Goal: Task Accomplishment & Management: Manage account settings

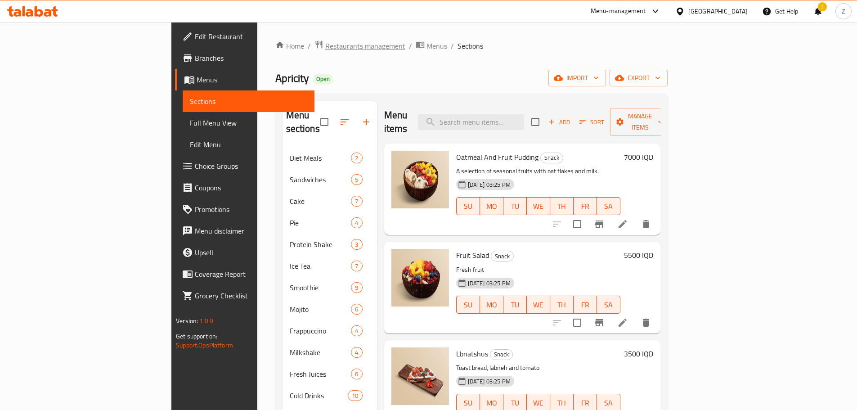
click at [325, 45] on span "Restaurants management" at bounding box center [365, 45] width 80 height 11
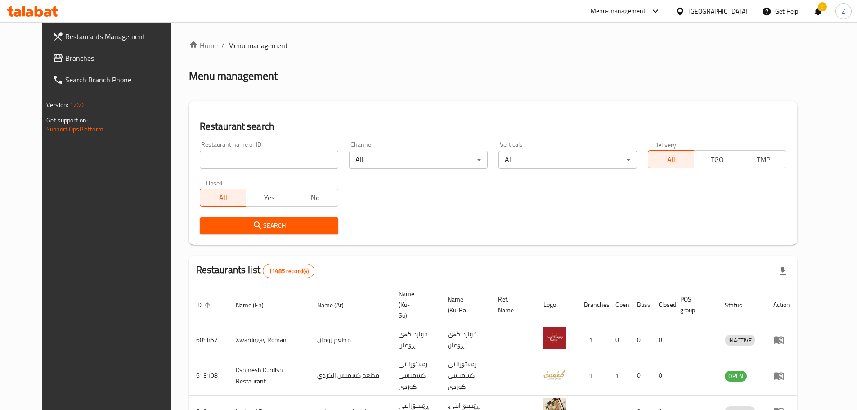
click at [253, 159] on div "Home / Menu management Menu management Restaurant search Restaurant name or ID …" at bounding box center [493, 350] width 608 height 620
click at [253, 159] on input "search" at bounding box center [269, 160] width 139 height 18
paste input "700952"
type input "700952"
click at [261, 227] on span "Search" at bounding box center [269, 225] width 124 height 11
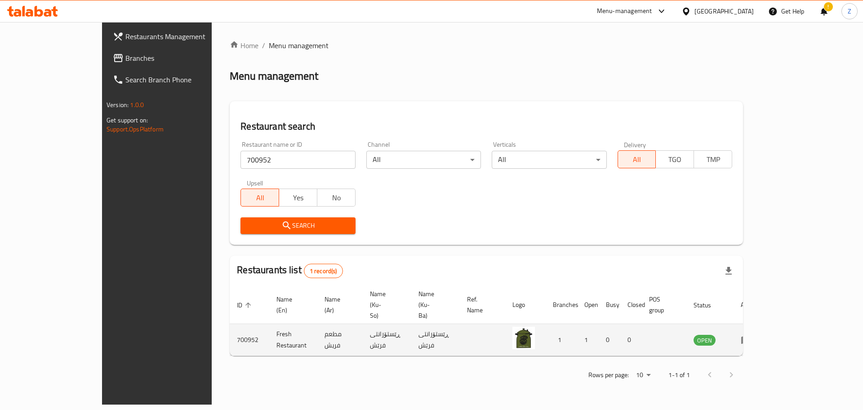
click at [751, 336] on icon "enhanced table" at bounding box center [747, 340] width 10 height 8
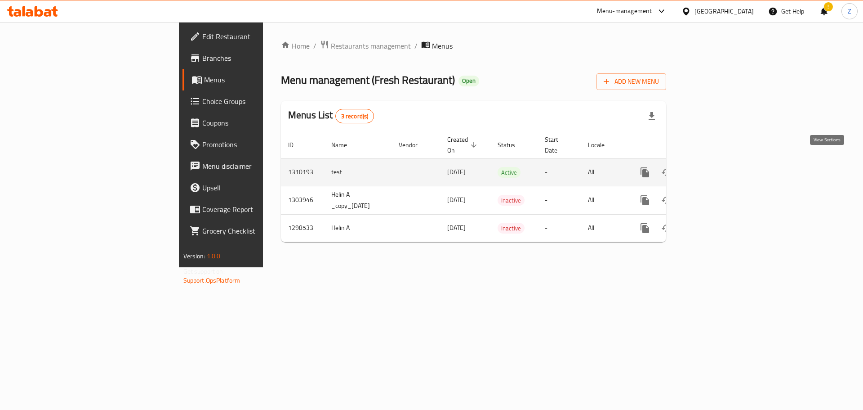
click at [715, 167] on icon "enhanced table" at bounding box center [710, 172] width 11 height 11
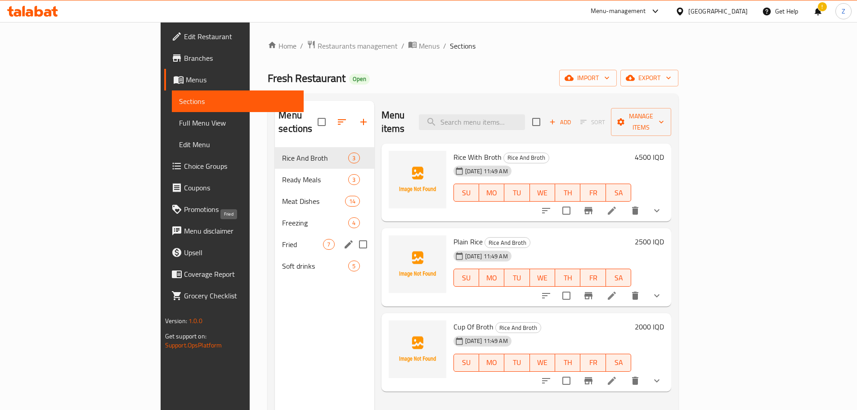
click at [275, 239] on div "Fried 7" at bounding box center [324, 244] width 99 height 22
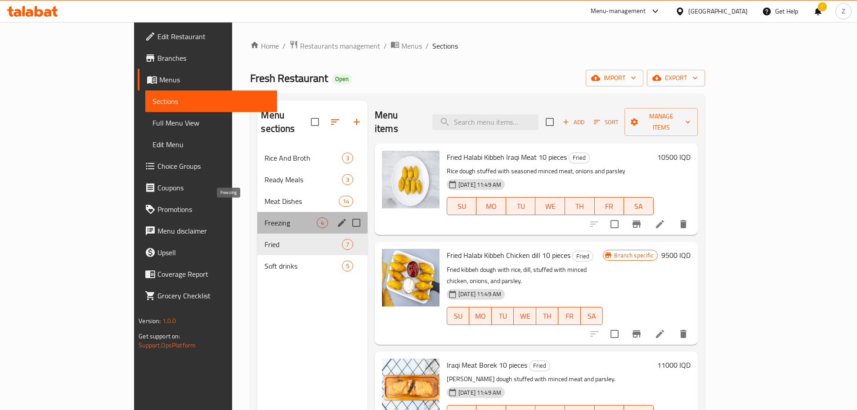
click at [264, 217] on span "Freezing" at bounding box center [290, 222] width 52 height 11
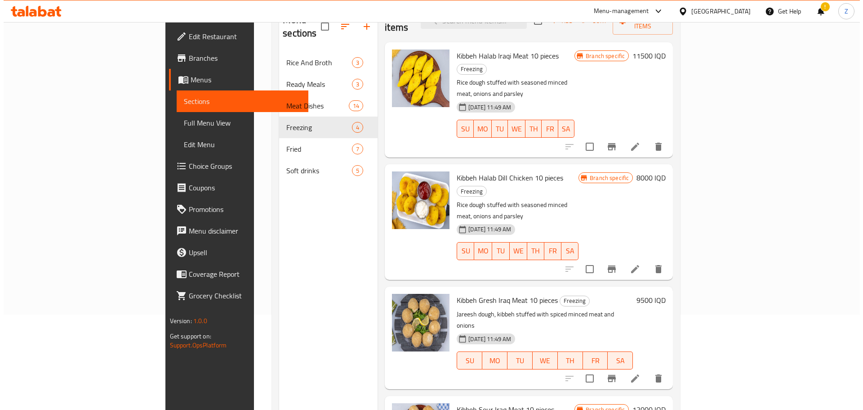
scroll to position [36, 0]
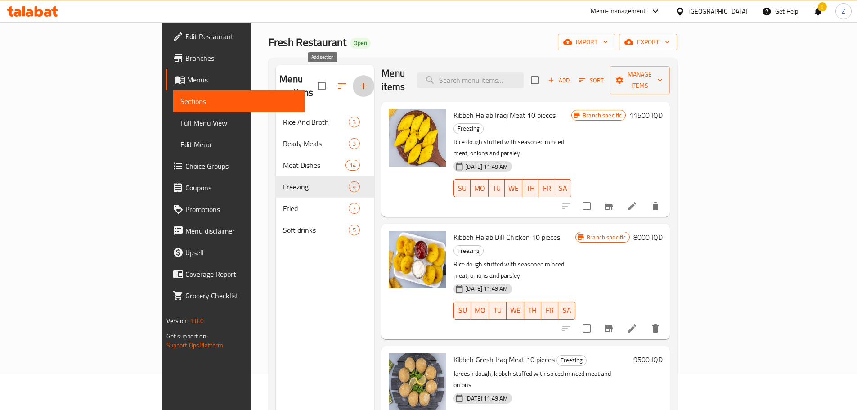
click at [358, 80] on icon "button" at bounding box center [363, 85] width 11 height 11
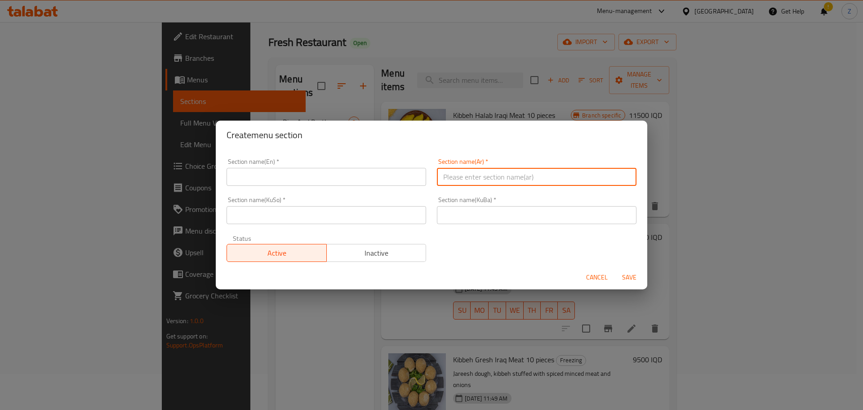
click at [483, 185] on input "text" at bounding box center [537, 177] width 200 height 18
click at [483, 183] on input "المقالي والتفريزات" at bounding box center [537, 177] width 200 height 18
type input "المقالي والتفريزات"
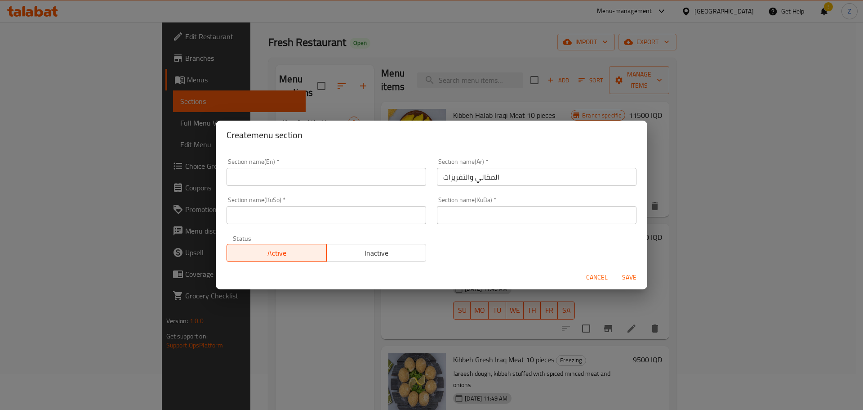
click at [292, 190] on div "Section name(En)   * Section name(En) *" at bounding box center [326, 172] width 210 height 38
click at [294, 183] on input "text" at bounding box center [327, 177] width 200 height 18
type input "F"
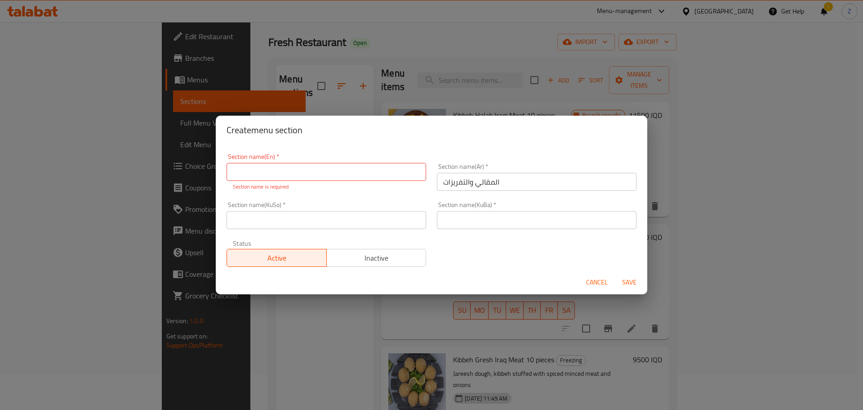
click at [280, 163] on input "text" at bounding box center [327, 172] width 200 height 18
paste input "“Fried & Frozen”"
click at [237, 171] on input "“Fried & Frozen" at bounding box center [327, 172] width 200 height 18
type input "Fried & Frozen"
click at [532, 186] on div "Section name(Ar)   * المقالي والتفريزات Section name(Ar) *" at bounding box center [537, 177] width 210 height 38
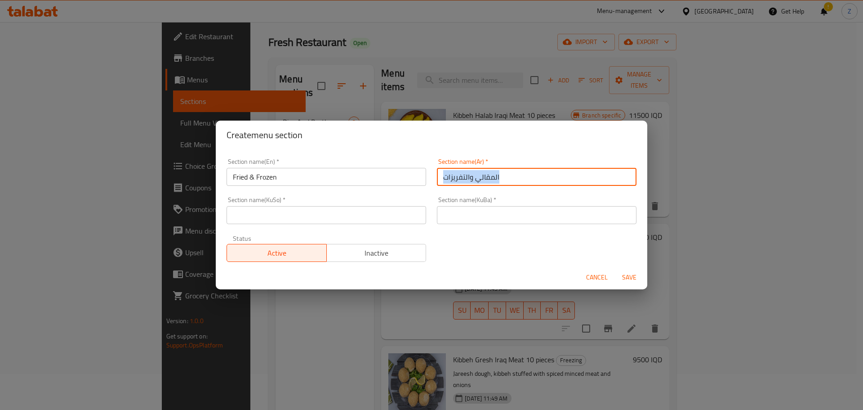
click at [532, 186] on div "Section name(Ar)   * المقالي والتفريزات Section name(Ar) *" at bounding box center [537, 172] width 210 height 38
click at [531, 182] on input "المقالي والتفريزات" at bounding box center [537, 177] width 200 height 18
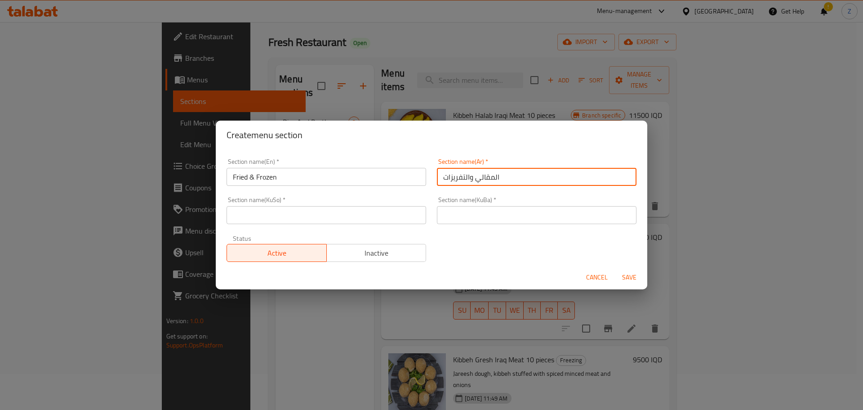
click at [490, 206] on input "text" at bounding box center [537, 215] width 200 height 18
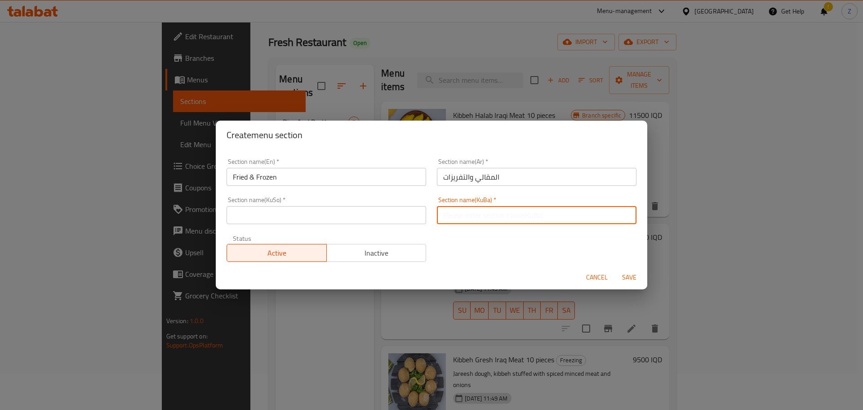
paste input "المقالي والتفريزات"
type input "المقالي والتفريزات"
click at [372, 214] on input "text" at bounding box center [327, 215] width 200 height 18
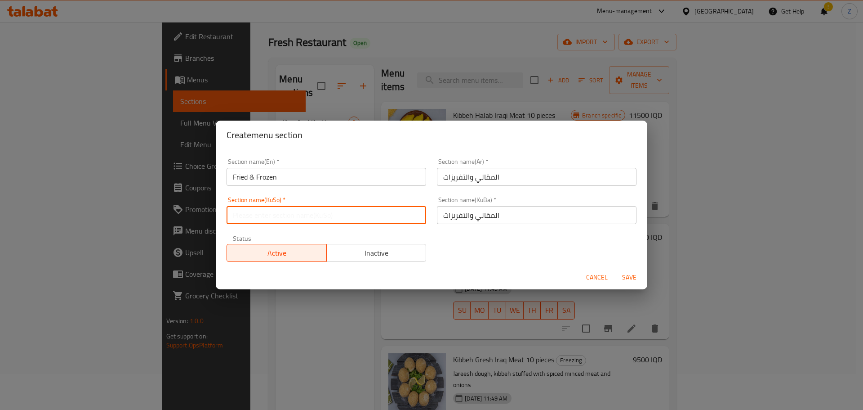
paste input "المقالي والتفريزات"
type input "المقالي والتفريزات"
click at [620, 280] on span "Save" at bounding box center [630, 277] width 22 height 11
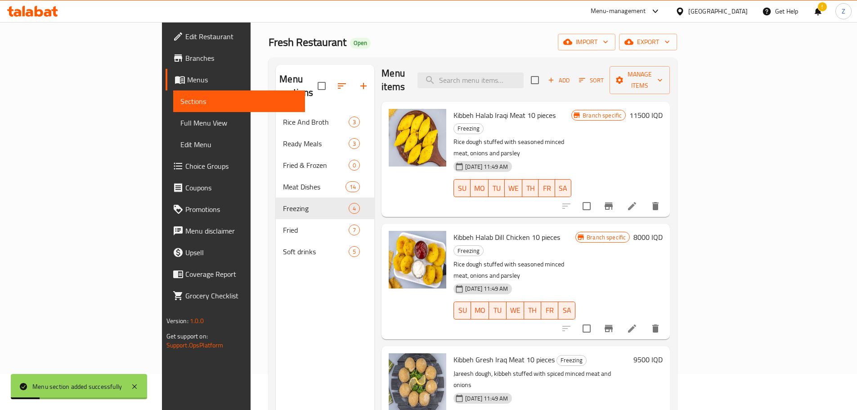
click at [276, 282] on div "Menu sections Rice And Broth 3 Ready Meals 3 Fried & Frozen 0 Meat Dishes 14 Fr…" at bounding box center [325, 270] width 98 height 410
click at [544, 74] on input "checkbox" at bounding box center [534, 80] width 19 height 19
checkbox input "true"
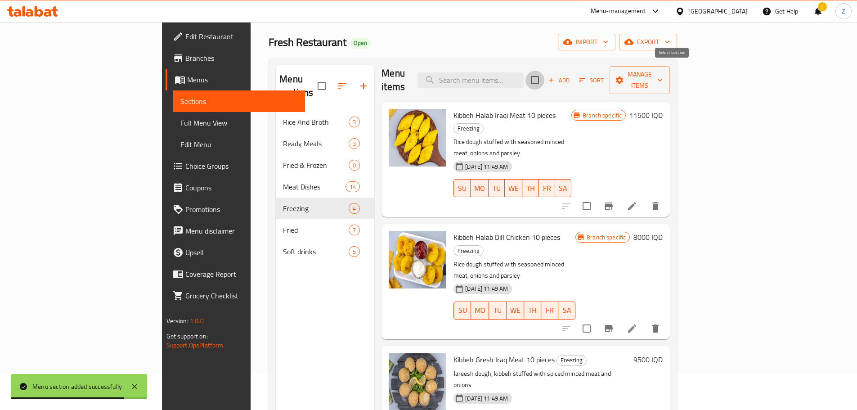
checkbox input "true"
click at [670, 80] on button "Manage items" at bounding box center [639, 80] width 60 height 28
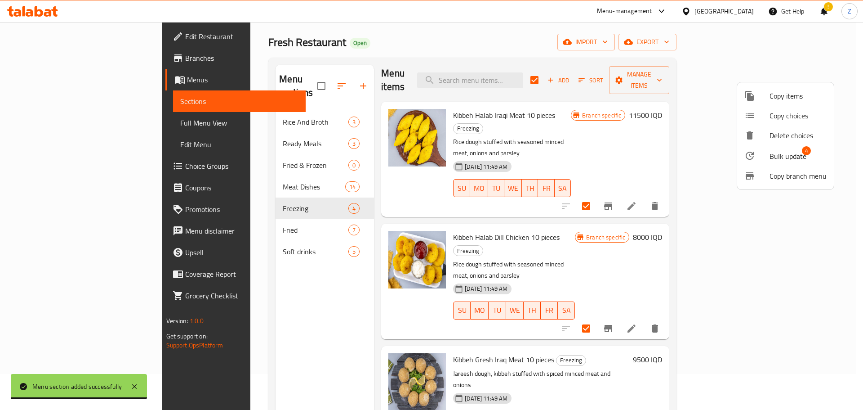
click at [791, 151] on span "Bulk update" at bounding box center [788, 156] width 37 height 11
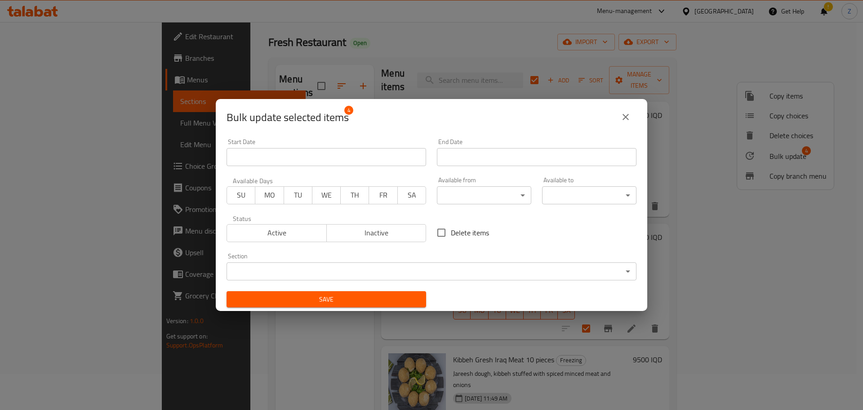
click at [457, 272] on body "​ Menu-management Iraq Get Help ! Z Edit Restaurant Branches Menus Sections Ful…" at bounding box center [431, 180] width 863 height 388
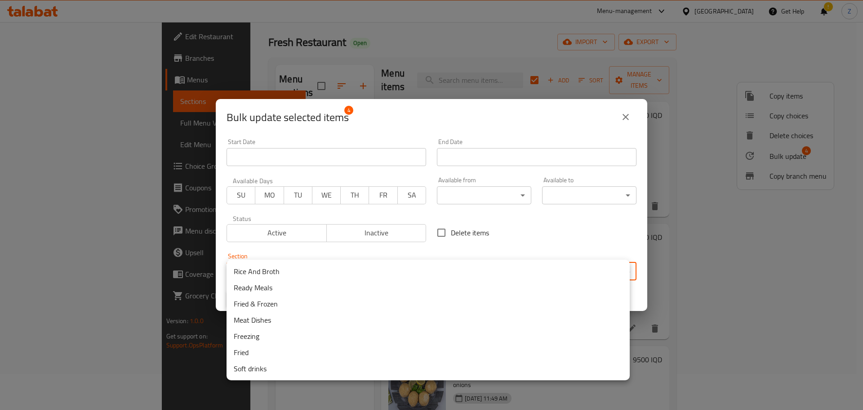
click at [287, 304] on li "Fried & Frozen" at bounding box center [428, 303] width 403 height 16
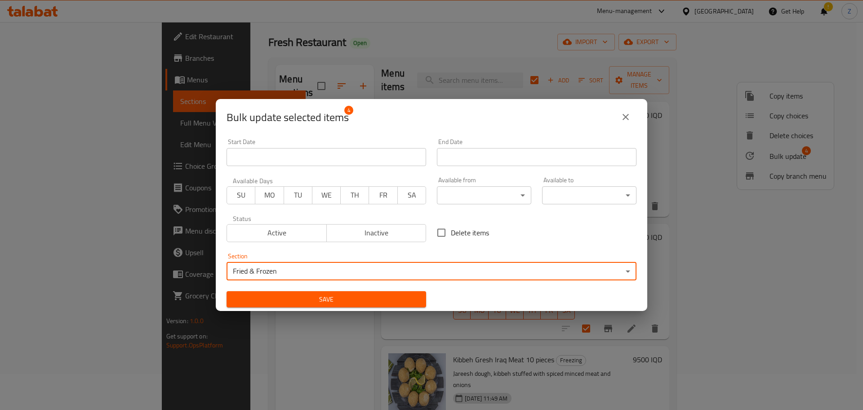
click at [282, 295] on span "Save" at bounding box center [326, 299] width 185 height 11
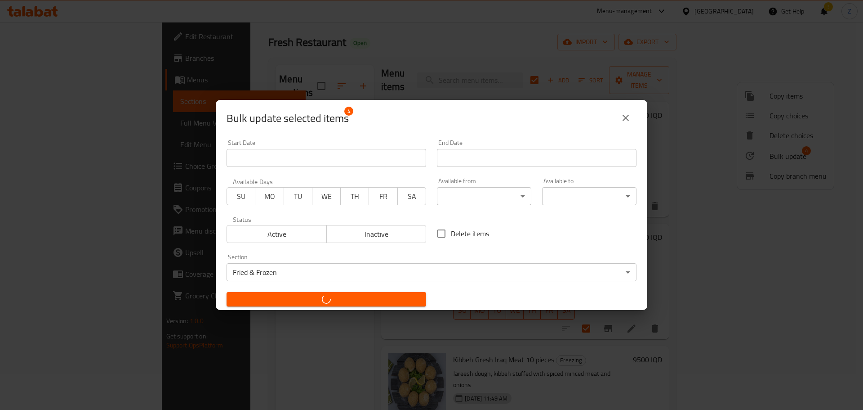
checkbox input "false"
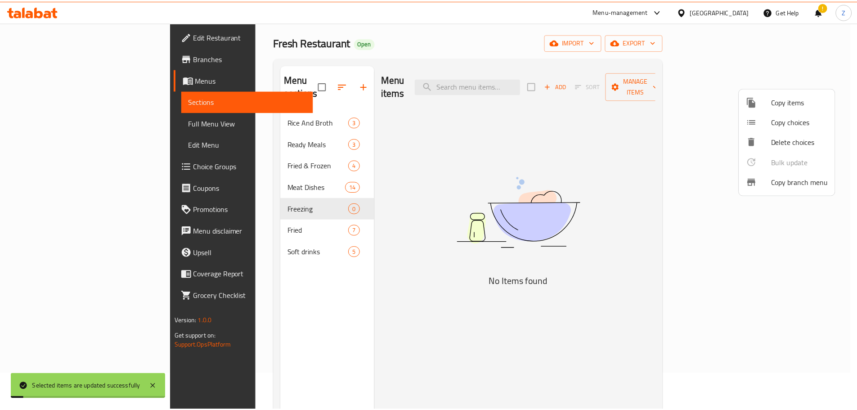
scroll to position [0, 0]
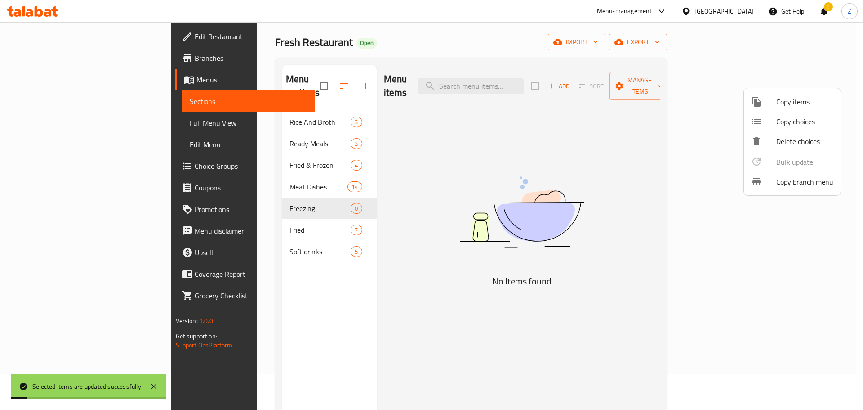
click at [235, 214] on div at bounding box center [431, 205] width 863 height 410
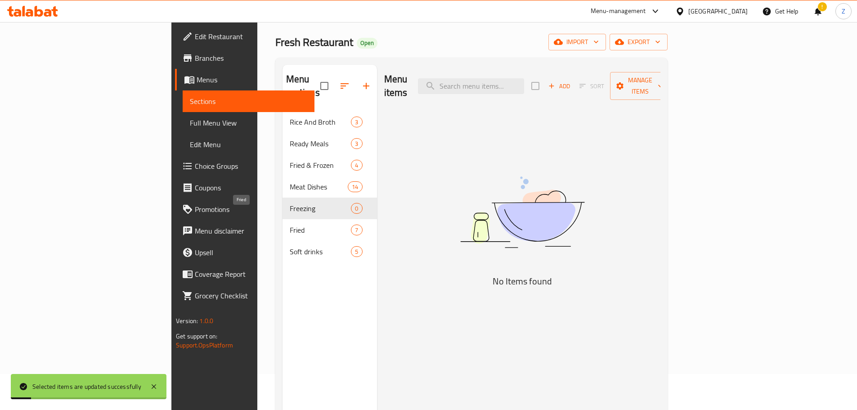
click at [290, 224] on span "Fried" at bounding box center [321, 229] width 62 height 11
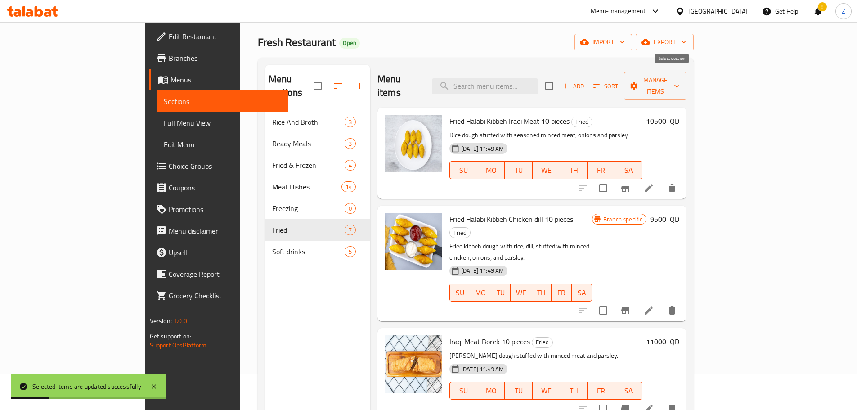
click at [559, 85] on input "checkbox" at bounding box center [549, 85] width 19 height 19
checkbox input "true"
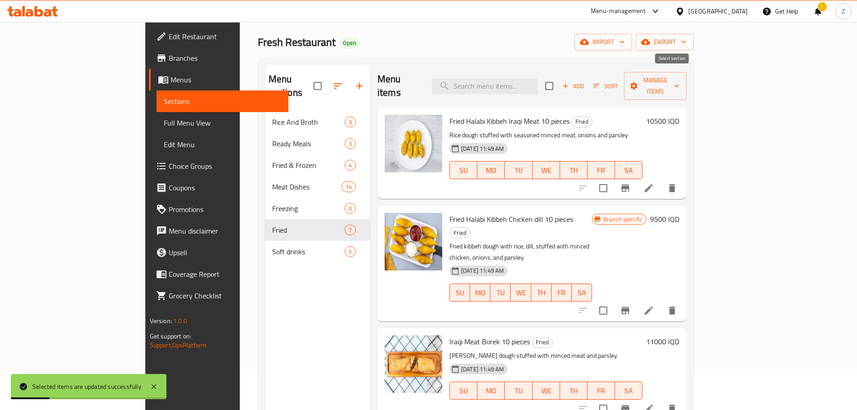
checkbox input "true"
click at [679, 76] on span "Manage items" at bounding box center [655, 86] width 48 height 22
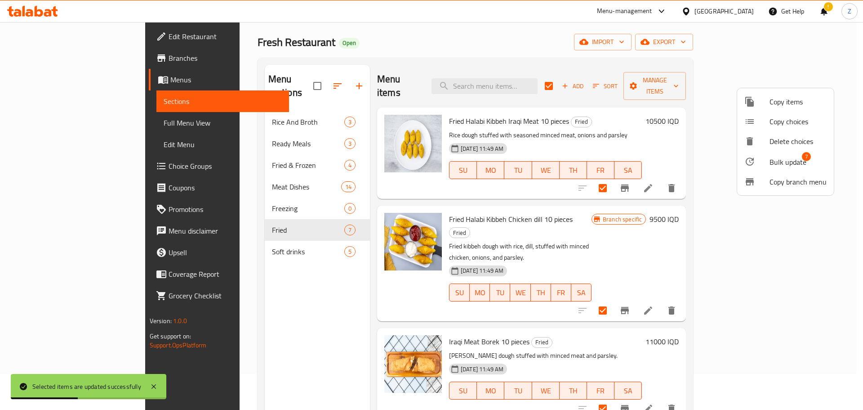
click at [787, 156] on span "Bulk update" at bounding box center [788, 161] width 37 height 11
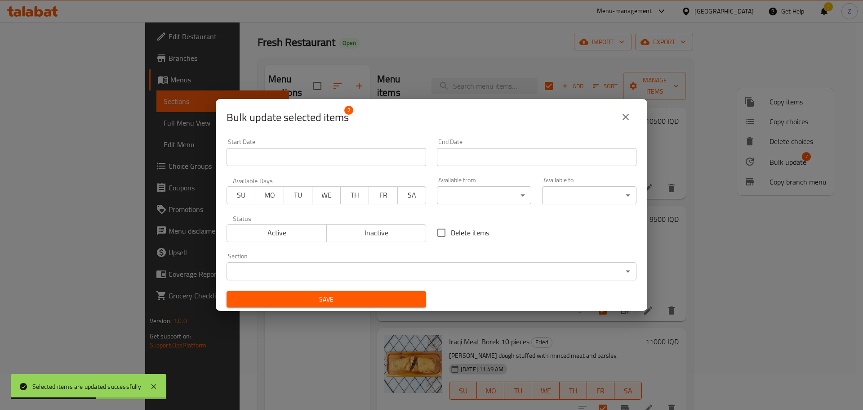
click at [416, 262] on div "Section ​ ​" at bounding box center [432, 266] width 410 height 27
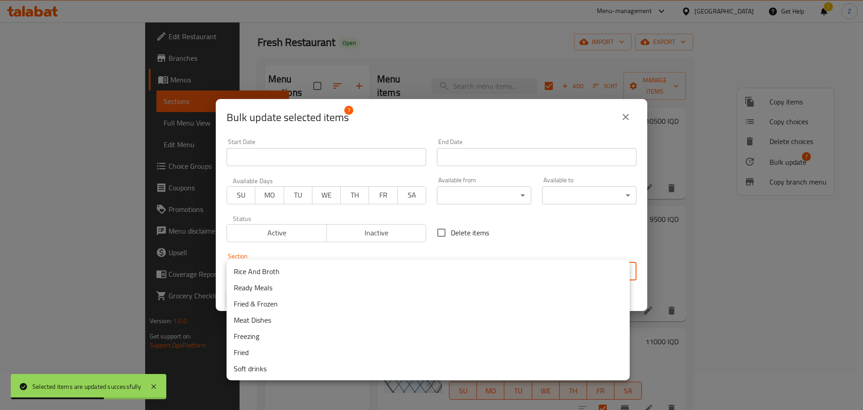
click at [417, 265] on body "Selected items are updated successfully ​ Menu-management Iraq Get Help ! Z Edi…" at bounding box center [431, 180] width 863 height 388
drag, startPoint x: 369, startPoint y: 299, endPoint x: 349, endPoint y: 303, distance: 20.3
click at [369, 298] on li "Fried & Frozen" at bounding box center [428, 303] width 403 height 16
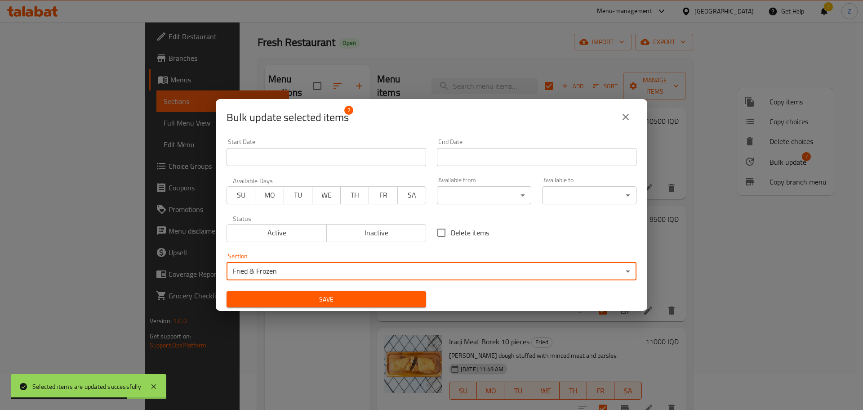
click at [317, 296] on span "Save" at bounding box center [326, 299] width 185 height 11
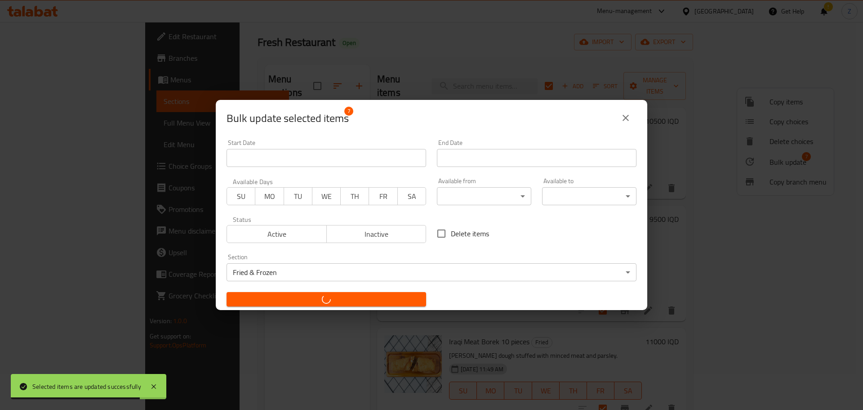
checkbox input "false"
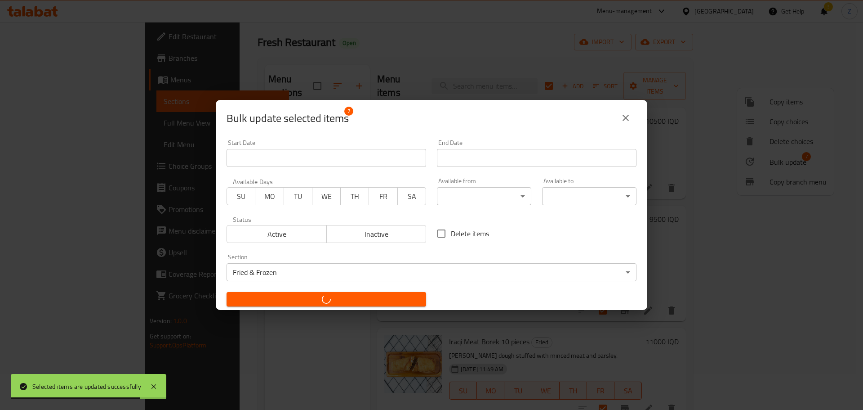
checkbox input "false"
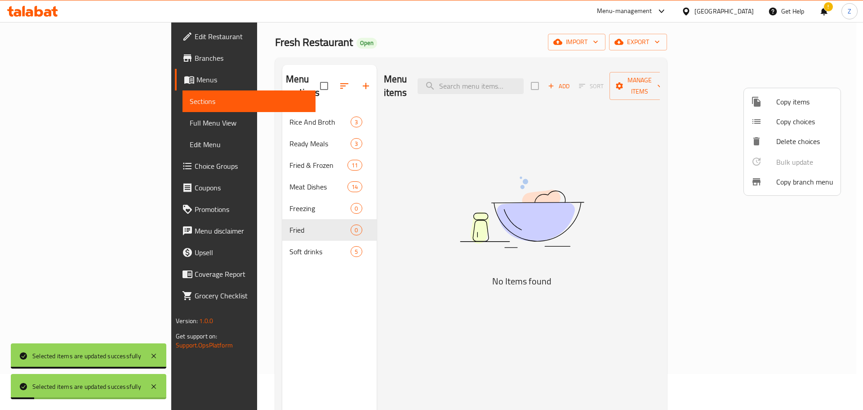
drag, startPoint x: 273, startPoint y: 272, endPoint x: 282, endPoint y: 249, distance: 24.8
click at [273, 273] on div at bounding box center [431, 205] width 863 height 410
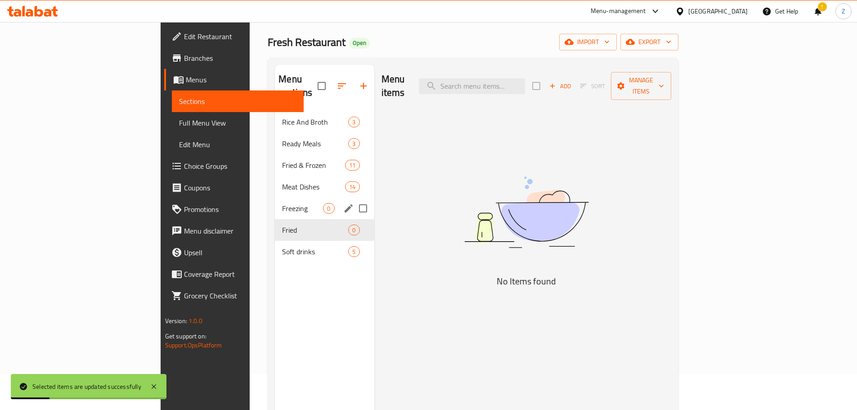
drag, startPoint x: 321, startPoint y: 198, endPoint x: 322, endPoint y: 205, distance: 7.3
click at [353, 199] on input "Menu sections" at bounding box center [362, 208] width 19 height 19
checkbox input "true"
click at [353, 220] on input "Menu sections" at bounding box center [362, 229] width 19 height 19
checkbox input "true"
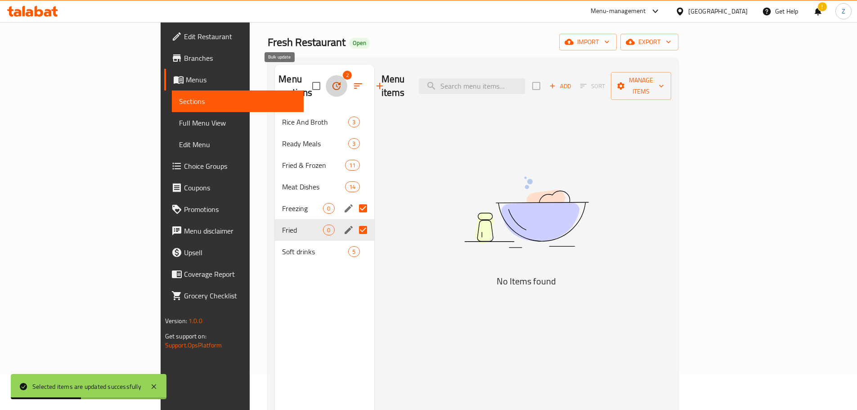
click at [331, 80] on icon "button" at bounding box center [336, 85] width 11 height 11
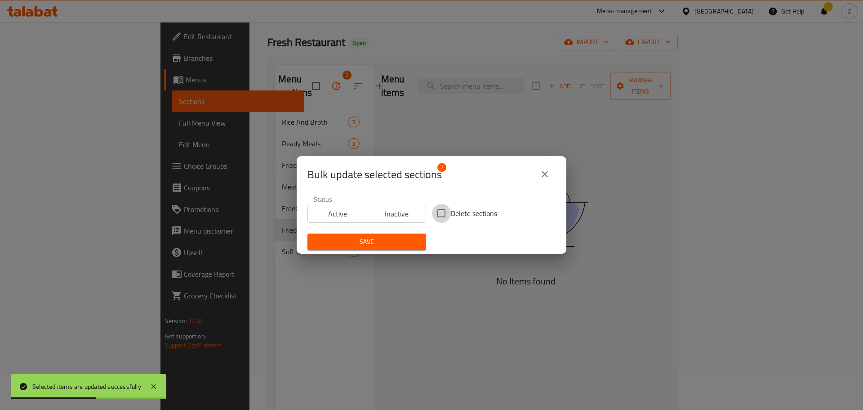
click at [444, 212] on input "Delete sections" at bounding box center [441, 213] width 19 height 19
checkbox input "true"
click at [405, 238] on span "Save" at bounding box center [367, 241] width 104 height 11
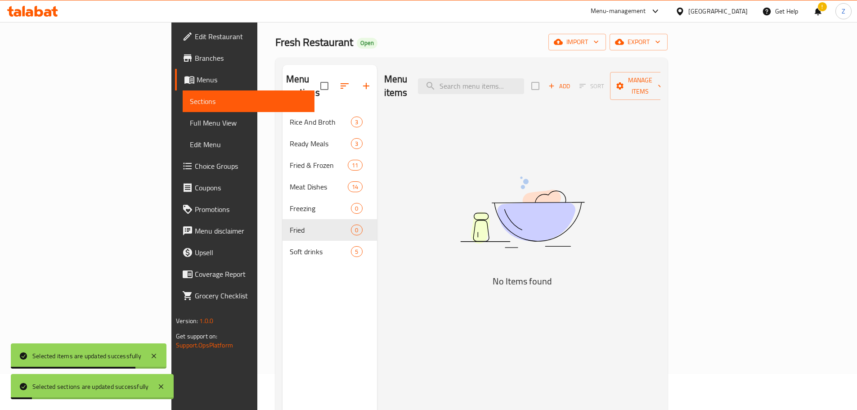
click at [405, 238] on div "Menu items Add Sort Manage items No Items found" at bounding box center [518, 270] width 283 height 410
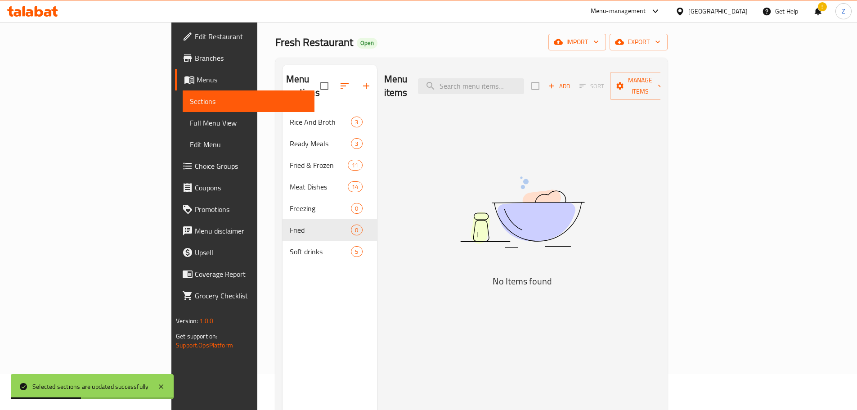
click at [283, 262] on div "Menu sections Rice And Broth 3 Ready Meals 3 Fried & Frozen 11 Meat Dishes 14 F…" at bounding box center [329, 270] width 94 height 410
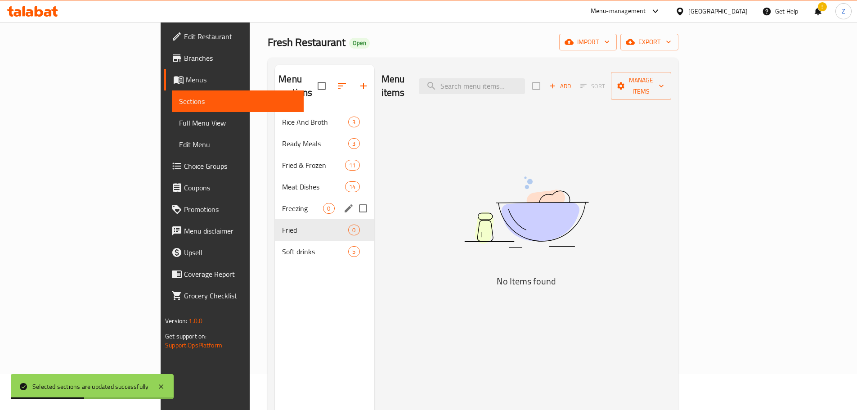
click at [282, 203] on span "Freezing" at bounding box center [302, 208] width 41 height 11
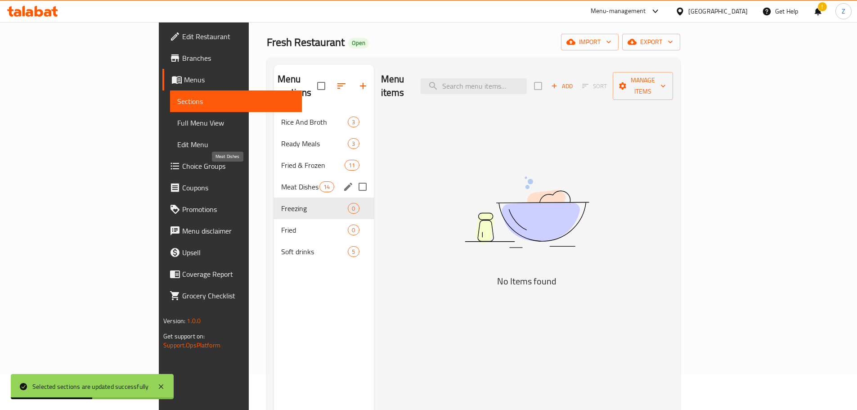
click at [274, 176] on div "Meat Dishes 14" at bounding box center [324, 187] width 100 height 22
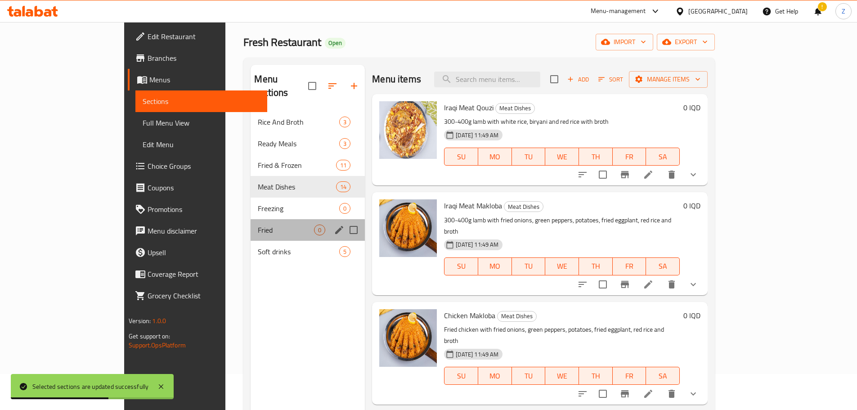
click at [263, 226] on div "Fried 0" at bounding box center [307, 230] width 114 height 22
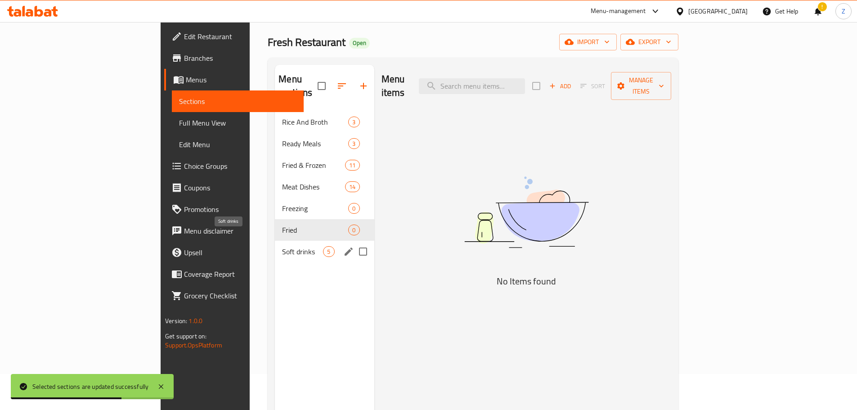
click at [282, 246] on span "Soft drinks" at bounding box center [302, 251] width 41 height 11
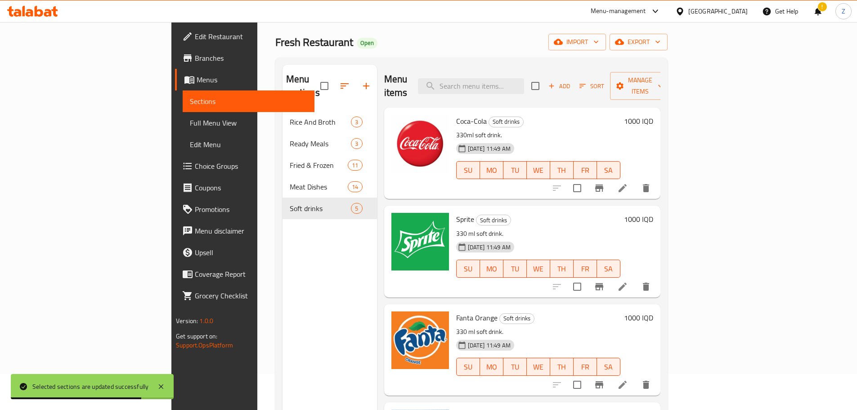
click at [282, 246] on div "Menu sections Rice And Broth 3 Ready Meals 3 Fried & Frozen 11 Meat Dishes 14 S…" at bounding box center [329, 270] width 94 height 410
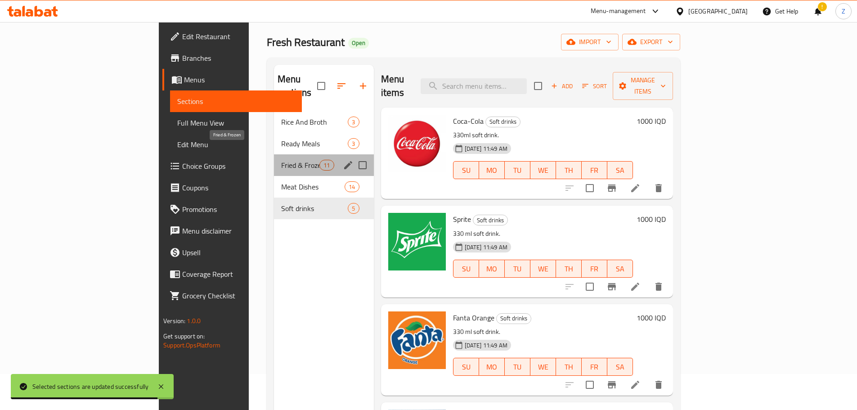
click at [281, 160] on span "Fried & Frozen" at bounding box center [300, 165] width 38 height 11
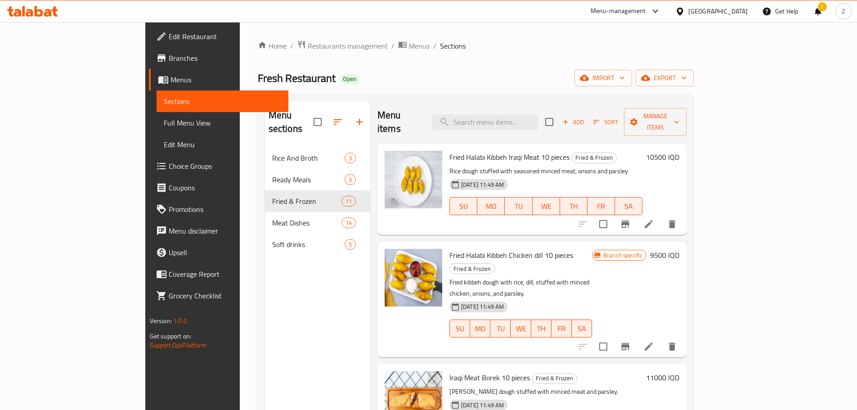
click at [618, 120] on span "Sort" at bounding box center [605, 122] width 25 height 10
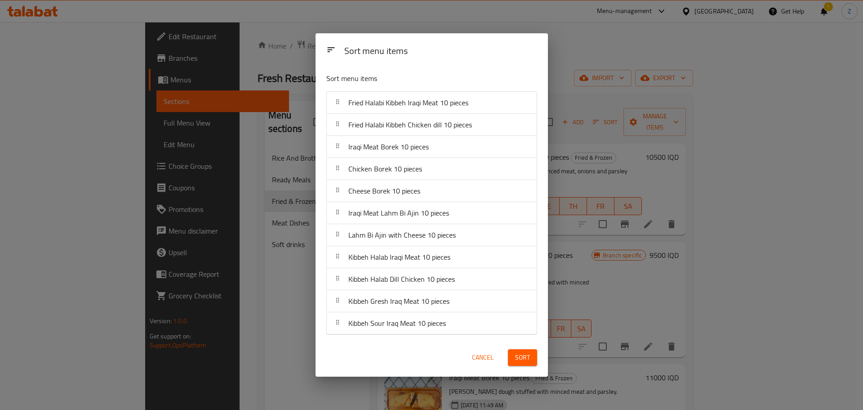
click at [437, 103] on span "Fried Halabi Kibbeh Iraqi Meat 10 pieces" at bounding box center [409, 102] width 120 height 13
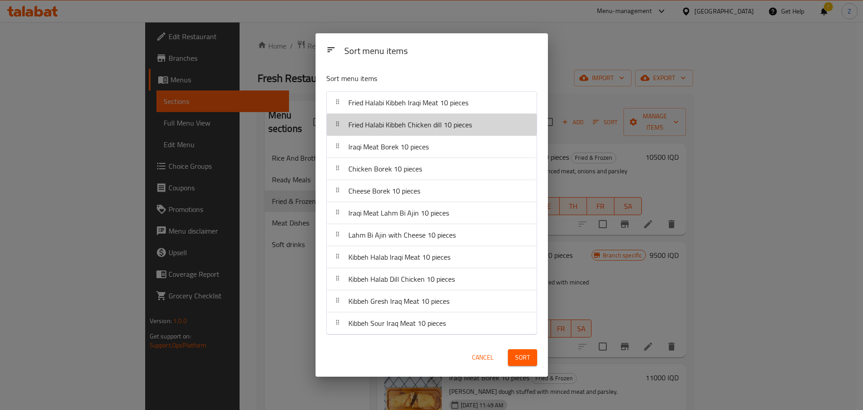
click at [459, 131] on div "Fried Halabi Kibbeh Chicken dill 10 pieces" at bounding box center [410, 125] width 131 height 22
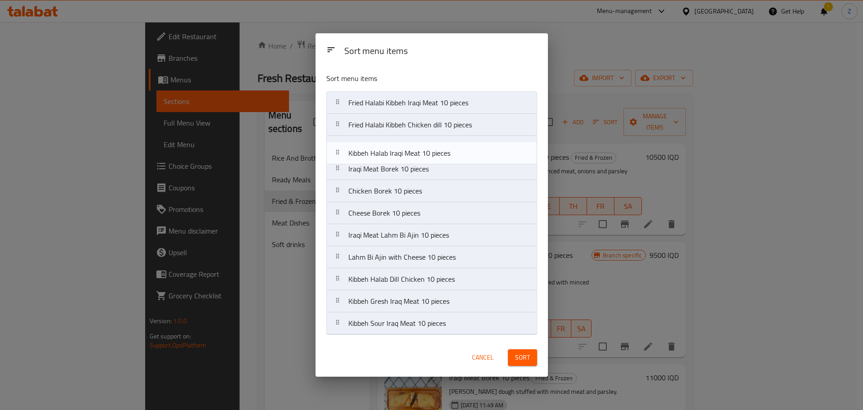
drag, startPoint x: 426, startPoint y: 260, endPoint x: 429, endPoint y: 143, distance: 116.9
click at [429, 143] on nav "Fried Halabi Kibbeh Iraqi Meat 10 pieces Fried Halabi Kibbeh Chicken dill 10 pi…" at bounding box center [431, 212] width 211 height 243
drag, startPoint x: 407, startPoint y: 282, endPoint x: 416, endPoint y: 159, distance: 123.1
click at [416, 159] on nav "Fried Halabi Kibbeh Iraqi Meat 10 pieces Fried Halabi Kibbeh Chicken dill 10 pi…" at bounding box center [431, 212] width 211 height 243
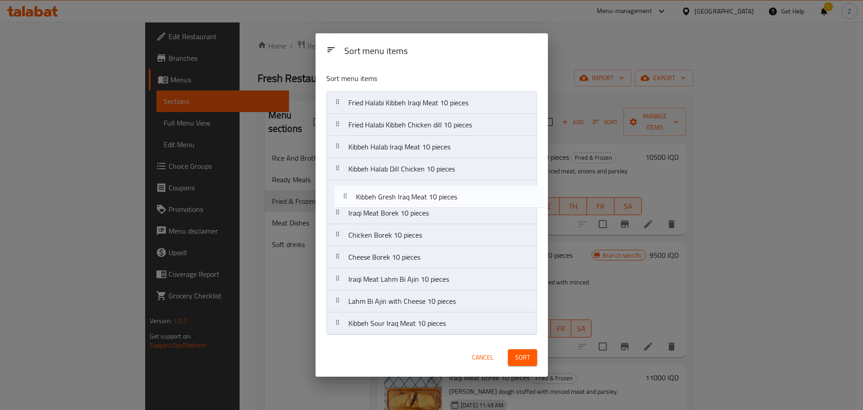
drag, startPoint x: 431, startPoint y: 303, endPoint x: 439, endPoint y: 190, distance: 113.6
click at [439, 190] on nav "Fried Halabi Kibbeh Iraqi Meat 10 pieces Fried Halabi Kibbeh Chicken dill 10 pi…" at bounding box center [431, 212] width 211 height 243
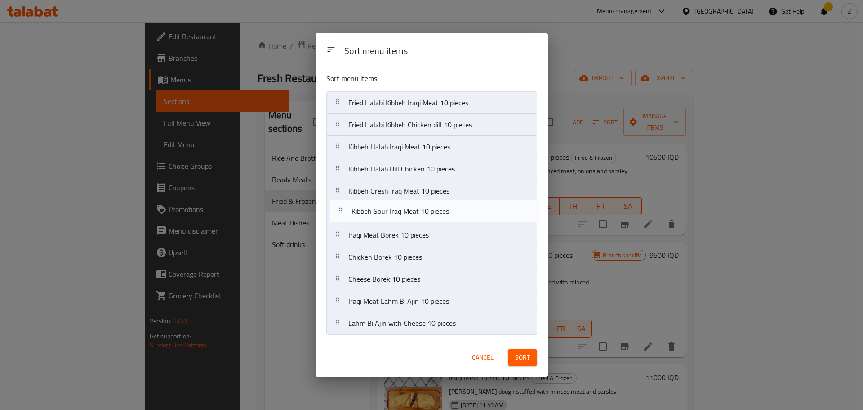
drag, startPoint x: 428, startPoint y: 318, endPoint x: 431, endPoint y: 208, distance: 110.2
click at [431, 208] on nav "Fried Halabi Kibbeh Iraqi Meat 10 pieces Fried Halabi Kibbeh Chicken dill 10 pi…" at bounding box center [431, 212] width 211 height 243
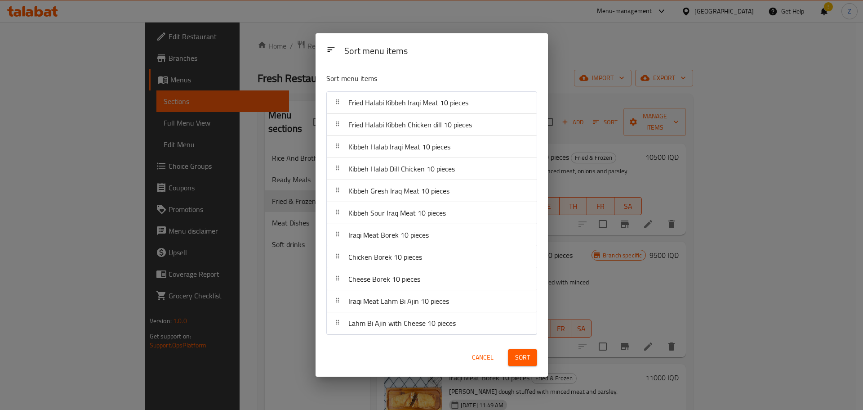
click at [517, 352] on span "Sort" at bounding box center [522, 357] width 15 height 11
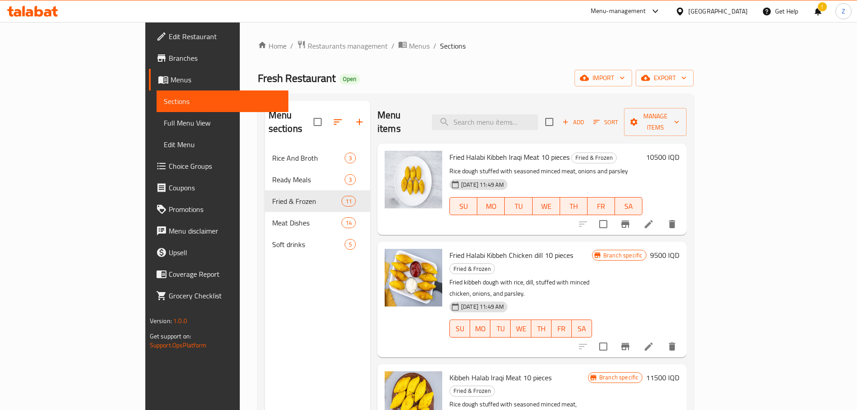
click at [679, 151] on h6 "10500 IQD" at bounding box center [662, 157] width 33 height 13
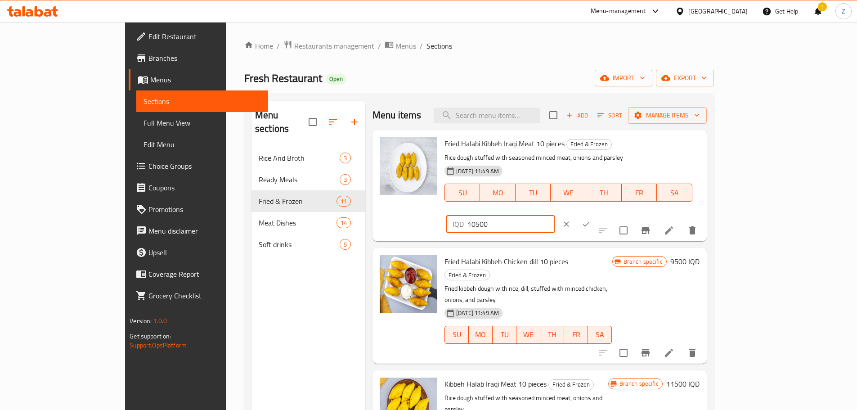
click at [554, 215] on input "10500" at bounding box center [510, 224] width 87 height 18
type input "11500"
click at [596, 214] on button "ok" at bounding box center [586, 224] width 20 height 20
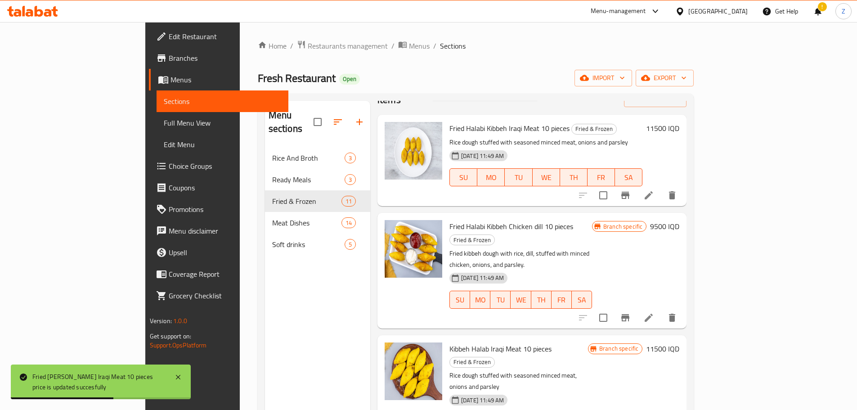
scroll to position [45, 0]
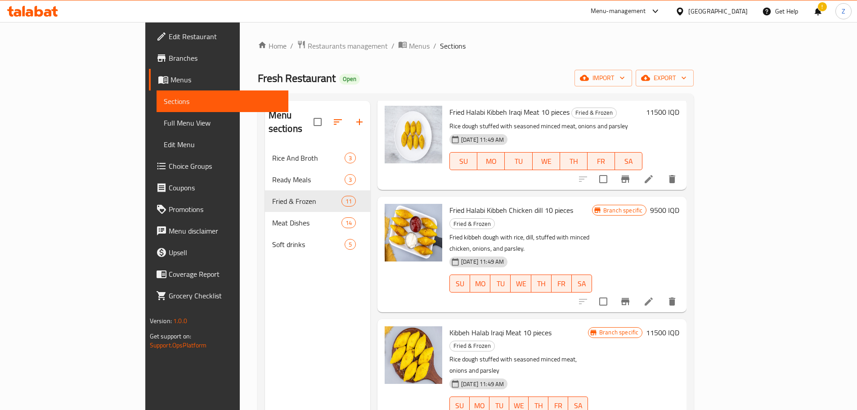
click at [679, 326] on h6 "11500 IQD" at bounding box center [662, 332] width 33 height 13
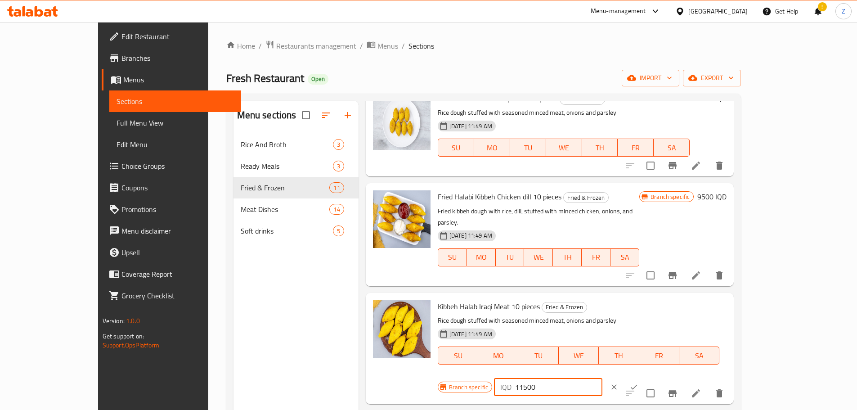
click at [602, 378] on input "11500" at bounding box center [558, 387] width 87 height 18
type input "9500"
click at [643, 377] on button "ok" at bounding box center [634, 387] width 20 height 20
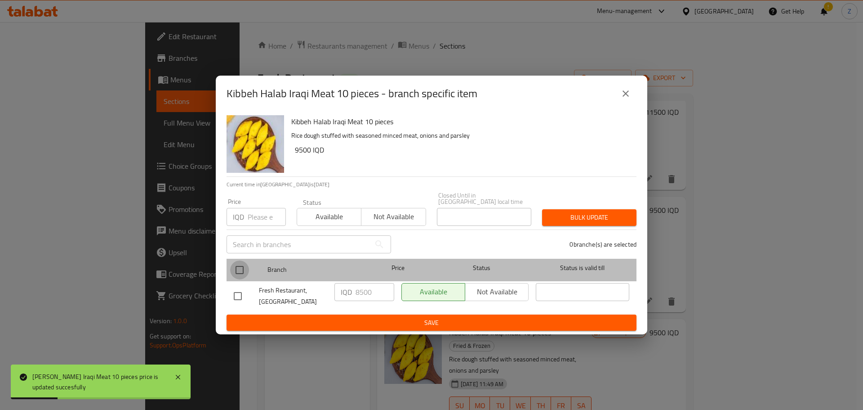
click at [247, 266] on input "checkbox" at bounding box center [239, 269] width 19 height 19
checkbox input "true"
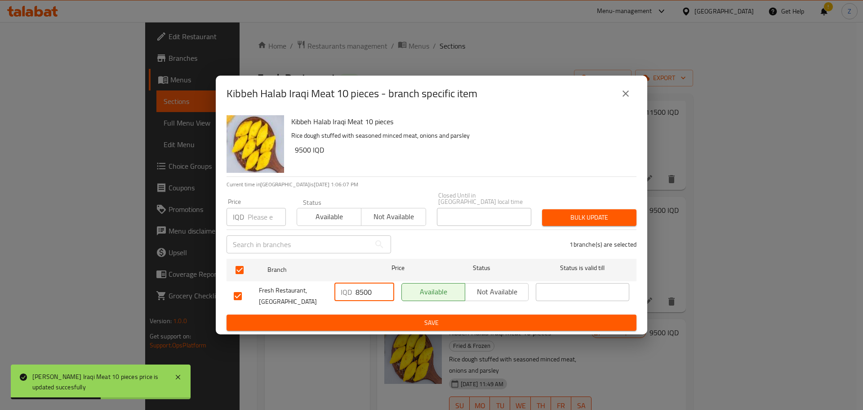
drag, startPoint x: 360, startPoint y: 286, endPoint x: 352, endPoint y: 287, distance: 7.7
click at [352, 287] on div "IQD 8500 ​" at bounding box center [365, 292] width 60 height 18
type input "9500"
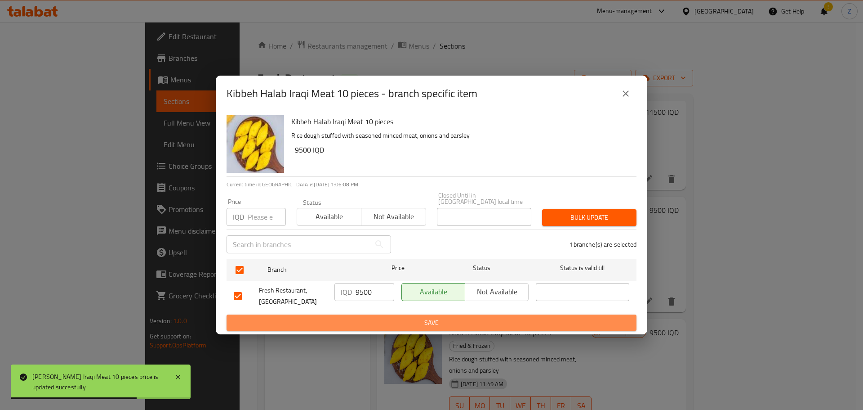
click at [377, 317] on span "Save" at bounding box center [432, 322] width 396 height 11
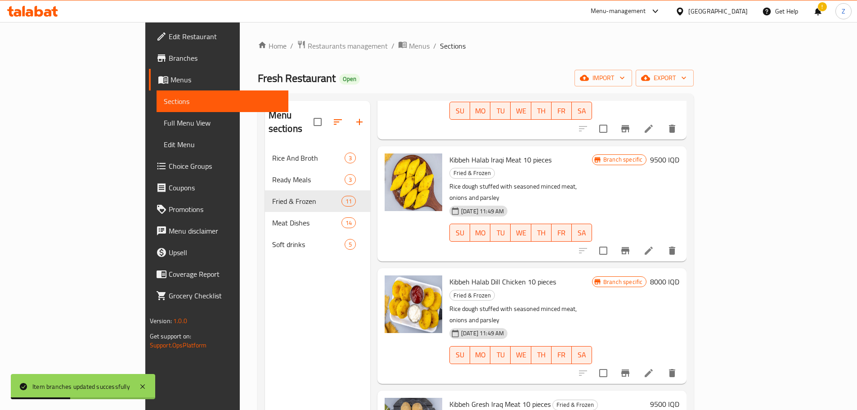
scroll to position [270, 0]
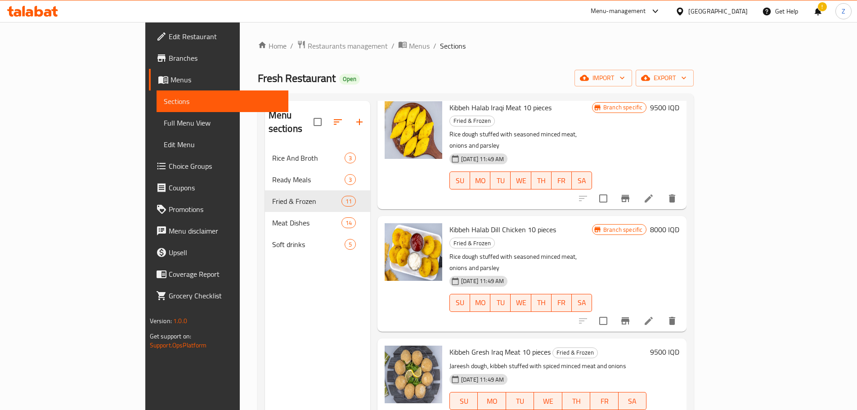
click at [679, 345] on h6 "9500 IQD" at bounding box center [664, 351] width 29 height 13
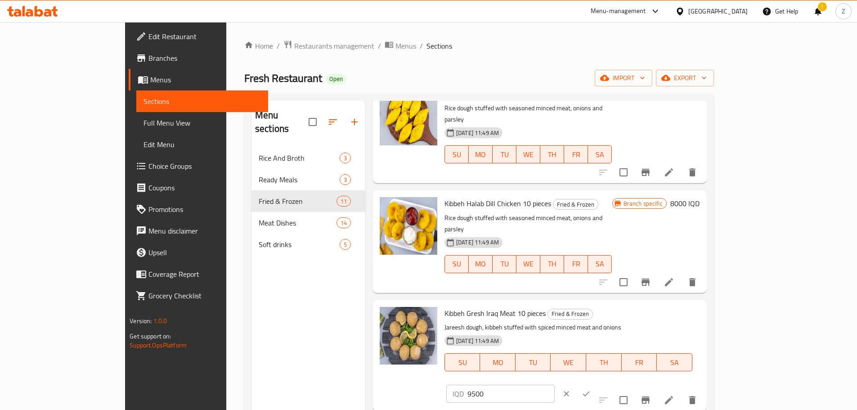
click at [554, 384] on input "9500" at bounding box center [510, 393] width 87 height 18
type input "12000"
click at [590, 389] on icon "ok" at bounding box center [585, 393] width 9 height 9
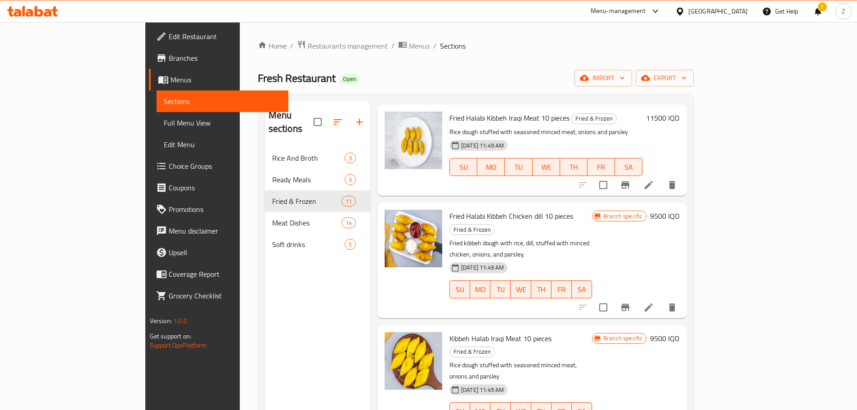
scroll to position [0, 0]
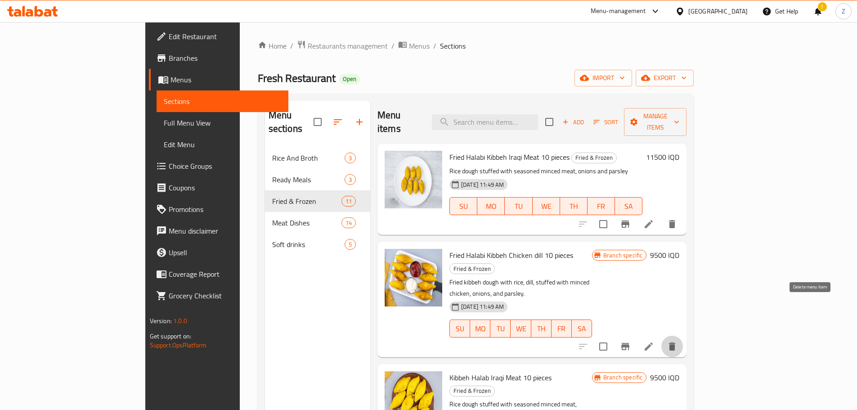
click at [675, 342] on icon "delete" at bounding box center [672, 346] width 6 height 8
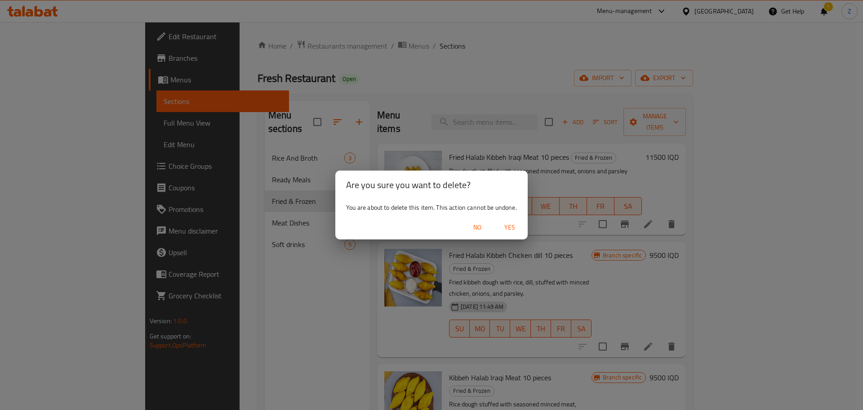
click at [513, 222] on span "Yes" at bounding box center [510, 227] width 22 height 11
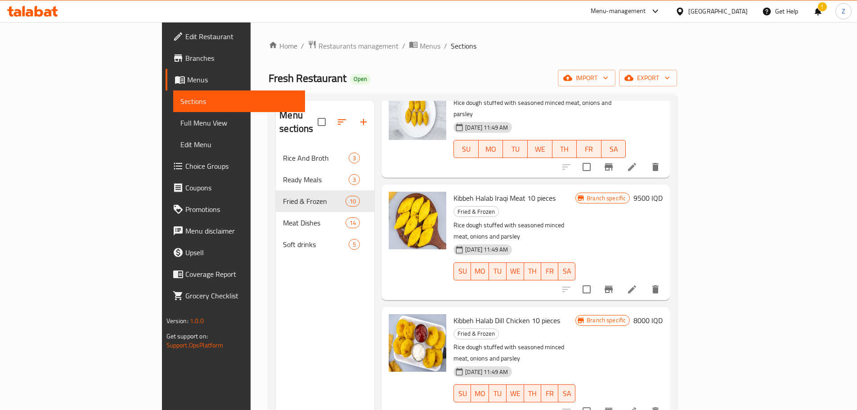
scroll to position [90, 0]
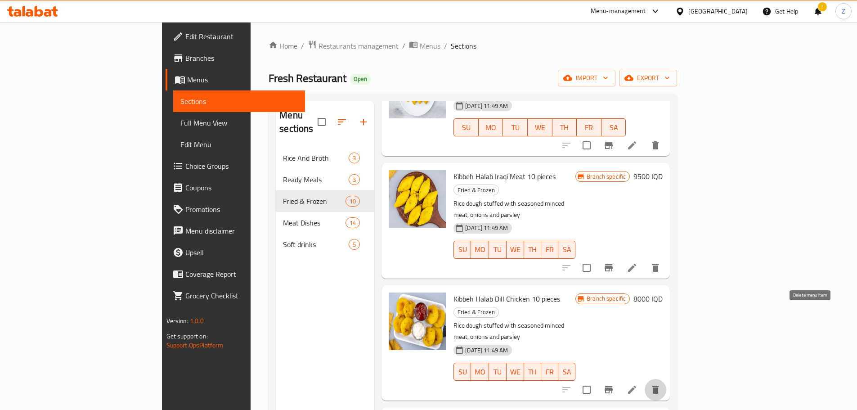
click at [661, 384] on icon "delete" at bounding box center [655, 389] width 11 height 11
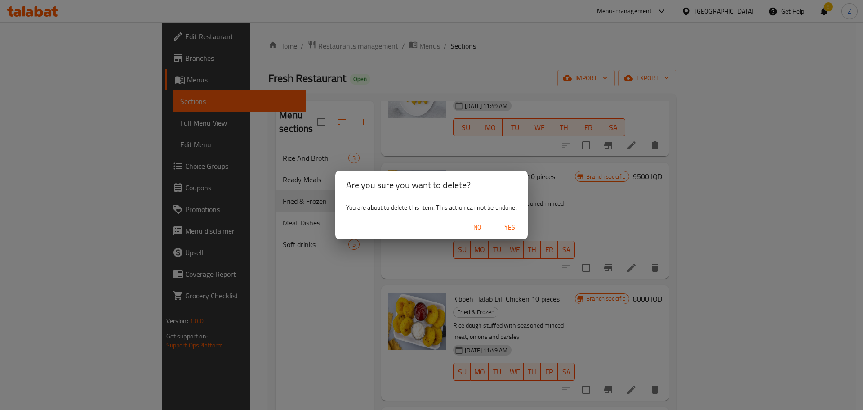
click at [515, 229] on span "Yes" at bounding box center [510, 227] width 22 height 11
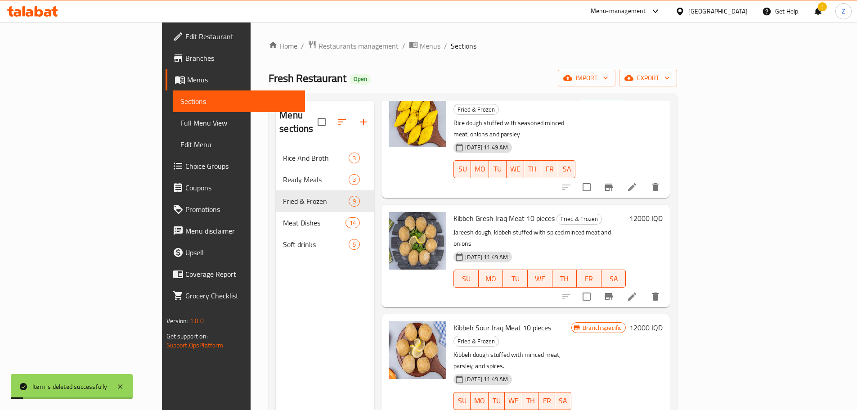
scroll to position [180, 0]
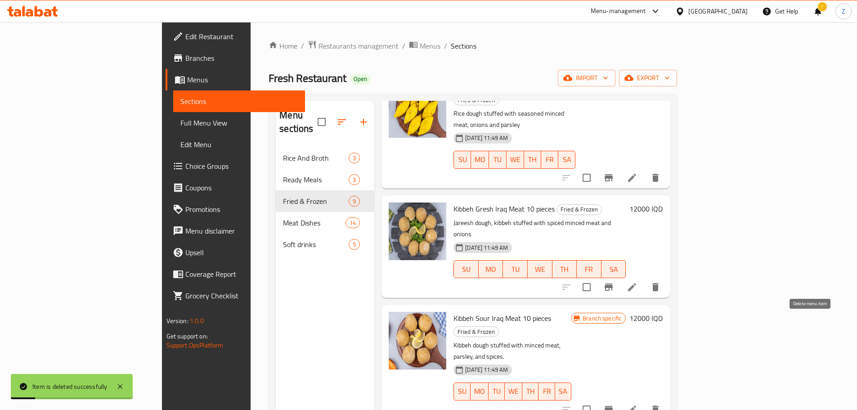
click at [658, 405] on icon "delete" at bounding box center [655, 409] width 6 height 8
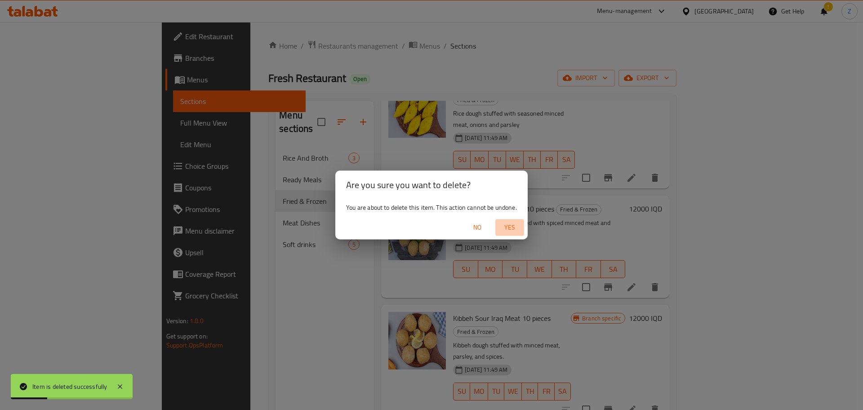
click at [510, 230] on span "Yes" at bounding box center [510, 227] width 22 height 11
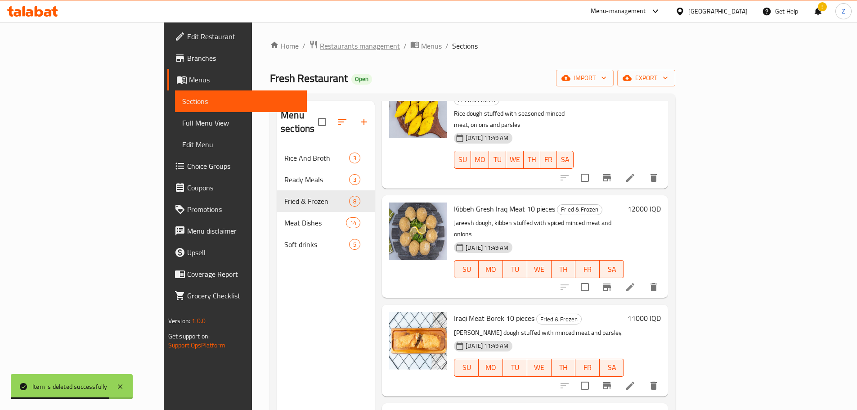
click at [320, 51] on span "Restaurants management" at bounding box center [360, 45] width 80 height 11
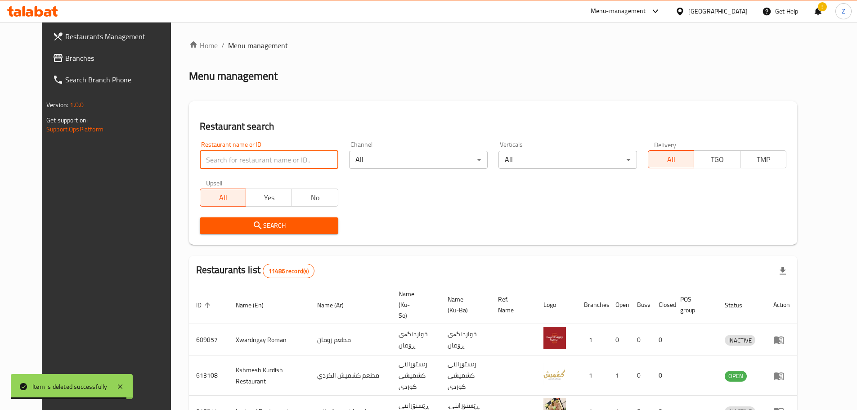
click at [305, 166] on input "search" at bounding box center [269, 160] width 139 height 18
paste input "692494"
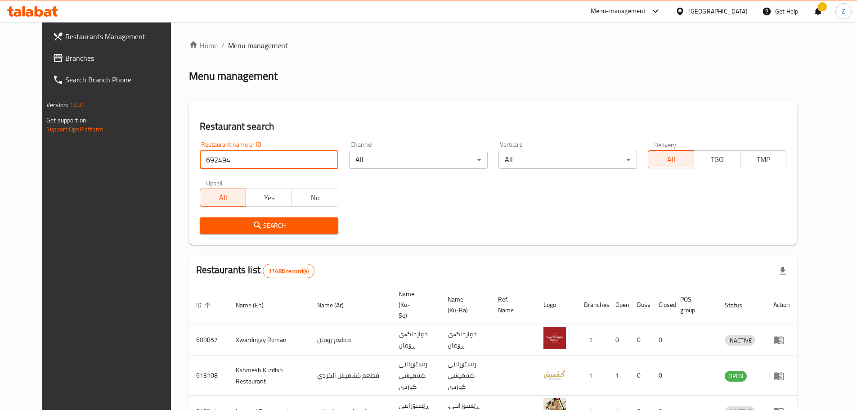
type input "692494"
click at [275, 222] on span "Search" at bounding box center [269, 225] width 124 height 11
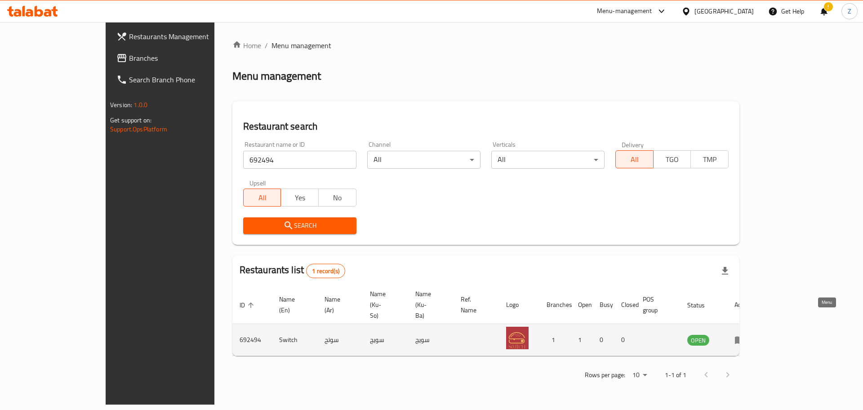
click at [746, 334] on icon "enhanced table" at bounding box center [740, 339] width 11 height 11
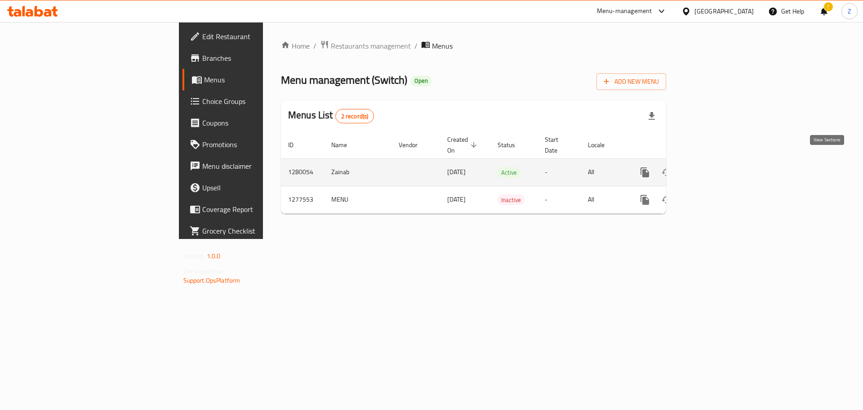
click at [715, 167] on icon "enhanced table" at bounding box center [710, 172] width 11 height 11
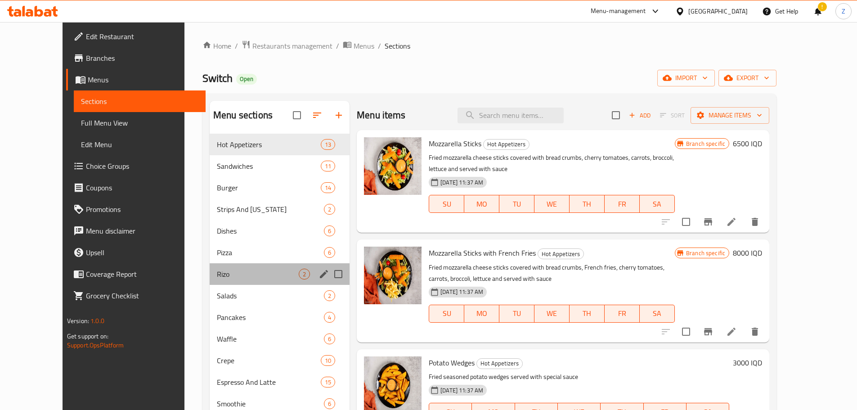
click at [210, 280] on div "Rizo 2" at bounding box center [280, 274] width 140 height 22
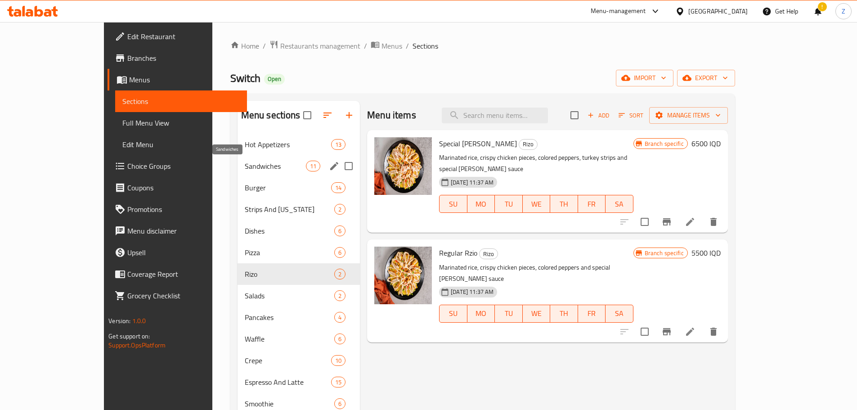
click at [245, 164] on span "Sandwiches" at bounding box center [275, 166] width 61 height 11
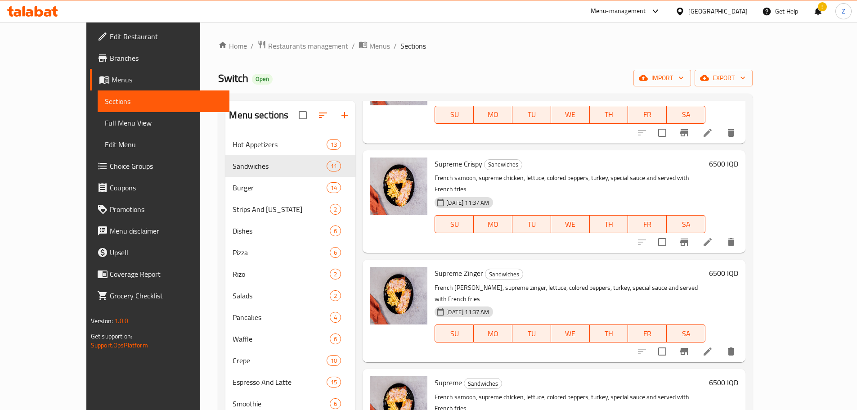
scroll to position [630, 0]
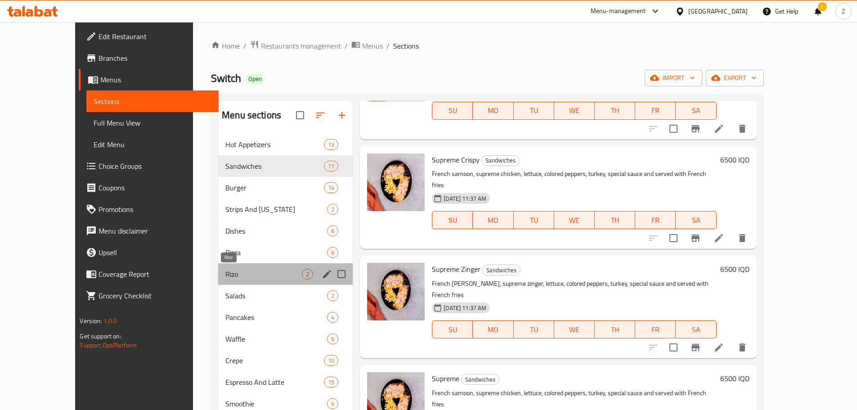
click at [225, 272] on span "Rizo" at bounding box center [263, 273] width 76 height 11
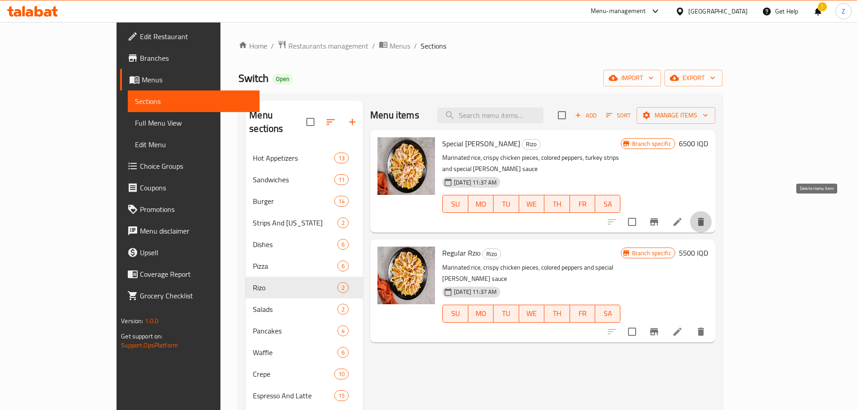
click at [706, 216] on icon "delete" at bounding box center [700, 221] width 11 height 11
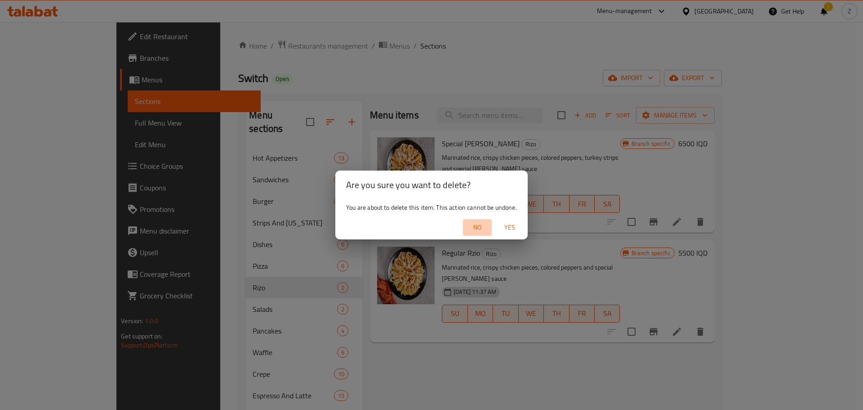
click at [470, 228] on span "No" at bounding box center [478, 227] width 22 height 11
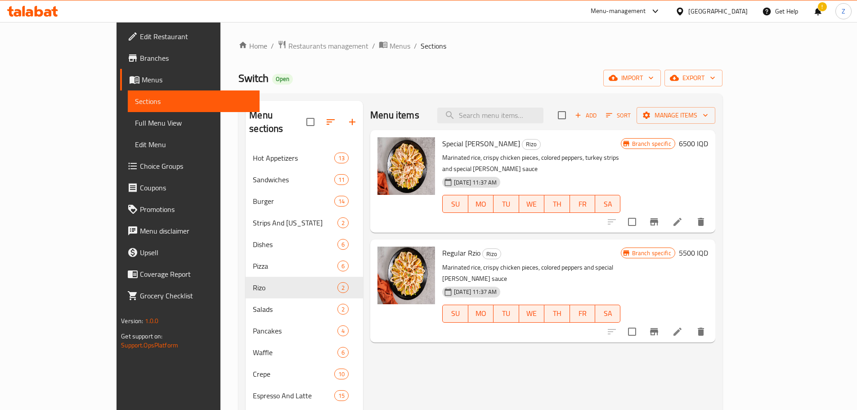
click at [706, 216] on icon "delete" at bounding box center [700, 221] width 11 height 11
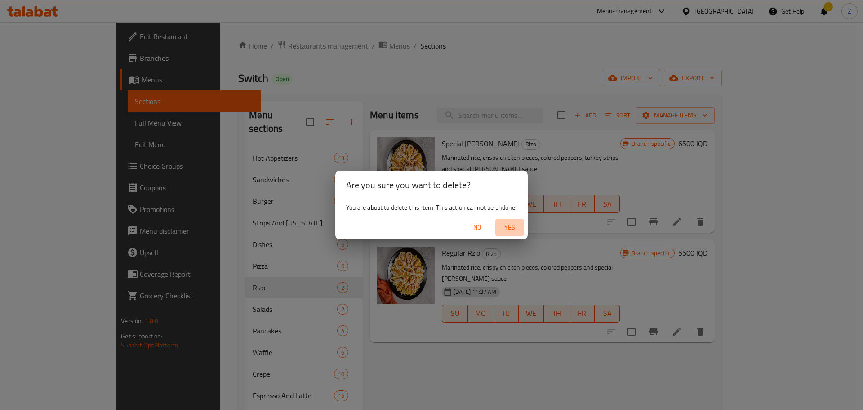
click at [503, 227] on span "Yes" at bounding box center [510, 227] width 22 height 11
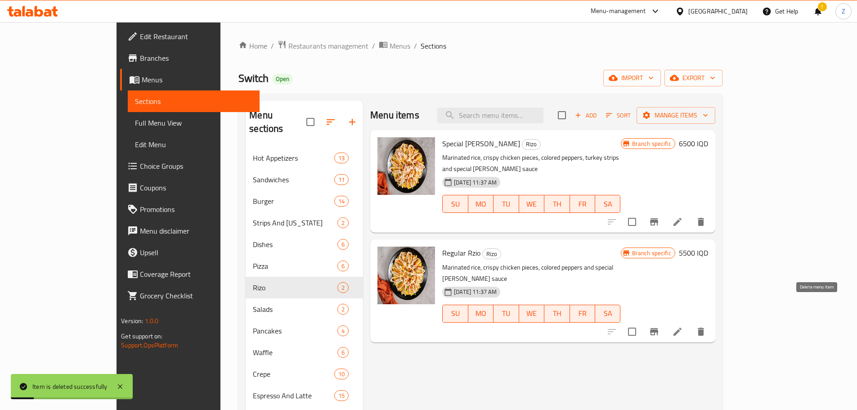
click at [711, 321] on button "delete" at bounding box center [701, 332] width 22 height 22
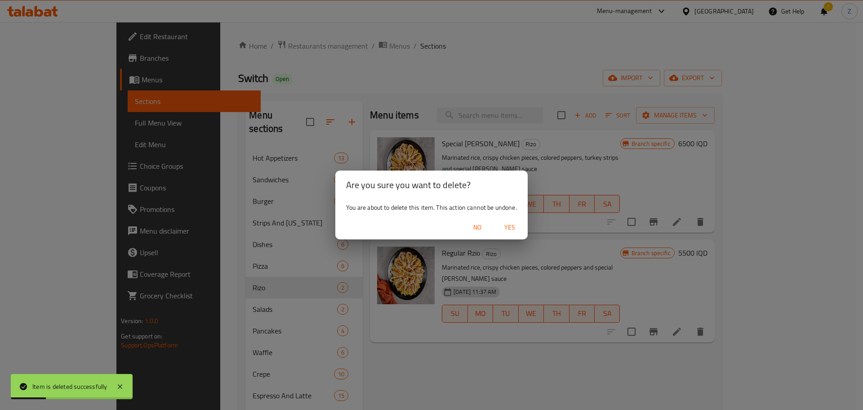
click at [510, 227] on span "Yes" at bounding box center [510, 227] width 22 height 11
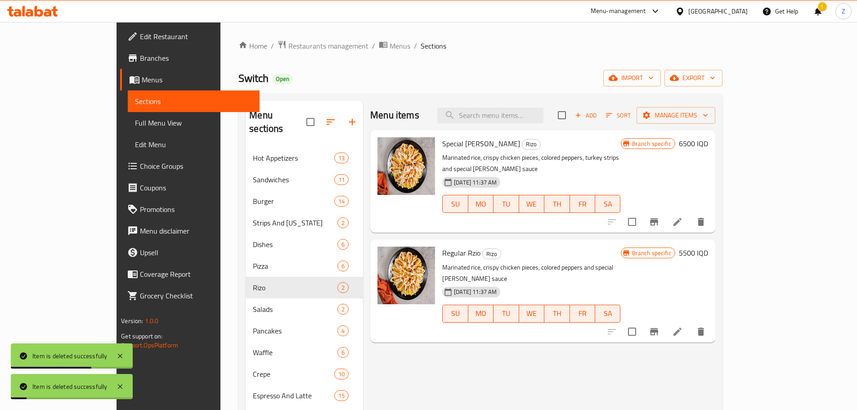
click at [688, 342] on div "Menu items Add Sort Manage items Special Rizo Rizo Marinated rice, crispy chick…" at bounding box center [539, 320] width 352 height 438
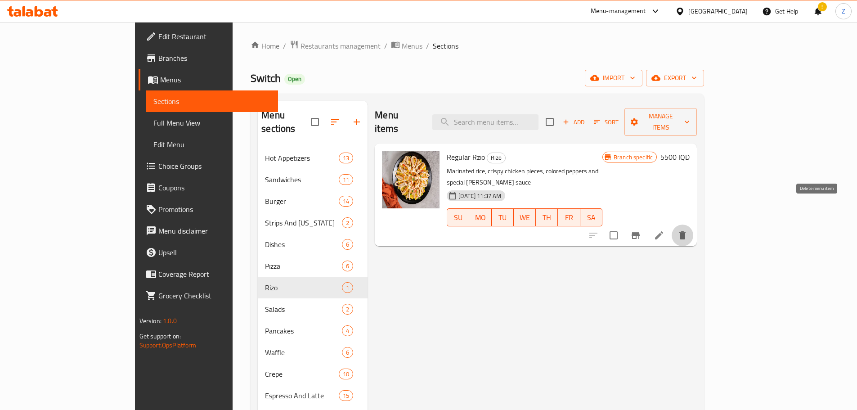
click at [685, 231] on icon "delete" at bounding box center [682, 235] width 6 height 8
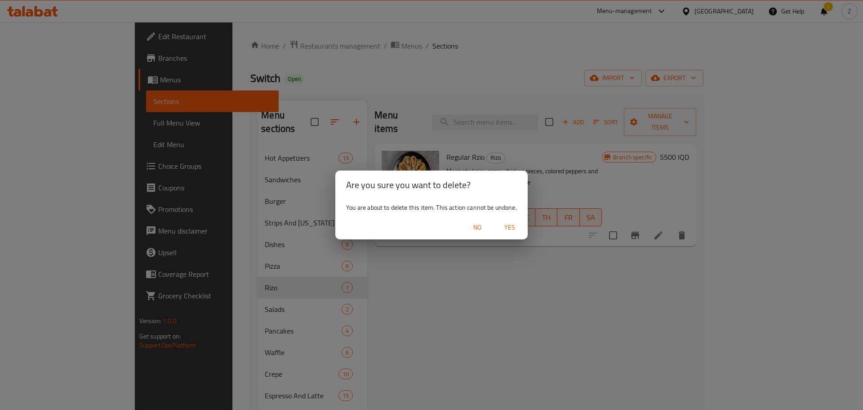
click at [507, 223] on span "Yes" at bounding box center [510, 227] width 22 height 11
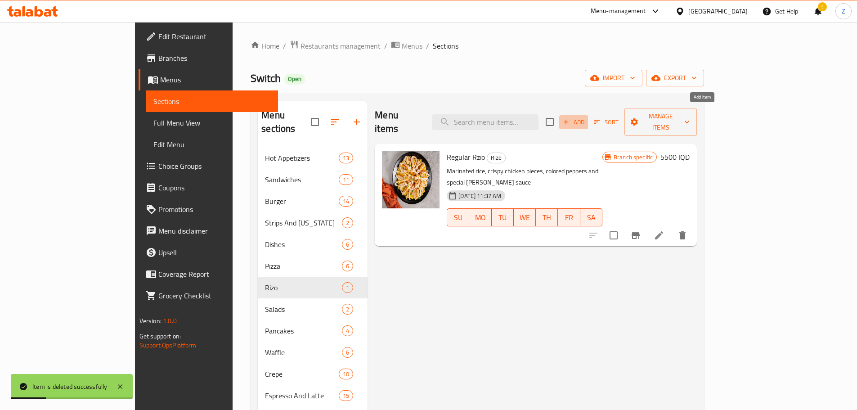
click at [585, 117] on span "Add" at bounding box center [573, 122] width 24 height 10
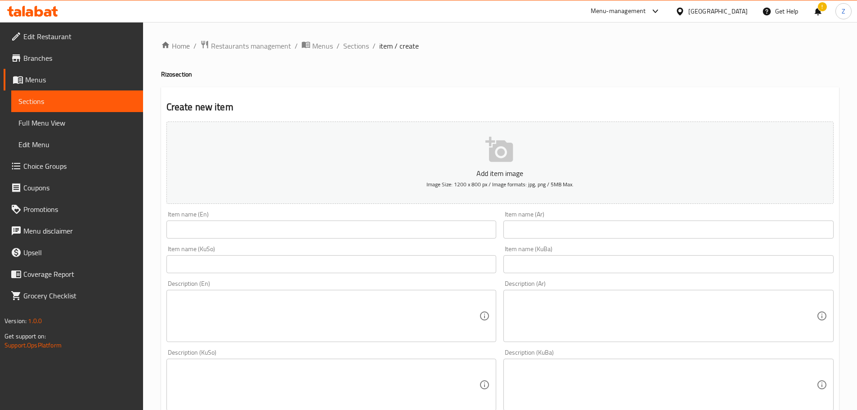
click at [234, 221] on input "text" at bounding box center [331, 229] width 330 height 18
paste input "Classic Rizo"
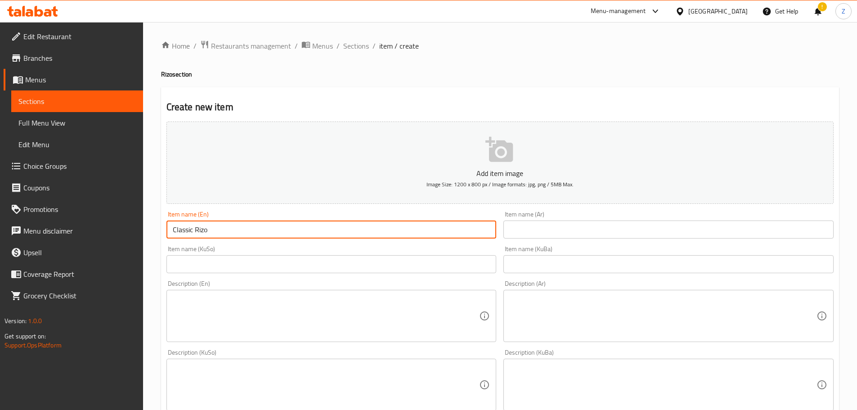
type input "Classic Rizo"
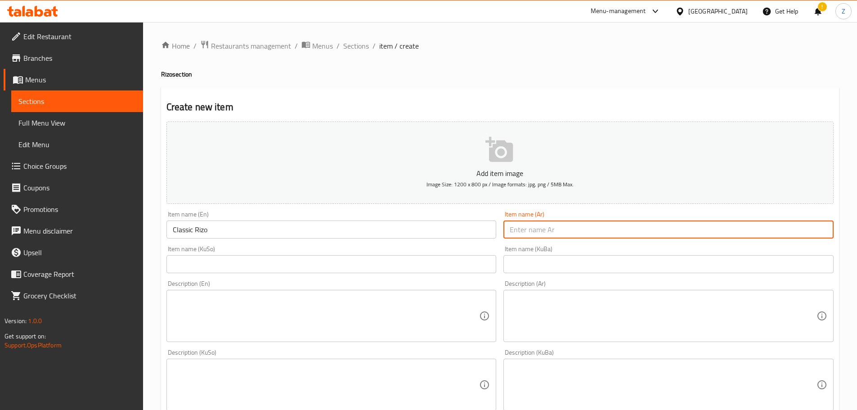
click at [618, 236] on input "text" at bounding box center [668, 229] width 330 height 18
paste input "ريزو كلاسيك"
type input "ريزو كلاسيك"
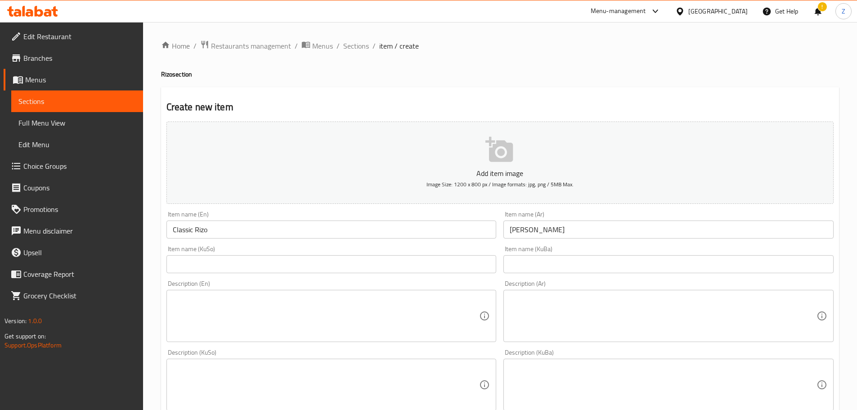
click at [621, 339] on div "Description (Ar)" at bounding box center [668, 316] width 330 height 52
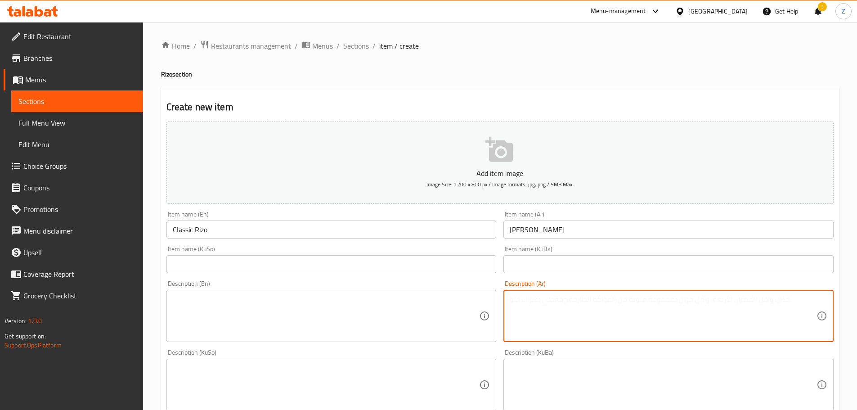
paste textarea "رز, قطع دجاج كرسبي وصلصة كلاسيك."
type textarea "رز, قطع دجاج كرسبي وصلصة كلاسيك."
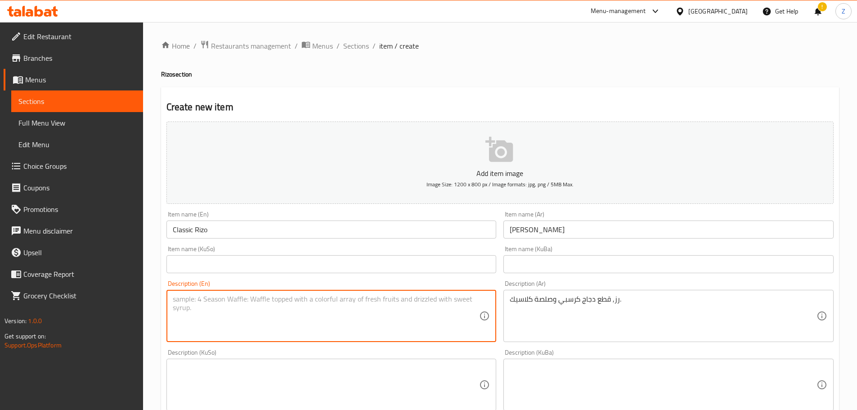
click at [410, 331] on textarea at bounding box center [326, 316] width 307 height 43
paste textarea "Rice, crispy chicken pieces and classic sauce."
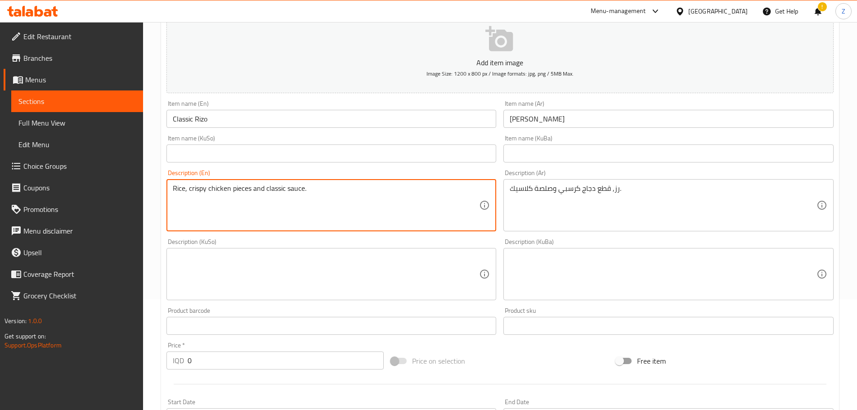
scroll to position [270, 0]
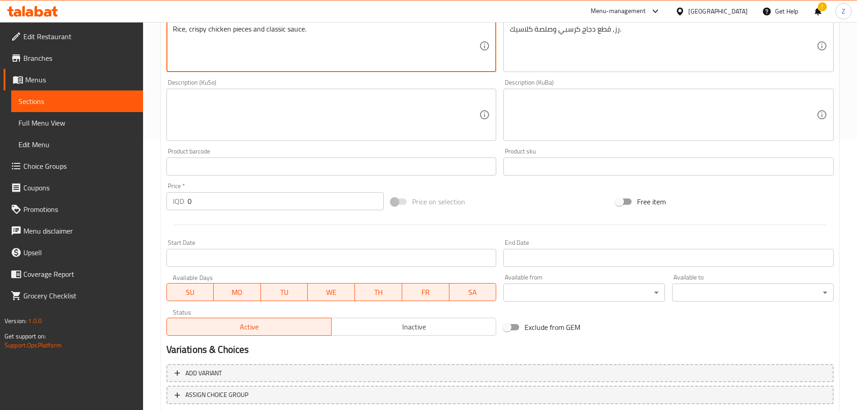
type textarea "Rice, crispy chicken pieces and classic sauce."
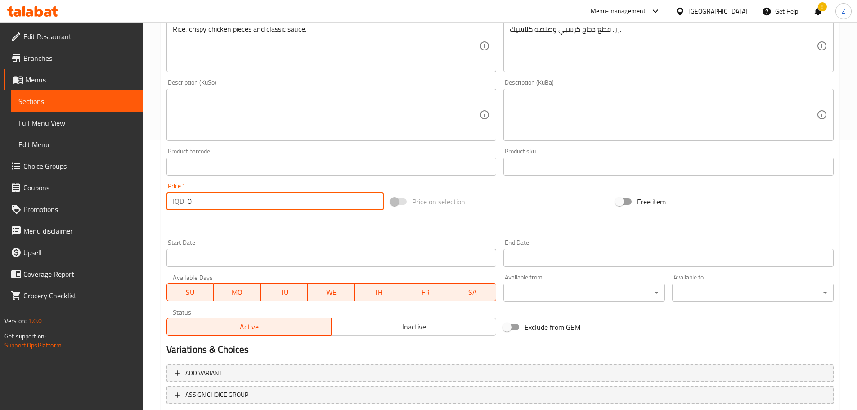
click at [227, 200] on input "0" at bounding box center [286, 201] width 197 height 18
click at [227, 199] on input "0" at bounding box center [286, 201] width 197 height 18
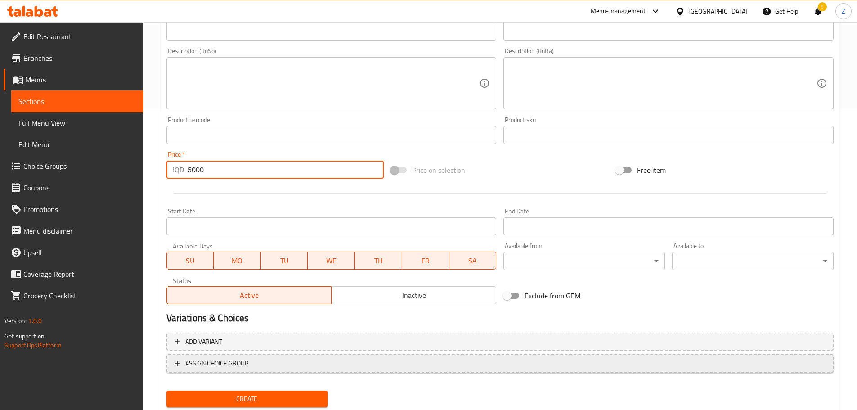
scroll to position [329, 0]
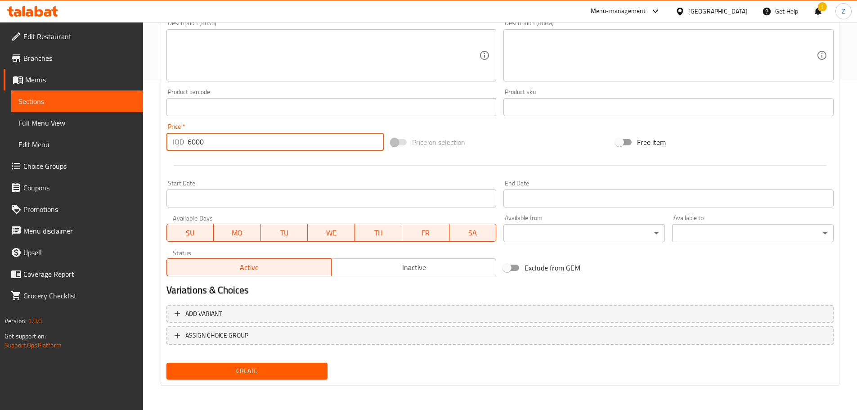
type input "6000"
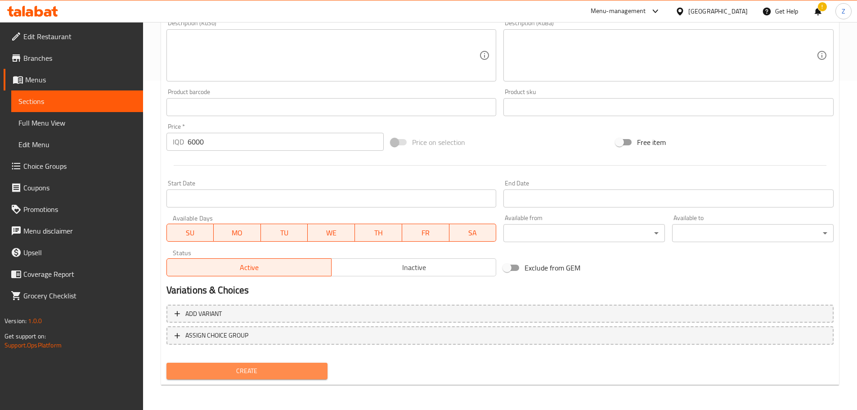
click at [283, 370] on span "Create" at bounding box center [247, 370] width 147 height 11
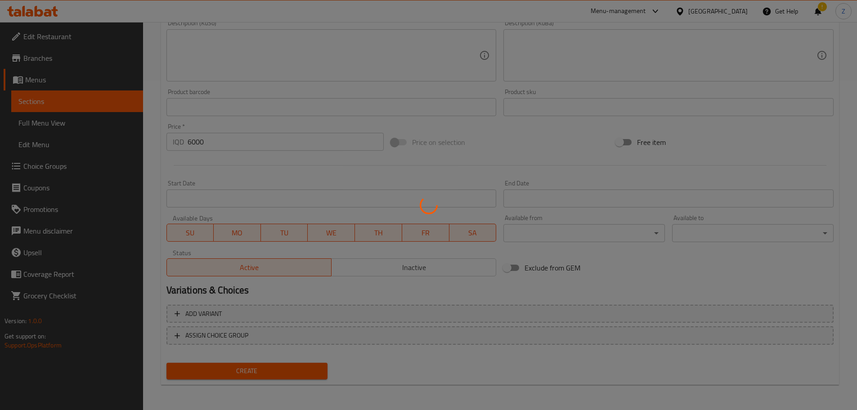
type input "0"
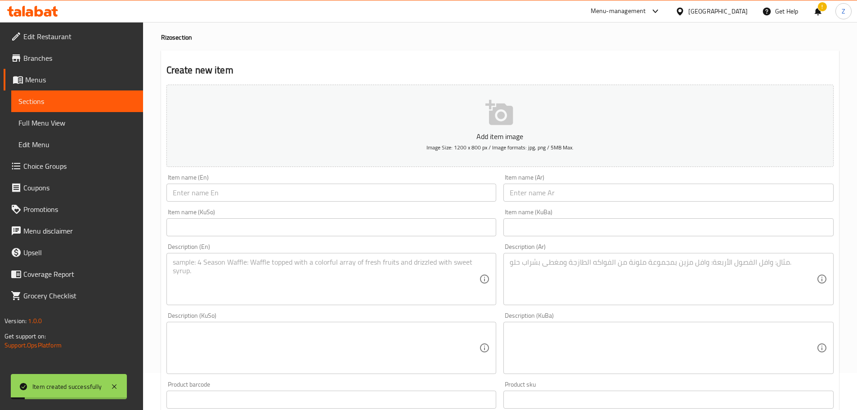
scroll to position [0, 0]
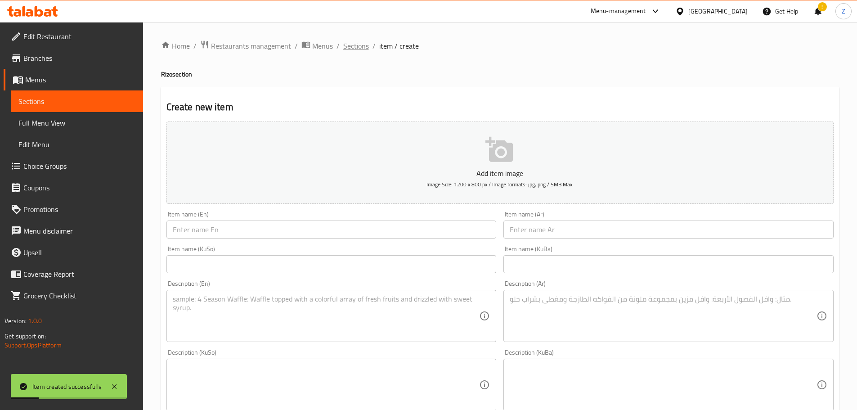
click at [363, 42] on span "Sections" at bounding box center [356, 45] width 26 height 11
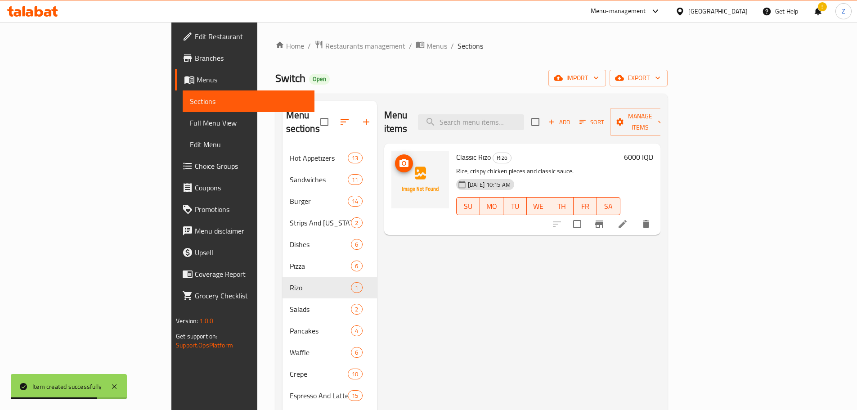
click at [395, 158] on span "upload picture" at bounding box center [404, 163] width 18 height 11
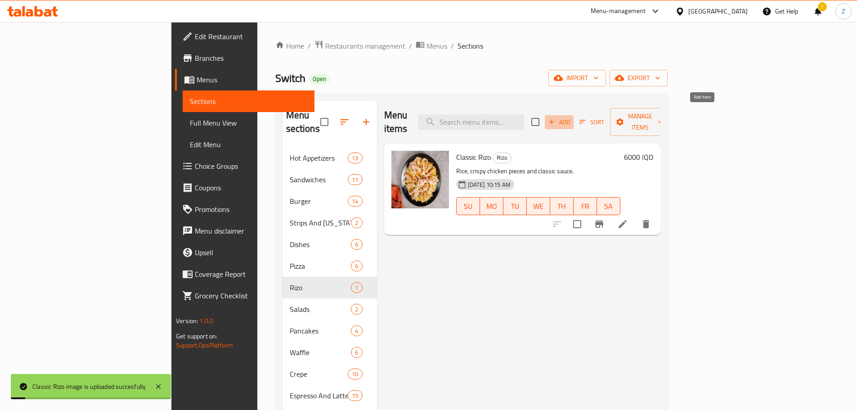
click at [571, 118] on span "Add" at bounding box center [559, 122] width 24 height 10
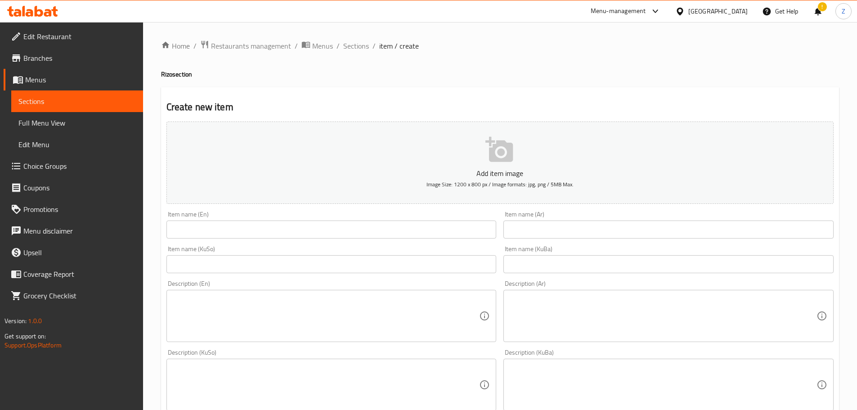
click at [188, 234] on input "text" at bounding box center [331, 229] width 330 height 18
paste input "Smoked Rizo"
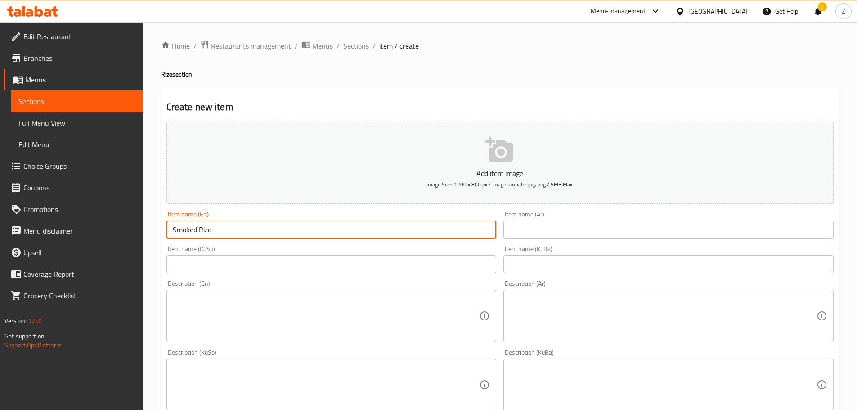
type input "Smoked Rizo"
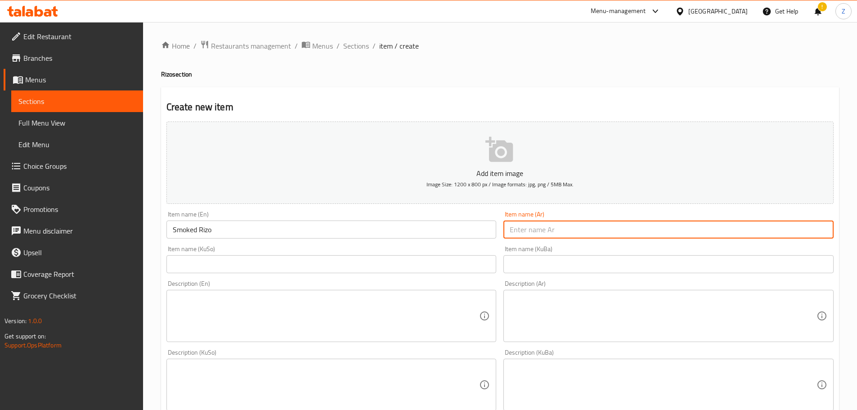
click at [511, 227] on input "text" at bounding box center [668, 229] width 330 height 18
paste input "ريزو مدخن"
type input "ريزو مدخن"
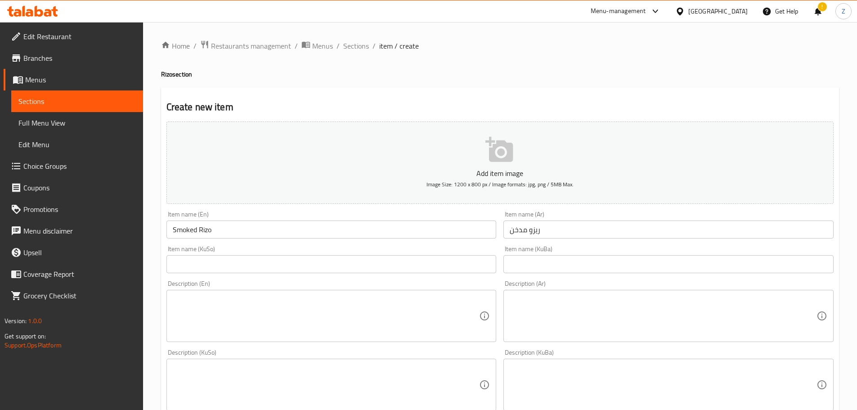
click at [573, 310] on textarea at bounding box center [662, 316] width 307 height 43
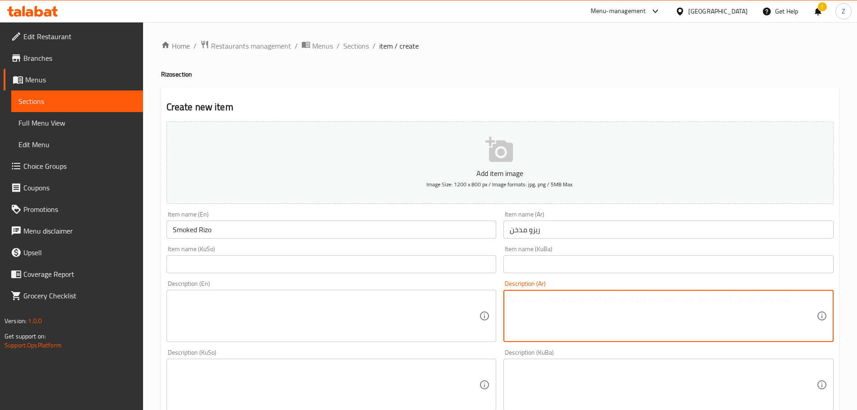
paste textarea "رز, قطع دجاج كرسبي وصلصة مدخنة."
type textarea "رز, قطع دجاج كرسبي وصلصة مدخنة."
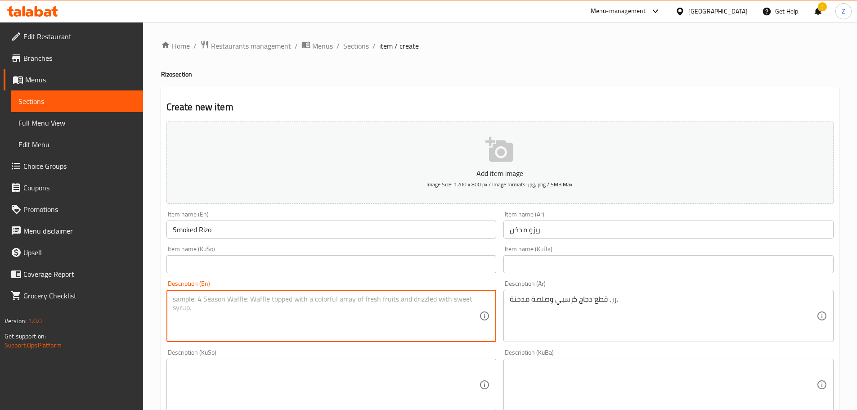
click at [357, 318] on textarea at bounding box center [326, 316] width 307 height 43
paste textarea "Rice, crispy chicken pieces and smoked sauce."
type textarea "Rice, crispy chicken pieces and smoked sauce."
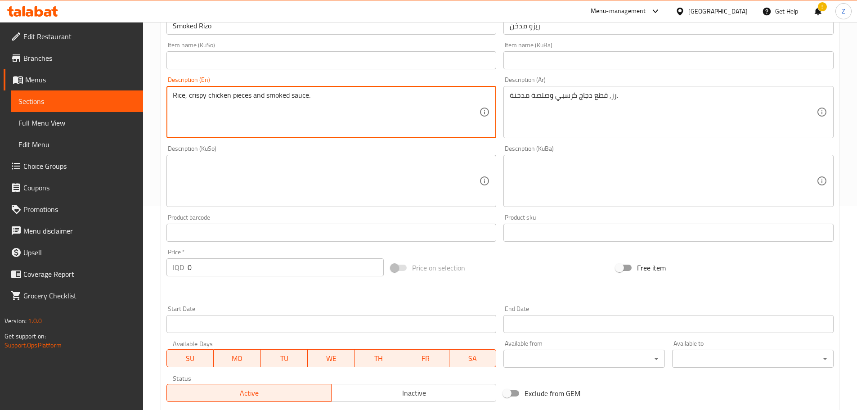
scroll to position [270, 0]
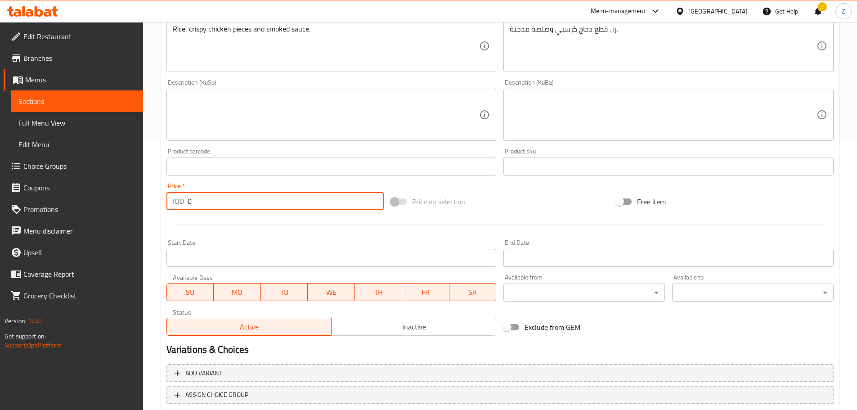
click at [241, 200] on input "0" at bounding box center [286, 201] width 197 height 18
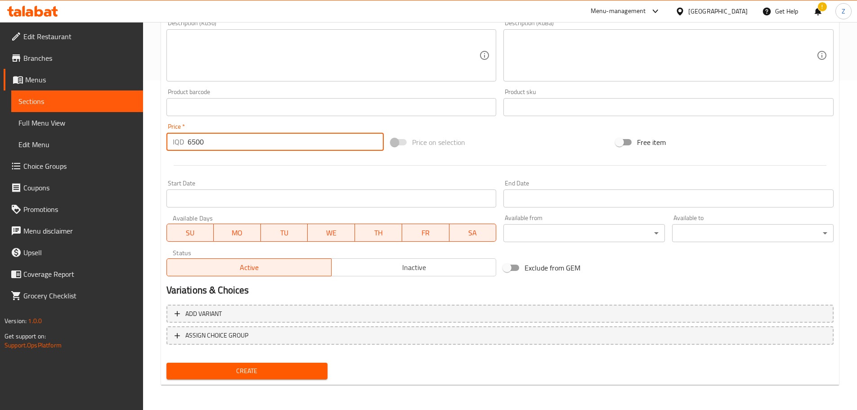
type input "6500"
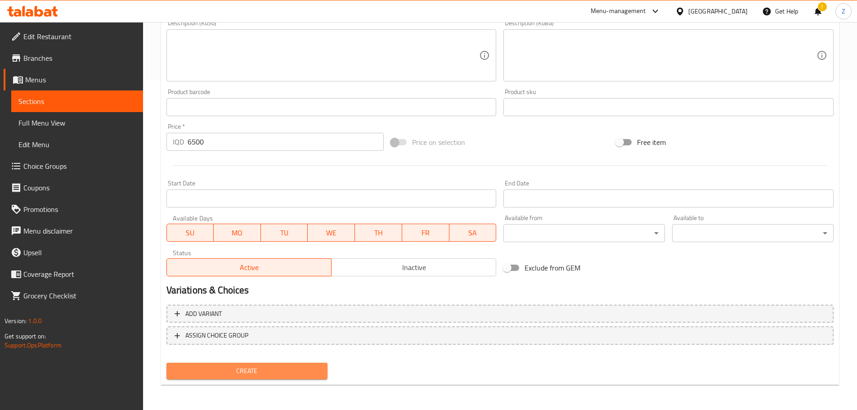
click at [252, 369] on span "Create" at bounding box center [247, 370] width 147 height 11
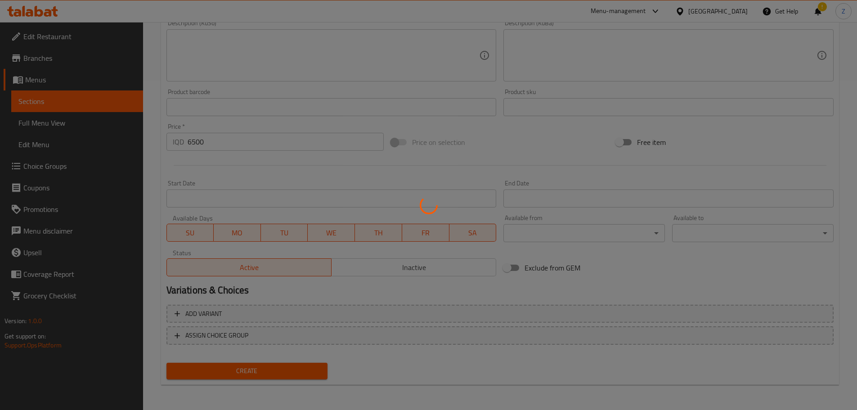
type input "0"
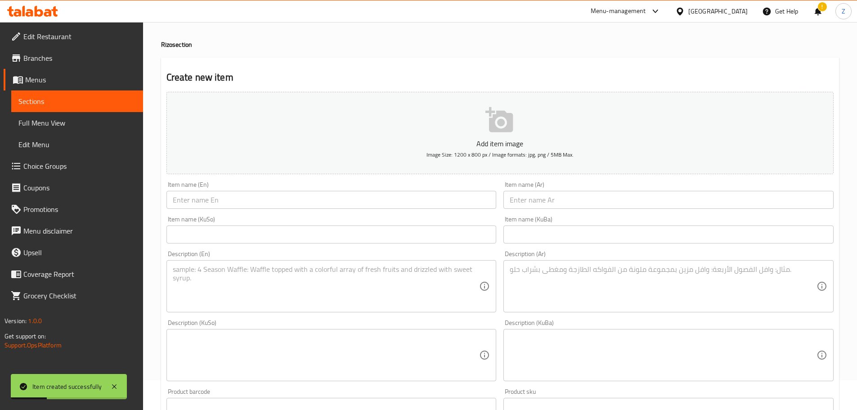
scroll to position [0, 0]
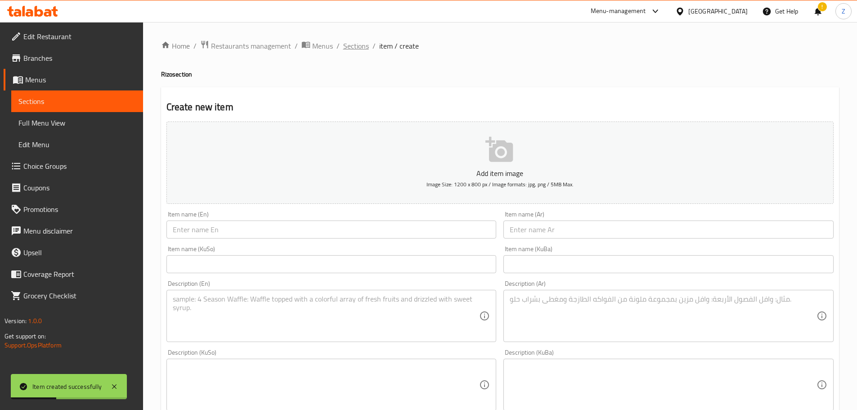
click at [349, 40] on span "Sections" at bounding box center [356, 45] width 26 height 11
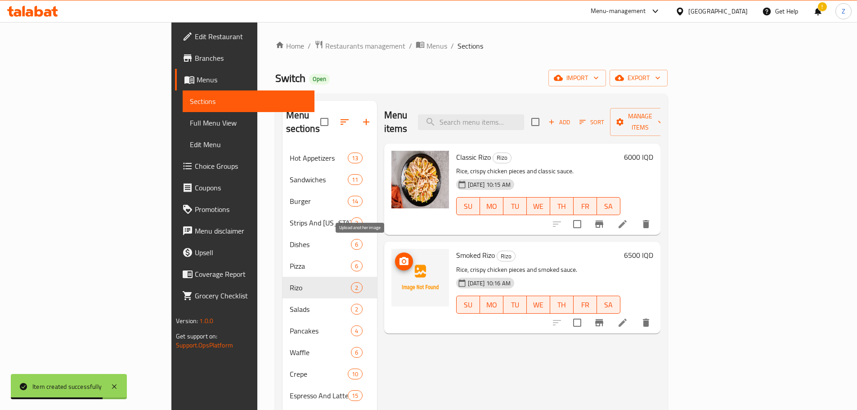
click at [399, 257] on icon "upload picture" at bounding box center [403, 261] width 9 height 8
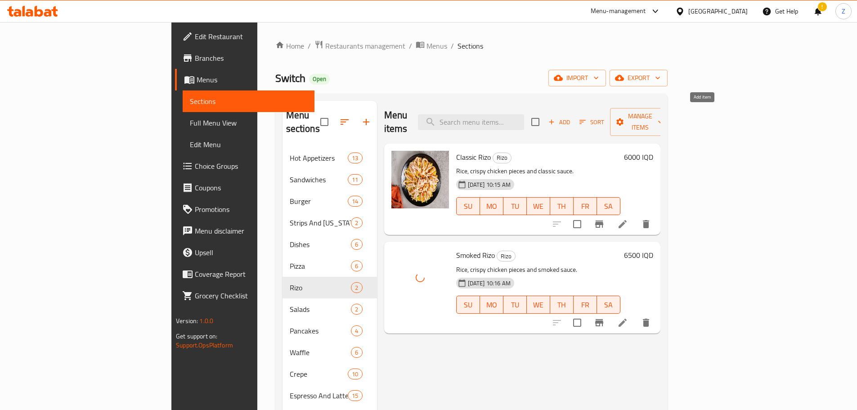
click at [571, 117] on span "Add" at bounding box center [559, 122] width 24 height 10
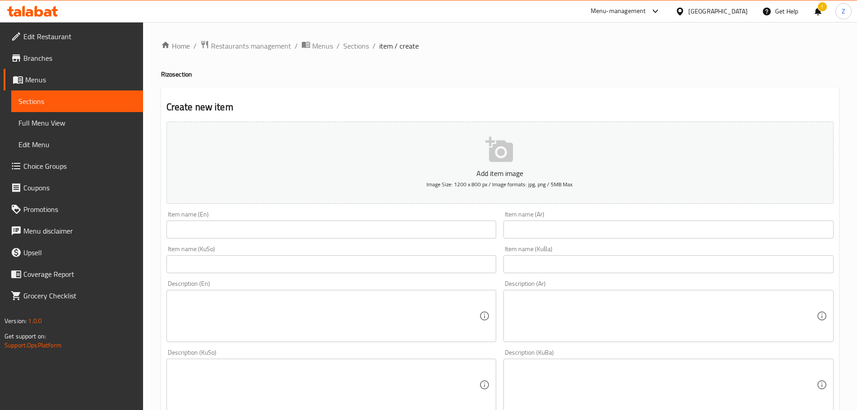
drag, startPoint x: 174, startPoint y: 219, endPoint x: 180, endPoint y: 223, distance: 7.5
click at [174, 219] on div "Item name (En) Item name (En)" at bounding box center [331, 224] width 330 height 27
click at [183, 226] on input "text" at bounding box center [331, 229] width 330 height 18
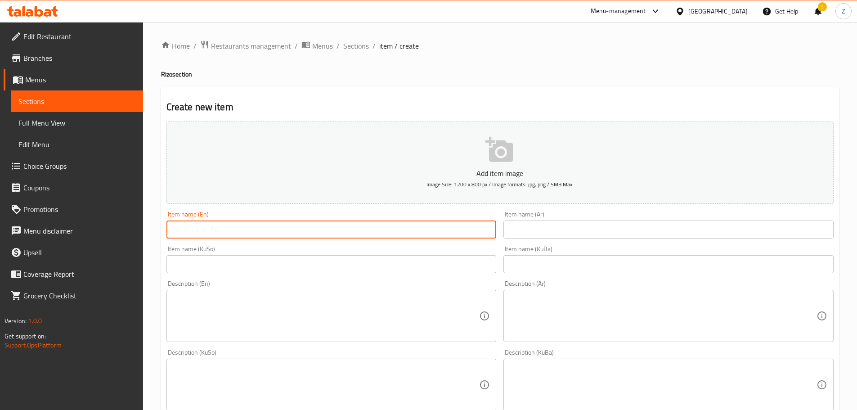
paste input "Herbs Rizo"
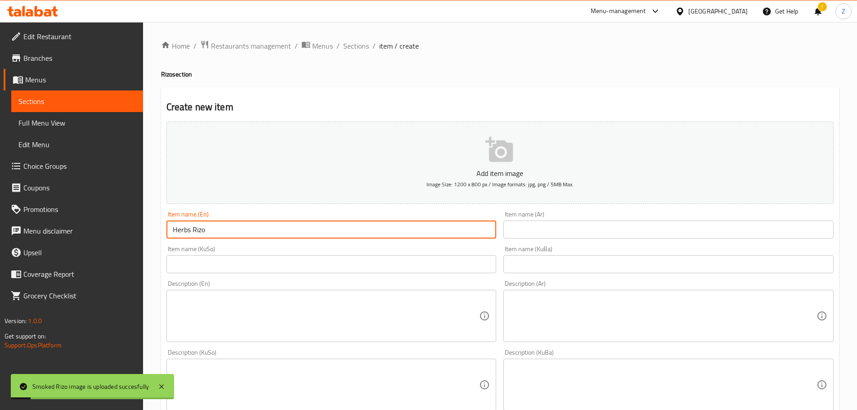
type input "Herbs Rizo"
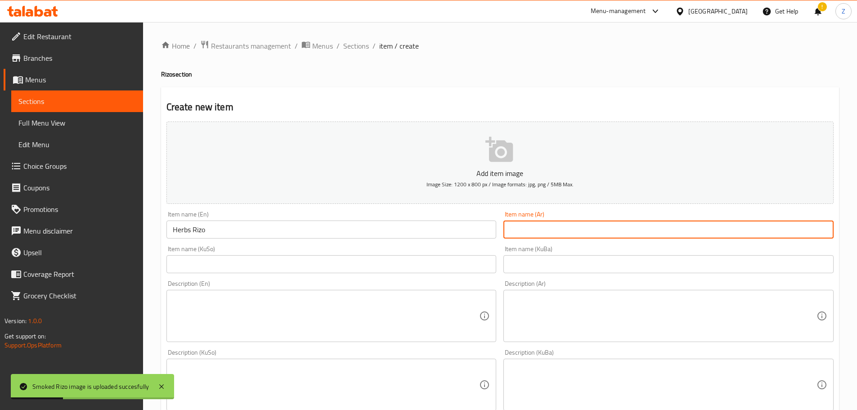
click at [542, 224] on input "text" at bounding box center [668, 229] width 330 height 18
paste input "ريزو اعشاب"
type input "ريزو اعشاب"
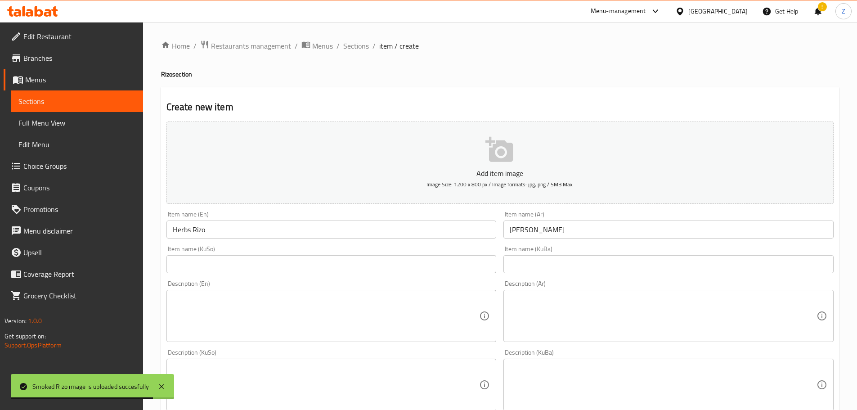
click at [548, 317] on textarea at bounding box center [662, 316] width 307 height 43
paste textarea "رز, قطع دجاج كرسبي وصلصة الاعشاب."
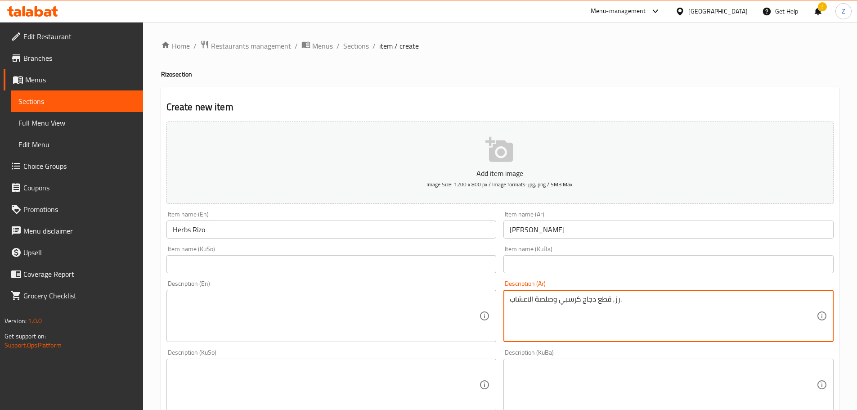
type textarea "رز, قطع دجاج كرسبي وصلصة الاعشاب."
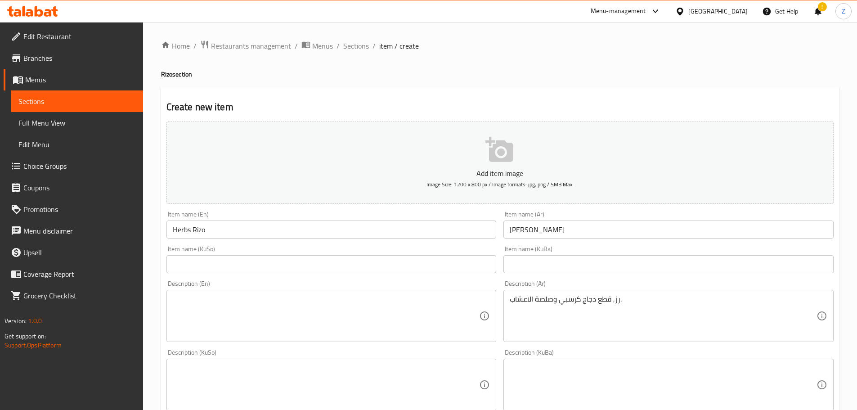
click at [360, 340] on div "Description (En)" at bounding box center [331, 316] width 330 height 52
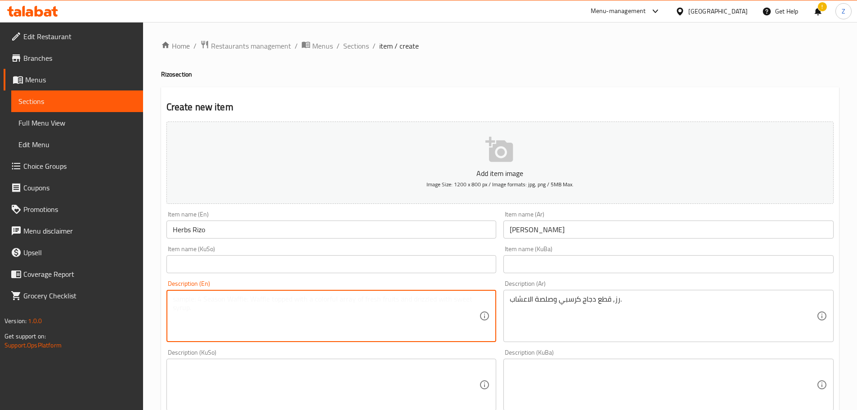
paste textarea "Rice, crispy chicken pieces and herbs sauce."
type textarea "Rice, crispy chicken pieces and herbs sauce."
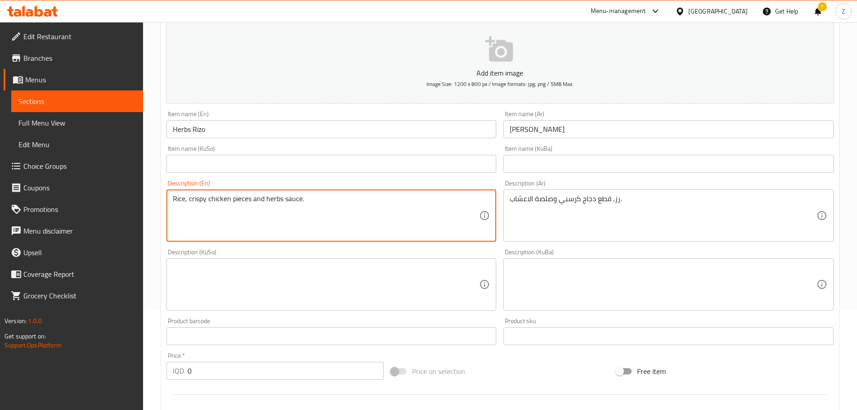
scroll to position [225, 0]
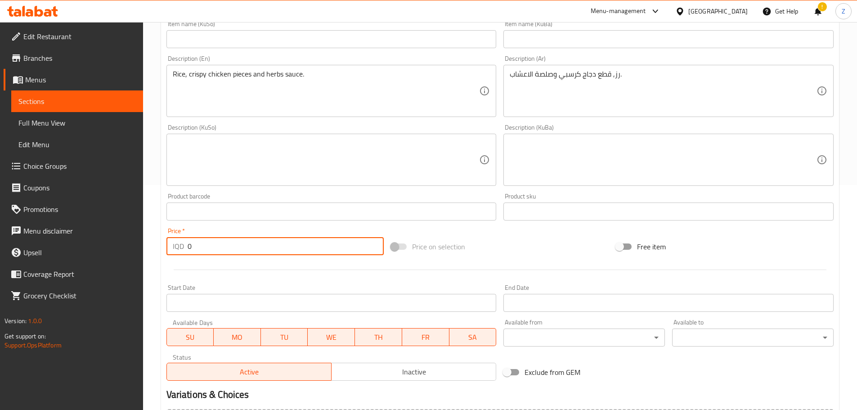
click at [264, 243] on input "0" at bounding box center [286, 246] width 197 height 18
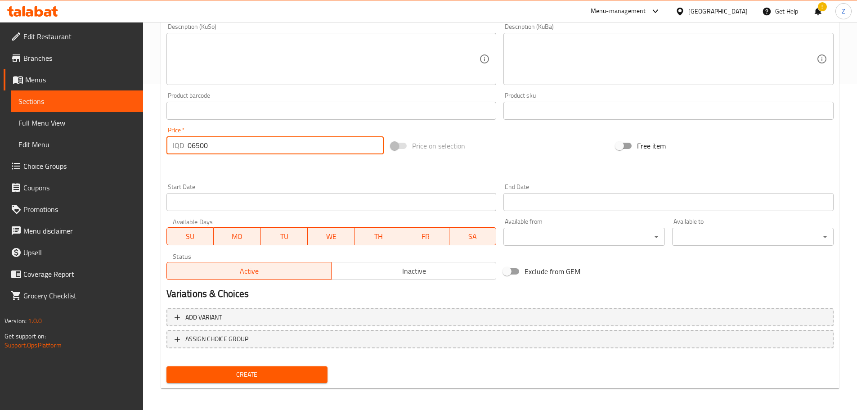
scroll to position [329, 0]
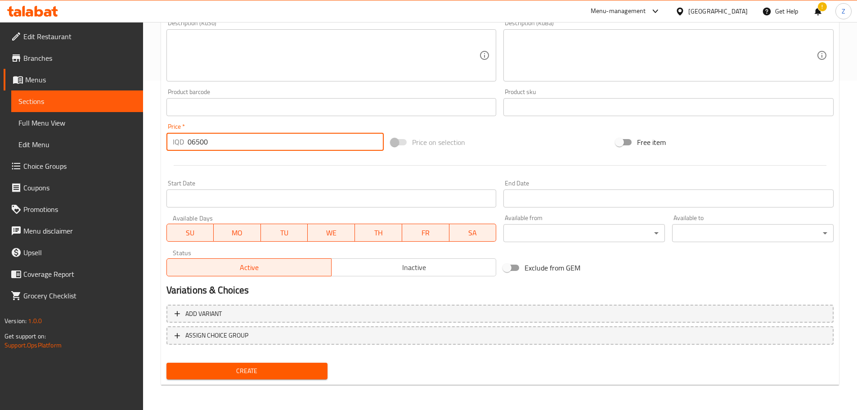
click at [192, 144] on input "06500" at bounding box center [286, 142] width 197 height 18
type input "6500"
click at [271, 372] on span "Create" at bounding box center [247, 370] width 147 height 11
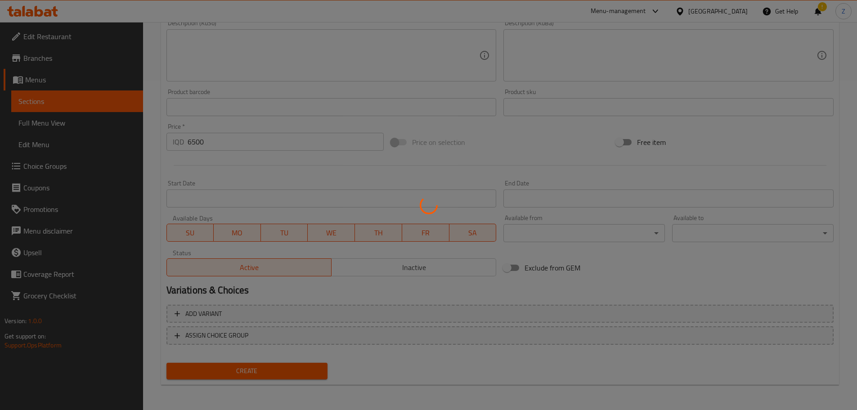
type input "0"
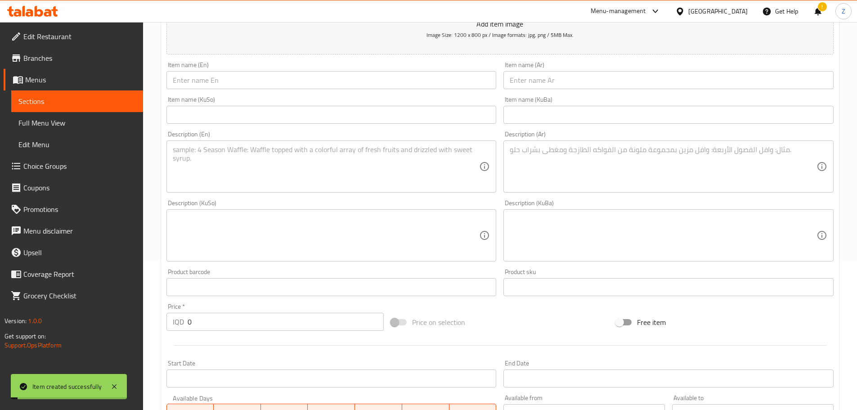
scroll to position [0, 0]
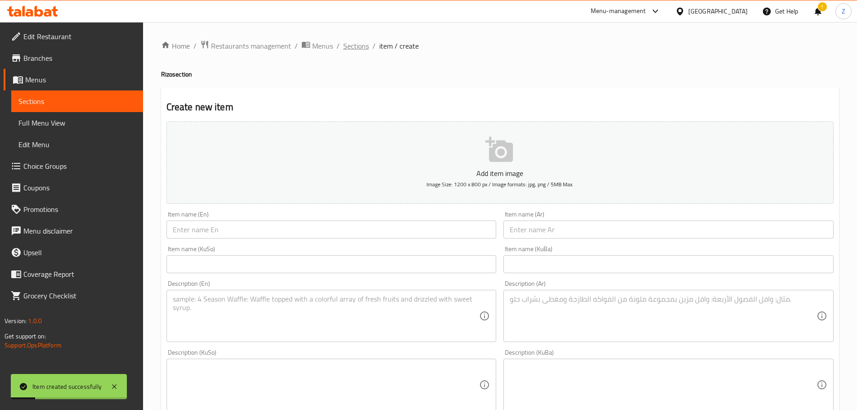
click at [358, 48] on span "Sections" at bounding box center [356, 45] width 26 height 11
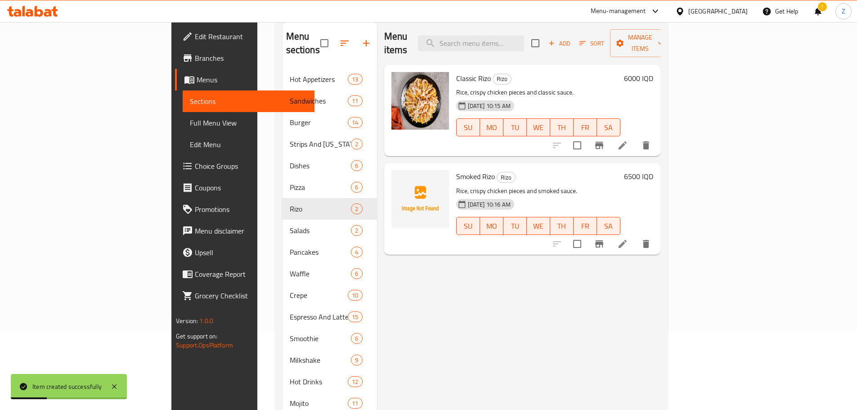
scroll to position [141, 0]
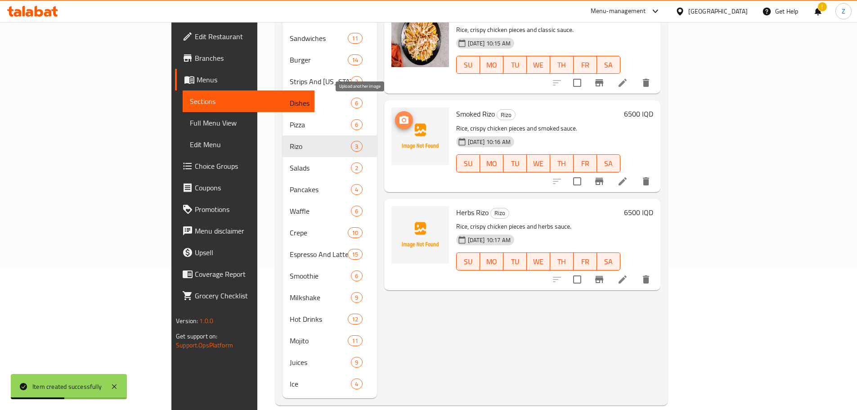
click at [398, 115] on icon "upload picture" at bounding box center [403, 120] width 11 height 11
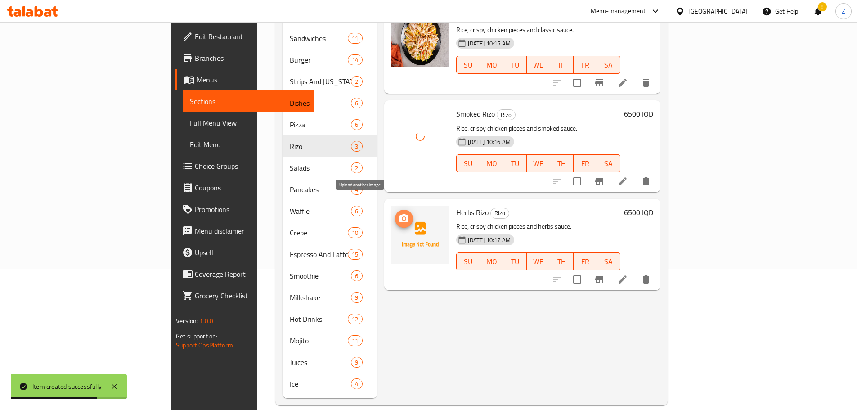
click at [399, 214] on icon "upload picture" at bounding box center [403, 218] width 9 height 8
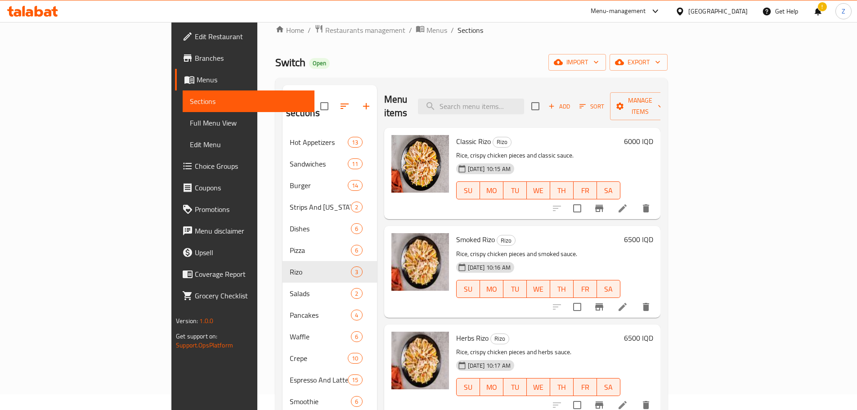
scroll to position [0, 0]
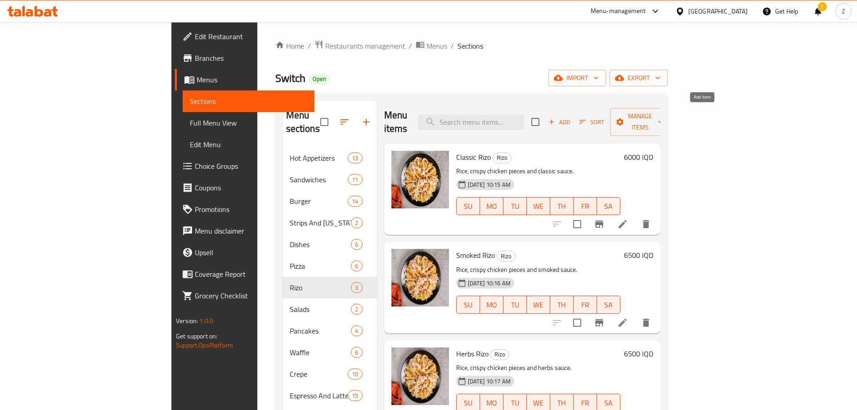
click at [555, 118] on icon "button" at bounding box center [551, 122] width 8 height 8
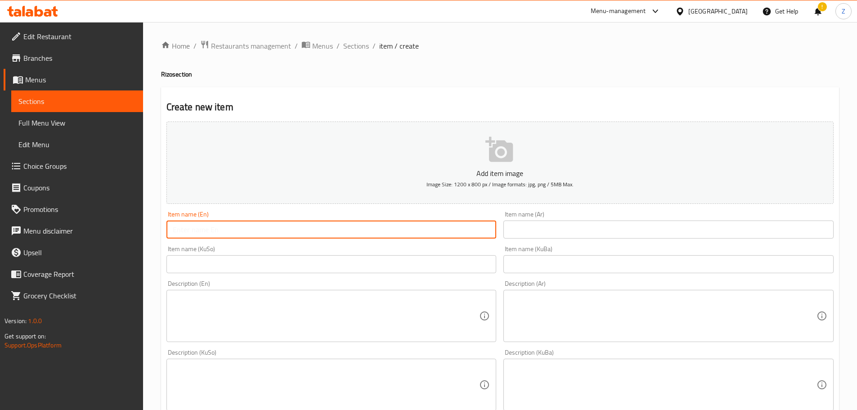
click at [330, 233] on input "text" at bounding box center [331, 229] width 330 height 18
type input "Jalapeno Rizo"
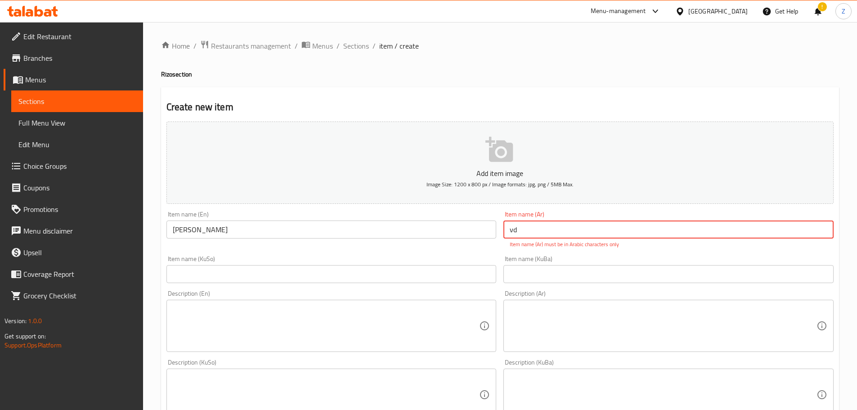
type input "v"
click at [579, 227] on input "ريزو هالبينو" at bounding box center [668, 229] width 330 height 18
type input "ريزو هالبينو"
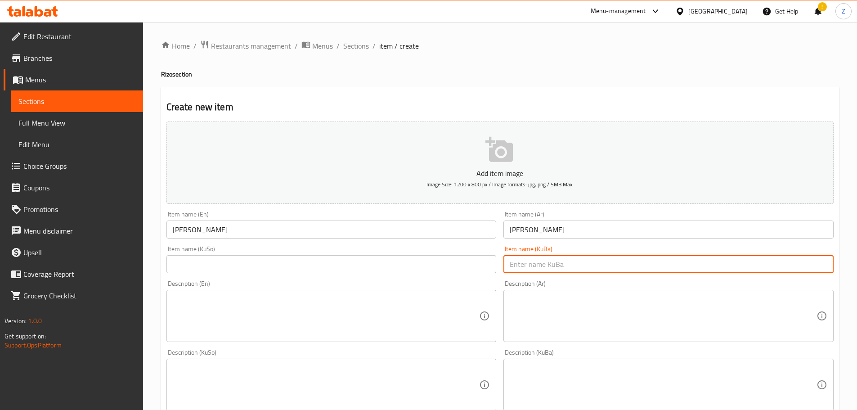
click at [585, 277] on div "Add item image Image Size: 1200 x 800 px / Image formats: jpg, png / 5MB Max. I…" at bounding box center [500, 363] width 674 height 491
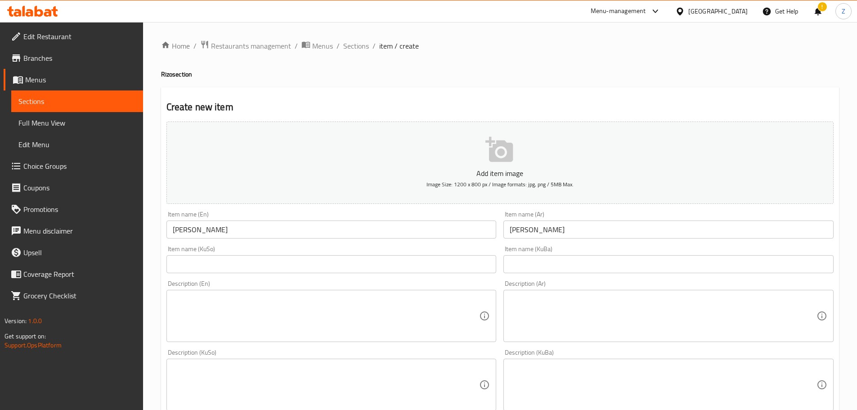
click at [237, 231] on input "Jalapeno Rizo" at bounding box center [331, 229] width 330 height 18
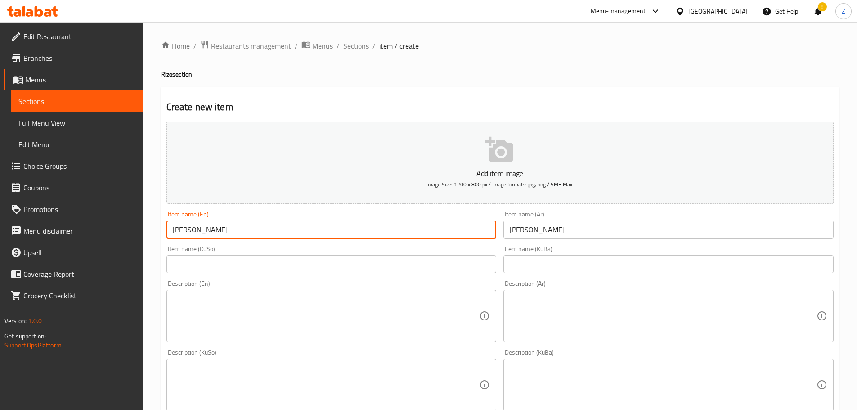
click at [237, 231] on input "Jalapeno Rizo" at bounding box center [331, 229] width 330 height 18
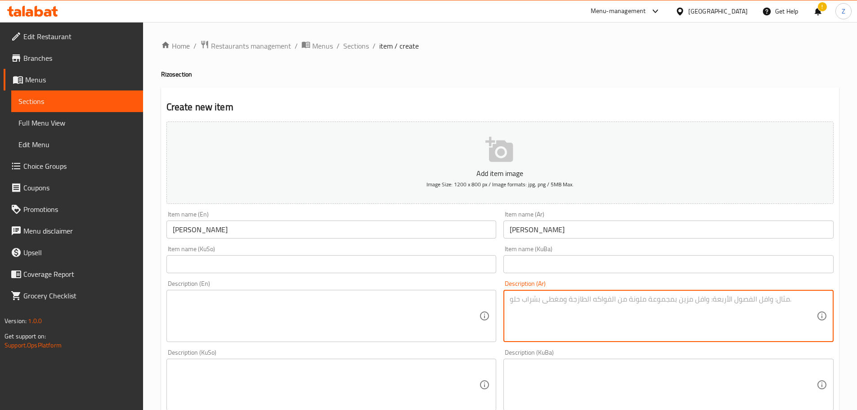
click at [590, 319] on textarea at bounding box center [662, 316] width 307 height 43
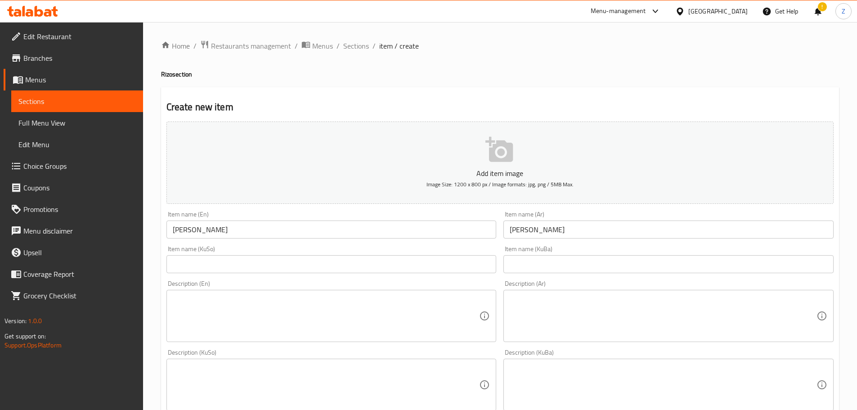
click at [738, 312] on textarea at bounding box center [662, 316] width 307 height 43
paste textarea "رز, قطع دجاج مقرمش, هالبينو وصلصة سبايسي."
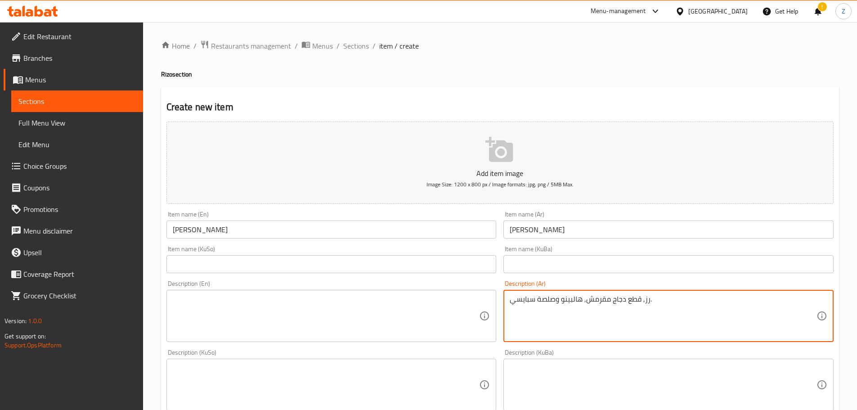
type textarea "رز, قطع دجاج مقرمش, هالبينو وصلصة سبايسي."
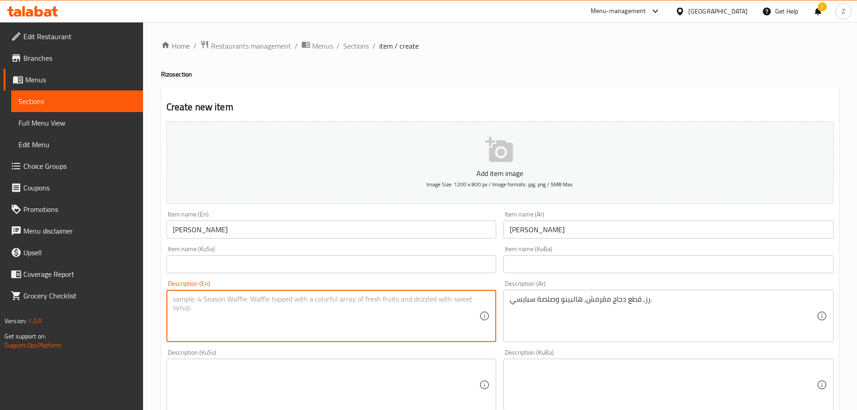
click at [396, 321] on textarea at bounding box center [326, 316] width 307 height 43
paste textarea "Rice, crispy chicken pieces, jalapenos and spicy sauce."
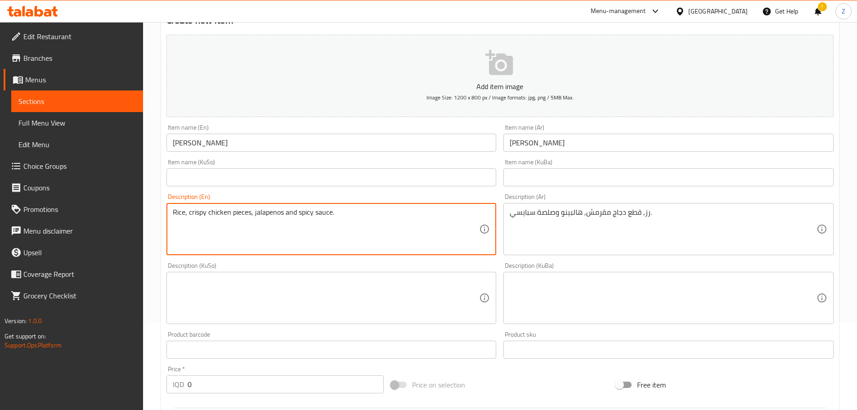
scroll to position [180, 0]
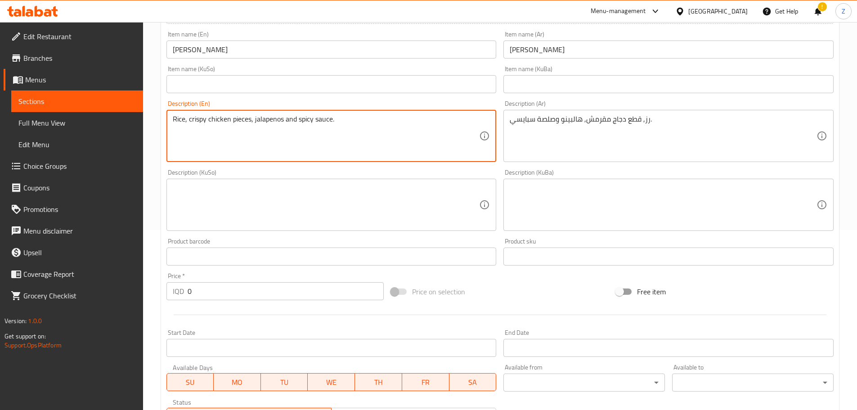
type textarea "Rice, crispy chicken pieces, jalapenos and spicy sauce."
click at [207, 286] on input "0" at bounding box center [286, 291] width 197 height 18
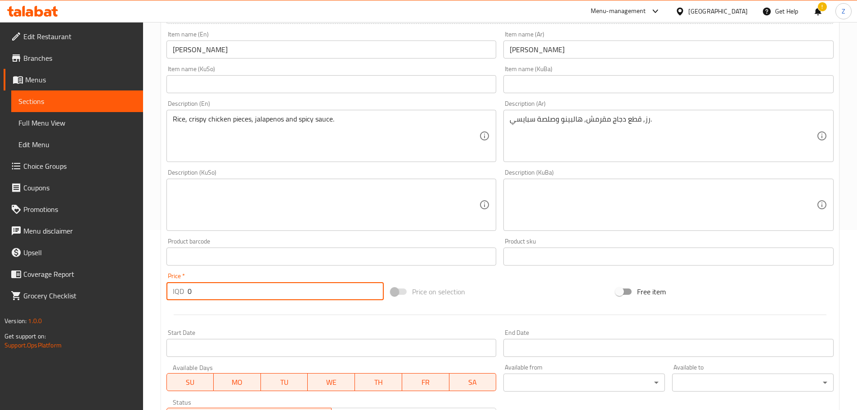
click at [207, 286] on input "0" at bounding box center [286, 291] width 197 height 18
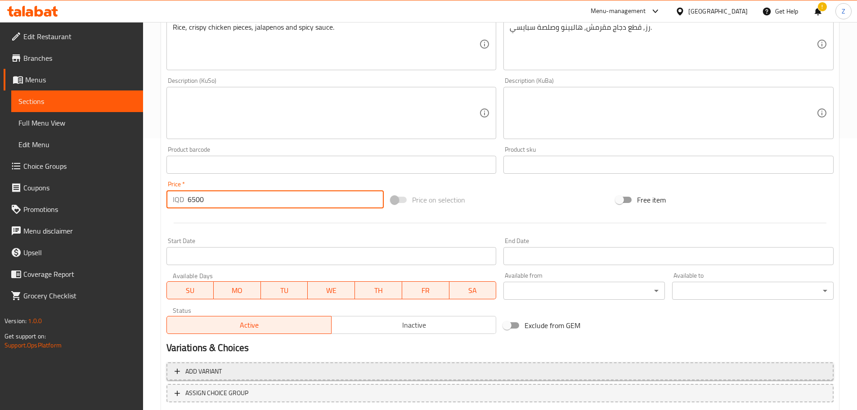
scroll to position [329, 0]
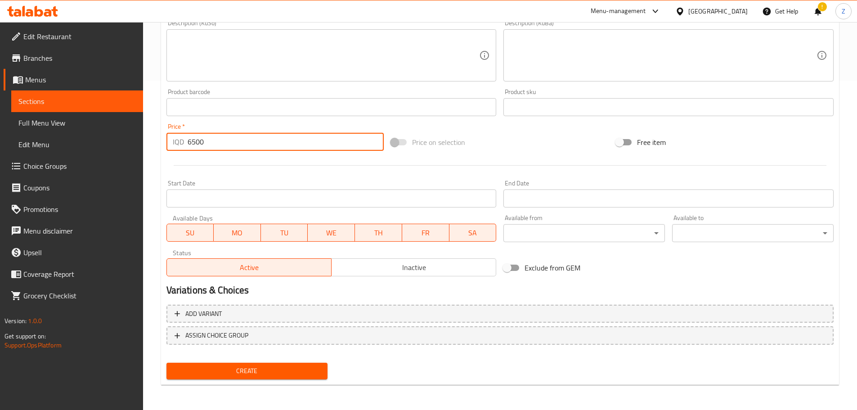
type input "6500"
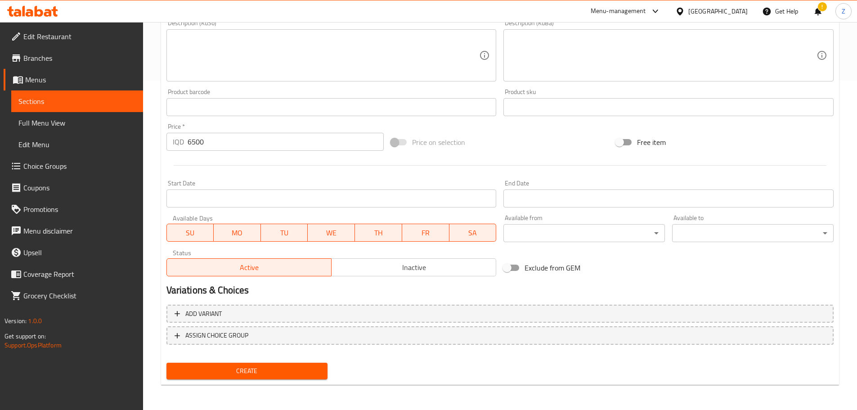
click at [279, 382] on div "Create" at bounding box center [247, 371] width 169 height 24
click at [283, 363] on button "Create" at bounding box center [246, 370] width 161 height 17
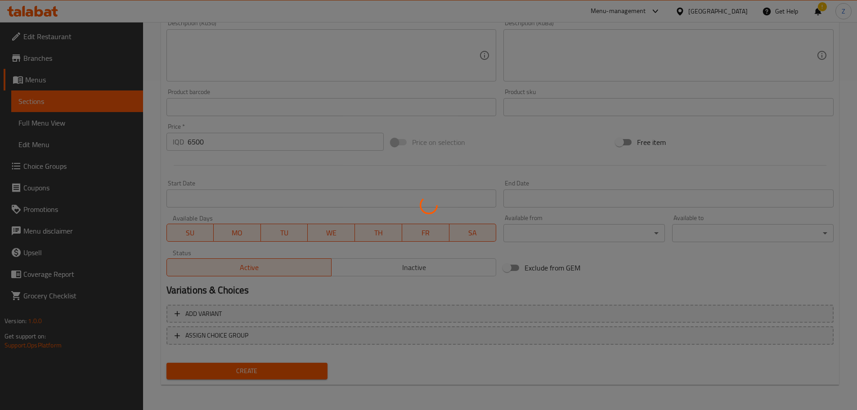
type input "0"
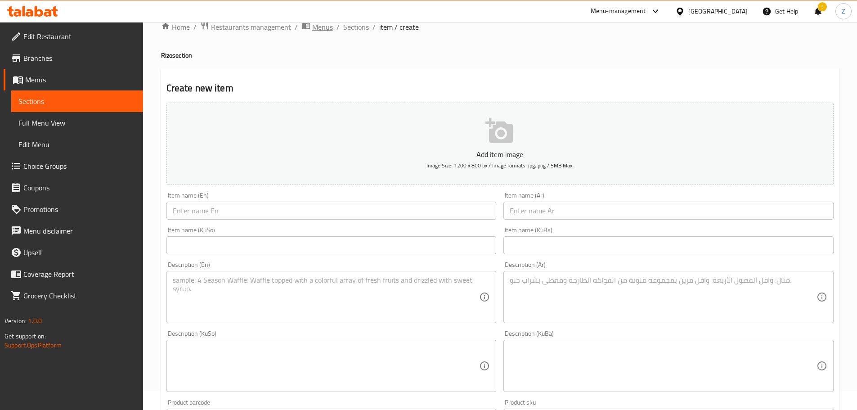
scroll to position [0, 0]
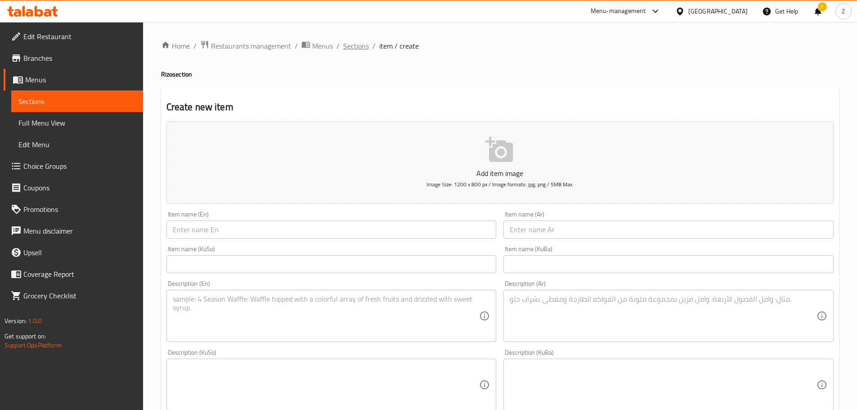
click at [351, 41] on span "Sections" at bounding box center [356, 45] width 26 height 11
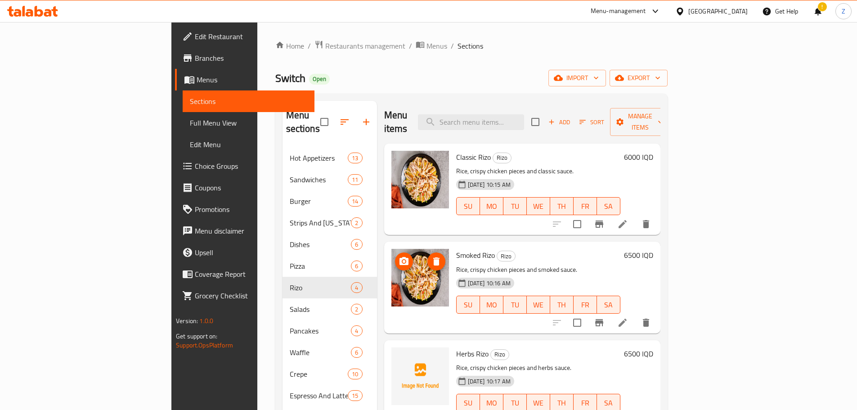
scroll to position [135, 0]
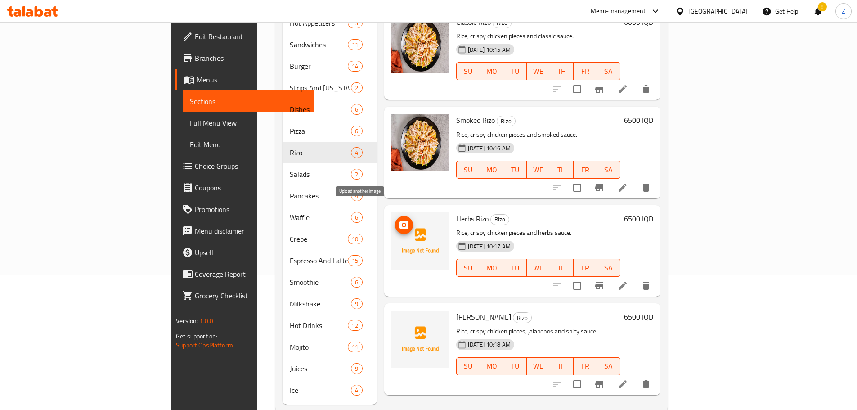
click at [399, 220] on icon "upload picture" at bounding box center [403, 224] width 9 height 8
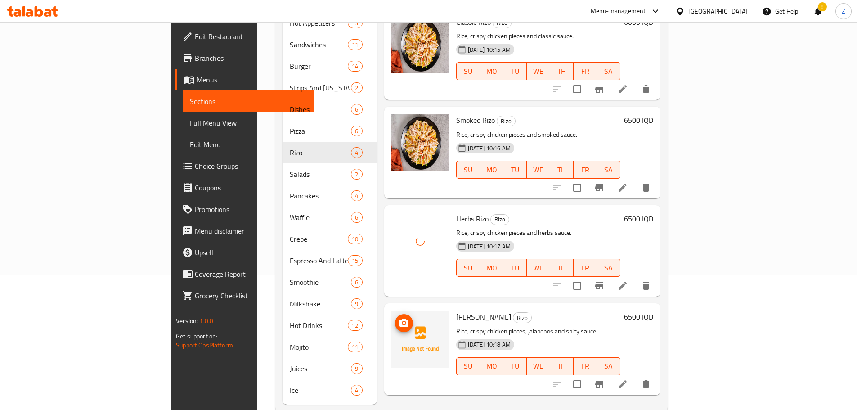
click at [391, 310] on img at bounding box center [420, 339] width 58 height 58
click at [399, 318] on icon "upload picture" at bounding box center [403, 322] width 9 height 8
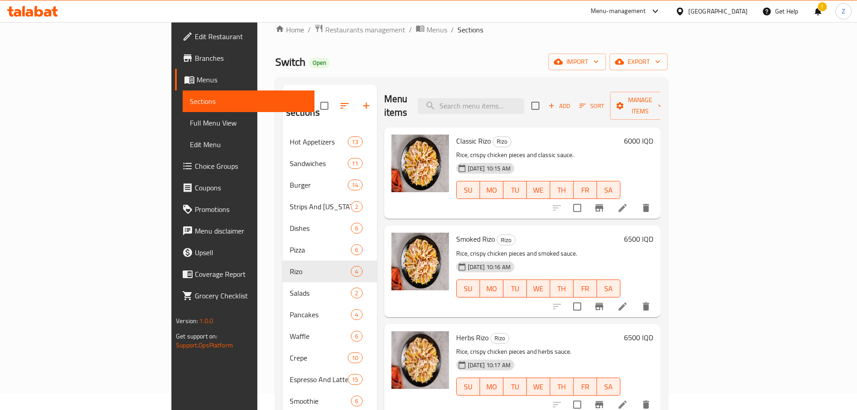
scroll to position [0, 0]
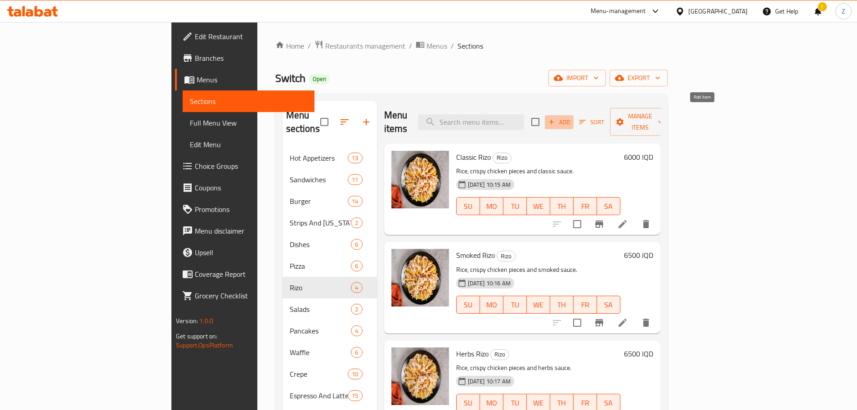
click at [571, 117] on span "Add" at bounding box center [559, 122] width 24 height 10
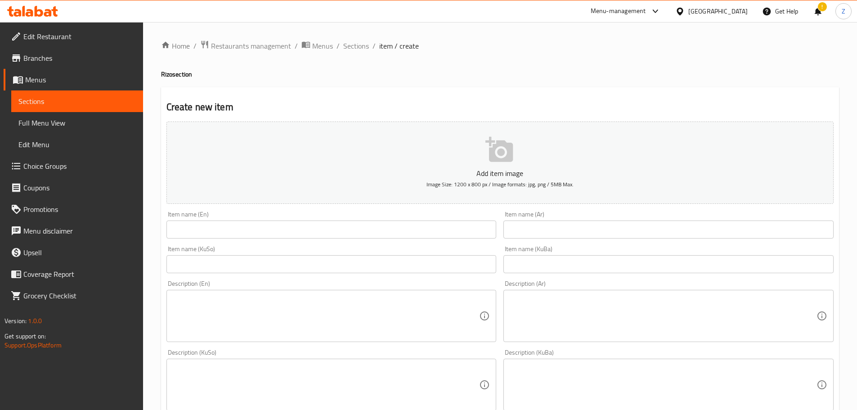
click at [290, 233] on input "text" at bounding box center [331, 229] width 330 height 18
paste input "Mixed Rizo"
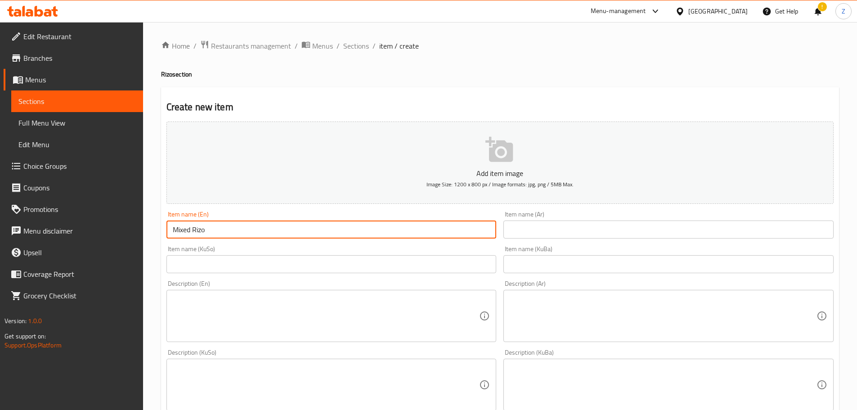
click at [187, 231] on input "Mixed Rizo" at bounding box center [331, 229] width 330 height 18
click at [189, 231] on input "Mixed Rizo" at bounding box center [331, 229] width 330 height 18
type input "Mix Rizo"
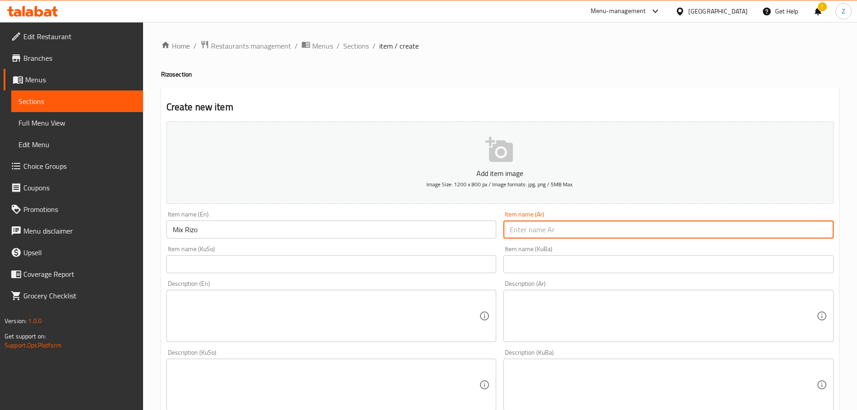
click at [555, 228] on input "text" at bounding box center [668, 229] width 330 height 18
type input "v"
type input "ريزو مكس"
click at [571, 323] on textarea at bounding box center [662, 316] width 307 height 43
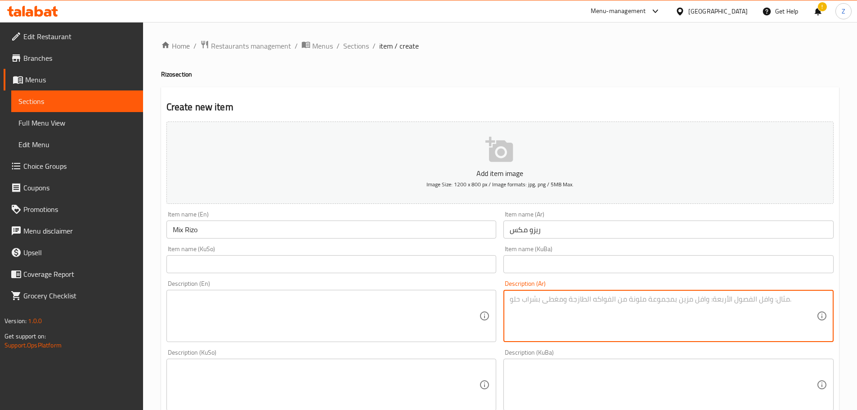
click at [571, 323] on textarea at bounding box center [662, 316] width 307 height 43
click at [622, 317] on textarea at bounding box center [662, 316] width 307 height 43
paste textarea "رز, قطع دجاج كرسبي وصلصة مشكل."
drag, startPoint x: 529, startPoint y: 302, endPoint x: 524, endPoint y: 299, distance: 5.6
click at [524, 299] on textarea "رز, قطع دجاج كرسبي وصلصة مشكل." at bounding box center [662, 316] width 307 height 43
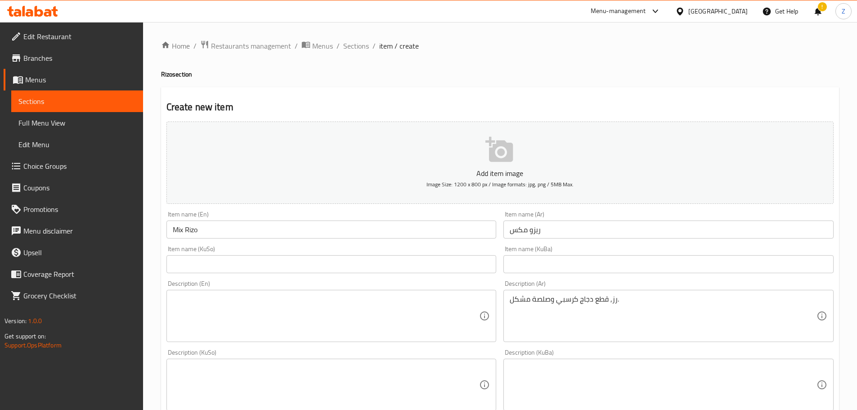
drag, startPoint x: 510, startPoint y: 301, endPoint x: 627, endPoint y: 305, distance: 117.5
click at [627, 305] on textarea "رز, قطع دجاج كرسبي وصلصة مشكل." at bounding box center [662, 316] width 307 height 43
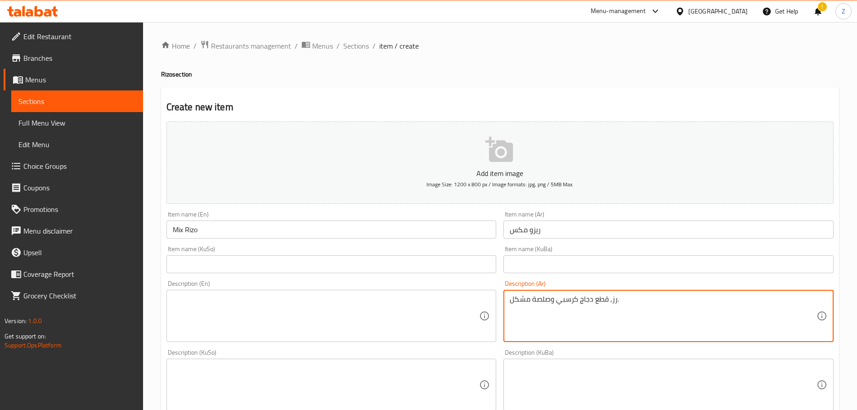
click at [627, 305] on textarea "رز, قطع دجاج كرسبي وصلصة مشكل." at bounding box center [662, 316] width 307 height 43
click at [627, 305] on textarea "رز, قطع دجاج كرسبي و3 انواع صلصة." at bounding box center [662, 316] width 307 height 43
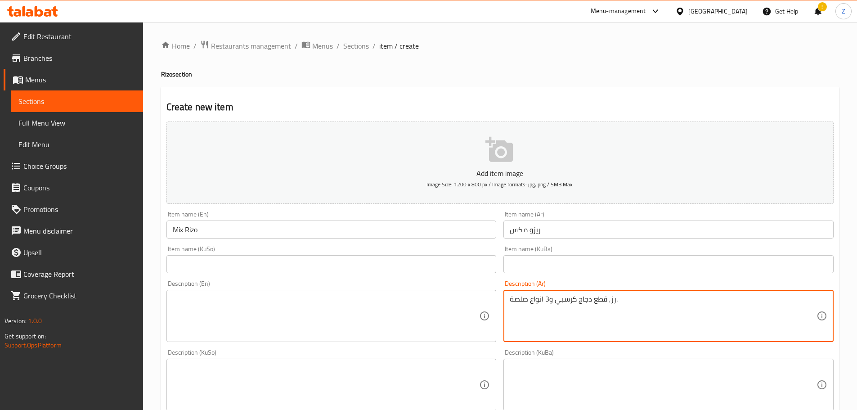
click at [627, 305] on textarea "رز, قطع دجاج كرسبي و3 انواع صلصة." at bounding box center [662, 316] width 307 height 43
type textarea "رز, قطع دجاج كرسبي و3 انواع صلصة."
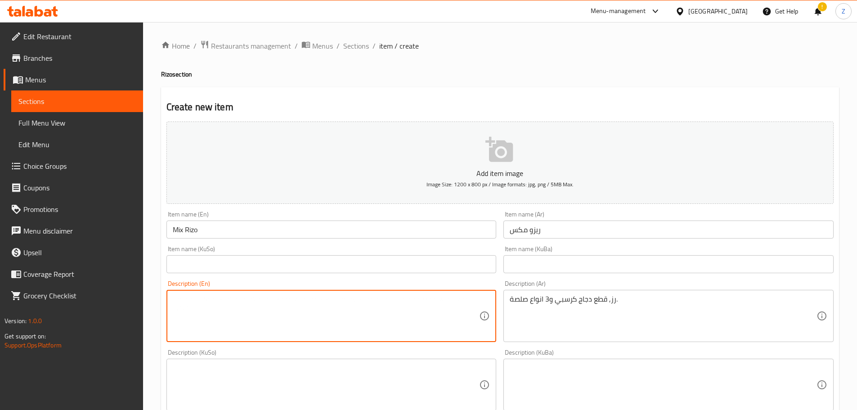
click at [355, 308] on textarea at bounding box center [326, 316] width 307 height 43
paste textarea "Rice, crispy chicken pieces and 3 types of sauce."
type textarea "Rice, crispy chicken pieces and 3 types of sauce."
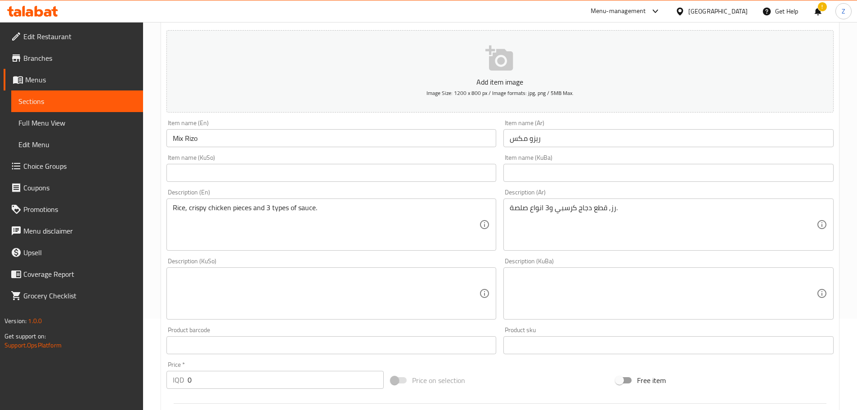
scroll to position [180, 0]
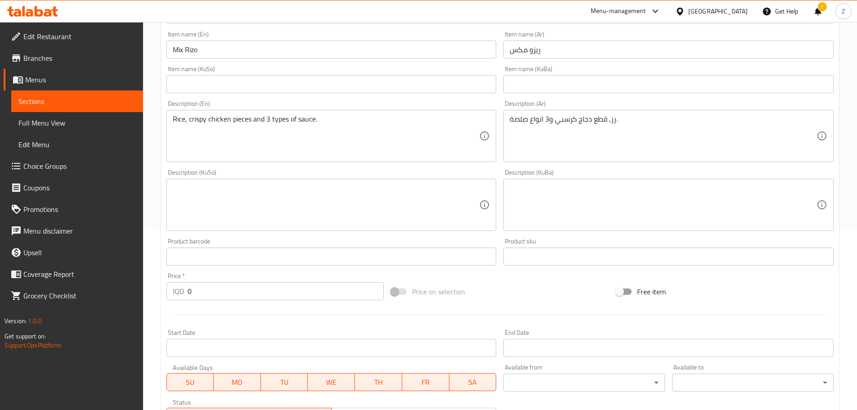
click at [308, 296] on input "0" at bounding box center [286, 291] width 197 height 18
click at [309, 296] on input "0" at bounding box center [286, 291] width 197 height 18
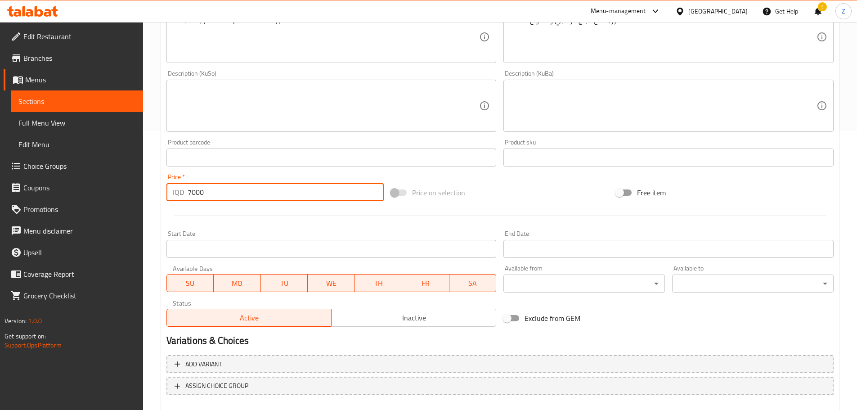
scroll to position [329, 0]
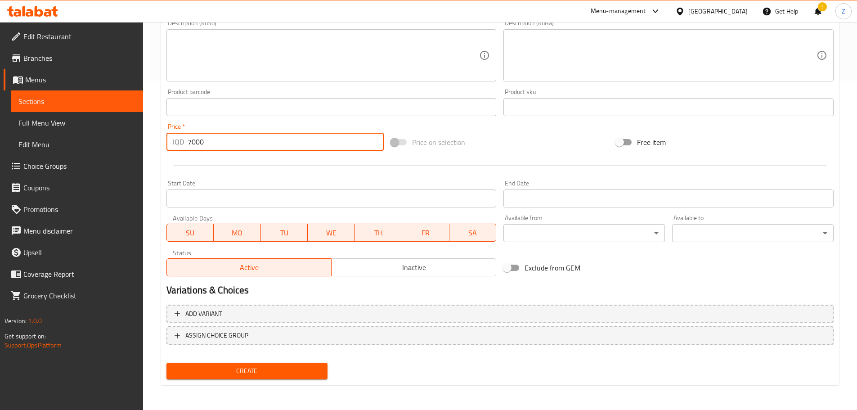
type input "7000"
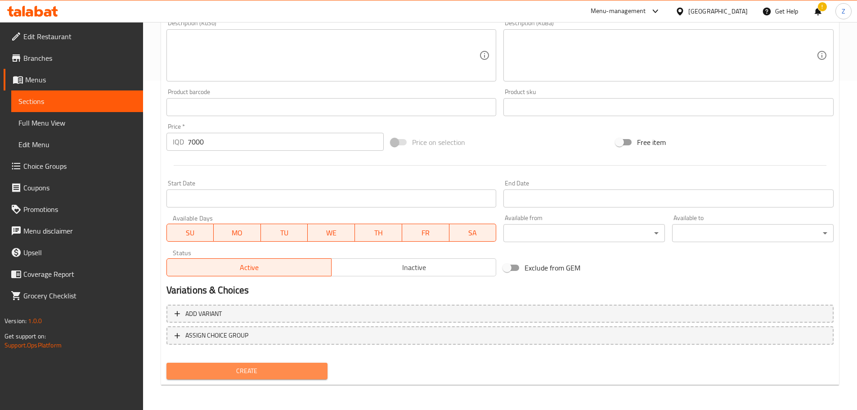
click at [290, 367] on span "Create" at bounding box center [247, 370] width 147 height 11
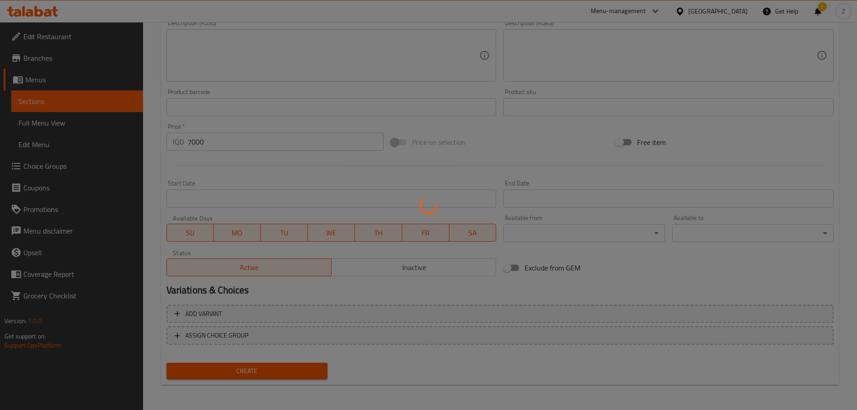
type input "0"
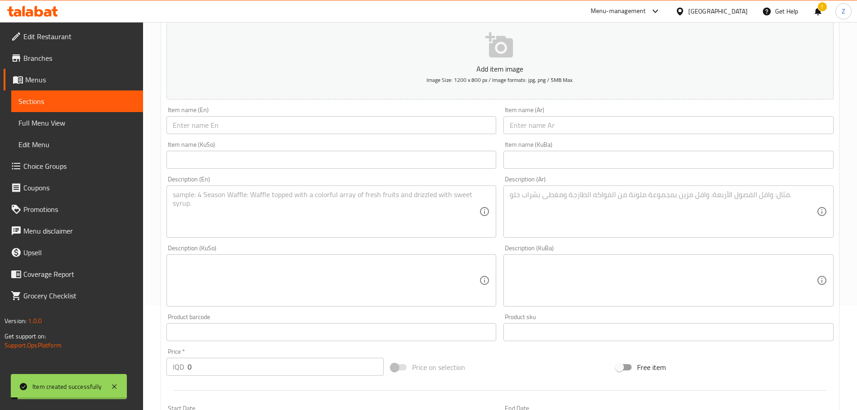
scroll to position [0, 0]
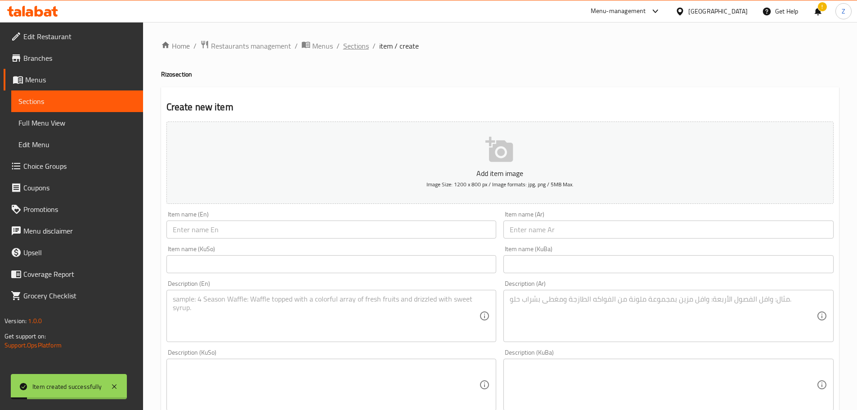
click at [349, 47] on span "Sections" at bounding box center [356, 45] width 26 height 11
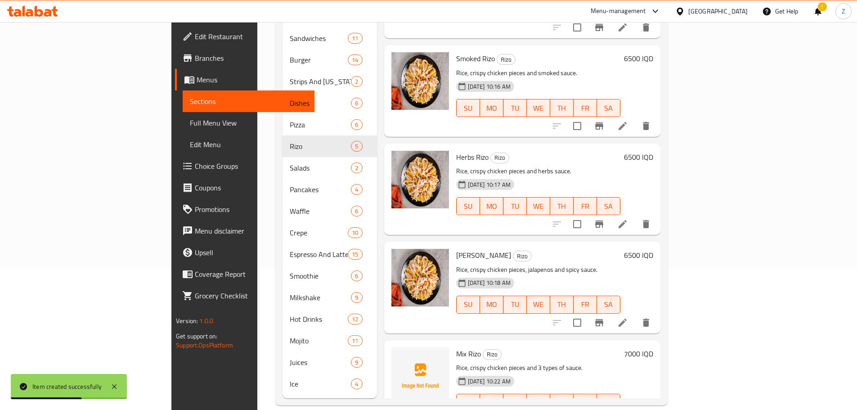
scroll to position [89, 0]
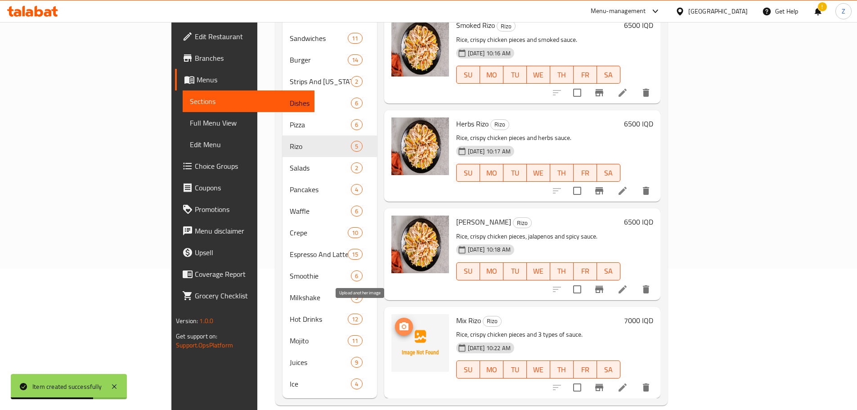
click at [395, 320] on button "upload picture" at bounding box center [404, 326] width 18 height 18
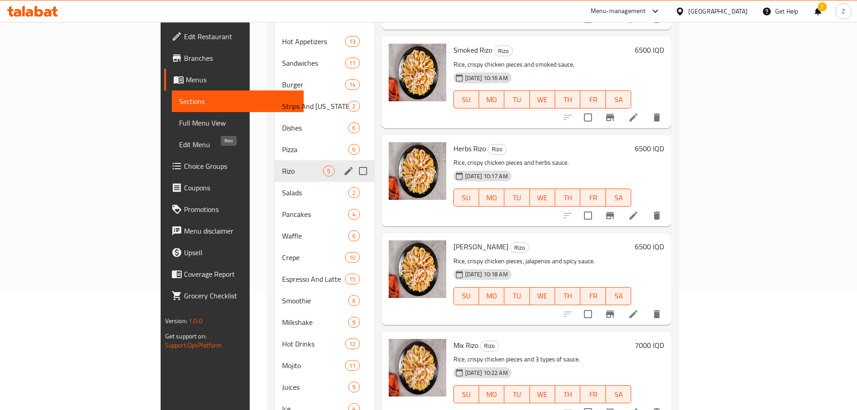
scroll to position [96, 0]
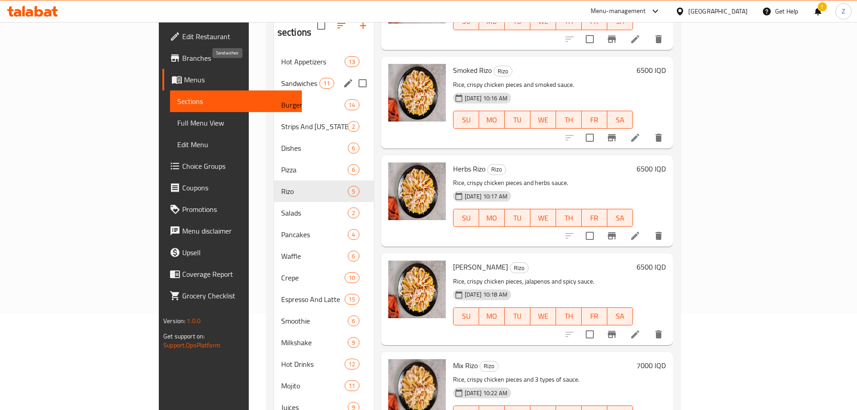
click at [281, 78] on span "Sandwiches" at bounding box center [300, 83] width 38 height 11
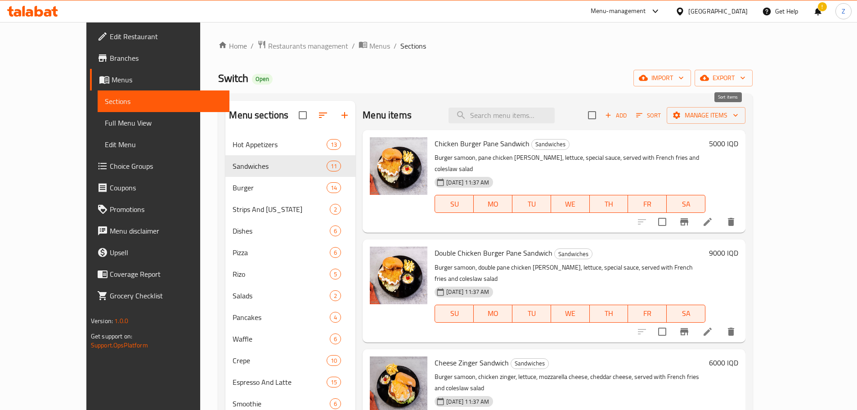
click at [661, 113] on span "Sort" at bounding box center [648, 115] width 25 height 10
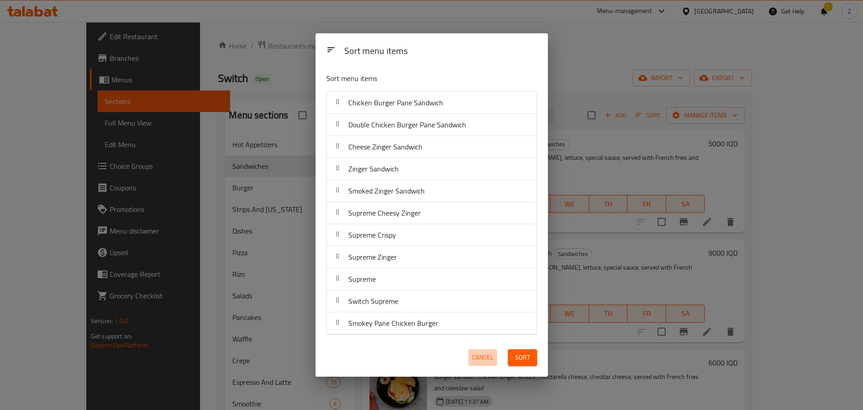
click at [488, 358] on span "Cancel" at bounding box center [483, 357] width 22 height 11
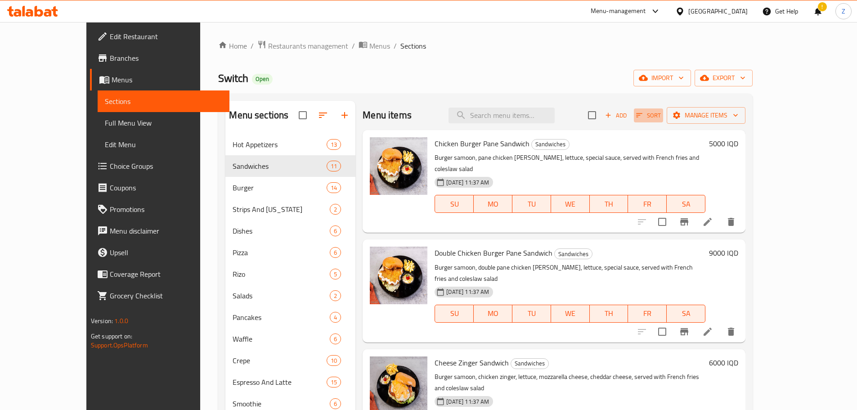
click at [663, 121] on button "Sort" at bounding box center [648, 115] width 29 height 14
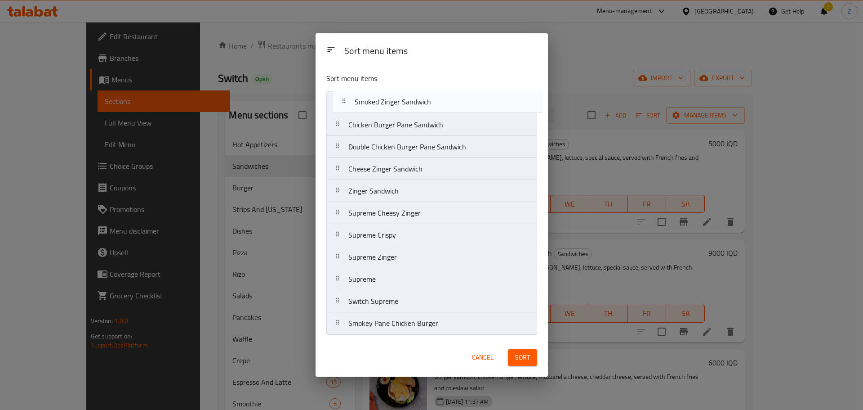
drag, startPoint x: 402, startPoint y: 189, endPoint x: 410, endPoint y: 96, distance: 93.4
click at [410, 96] on nav "Chicken Burger Pane Sandwich Double Chicken Burger Pane Sandwich Cheese Zinger …" at bounding box center [431, 212] width 211 height 243
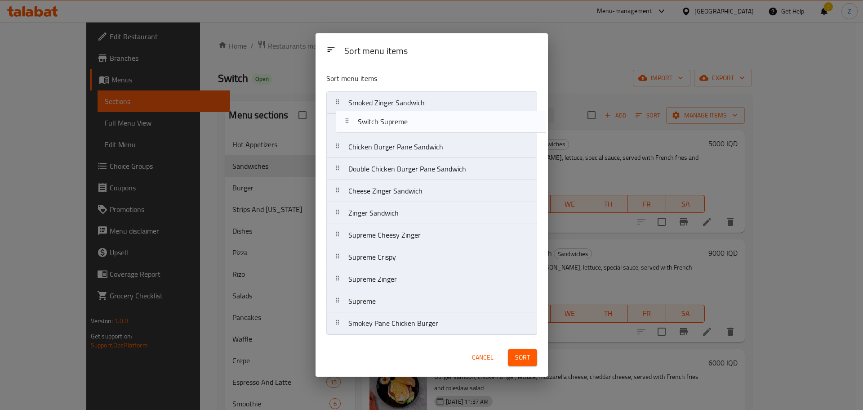
drag, startPoint x: 426, startPoint y: 299, endPoint x: 436, endPoint y: 116, distance: 182.8
click at [436, 116] on nav "Smoked Zinger Sandwich Chicken Burger Pane Sandwich Double Chicken Burger Pane …" at bounding box center [431, 212] width 211 height 243
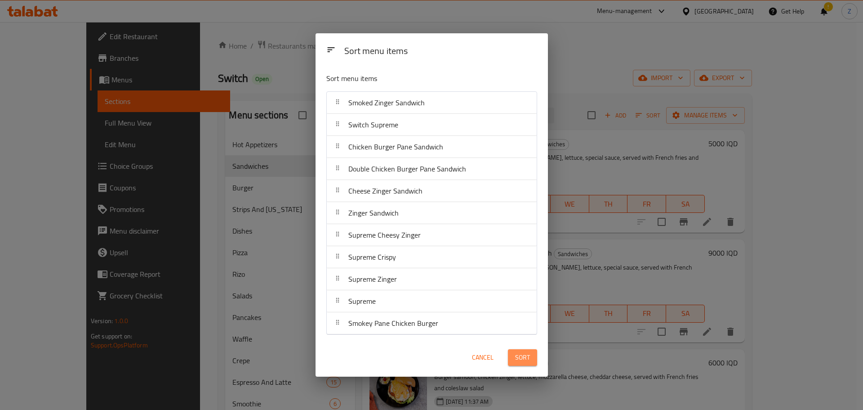
click at [534, 355] on button "Sort" at bounding box center [522, 357] width 29 height 17
click at [526, 356] on div at bounding box center [523, 356] width 40 height 25
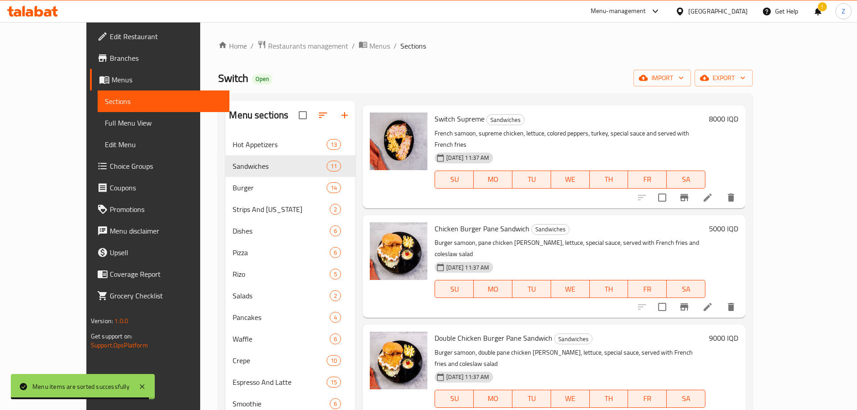
scroll to position [135, 0]
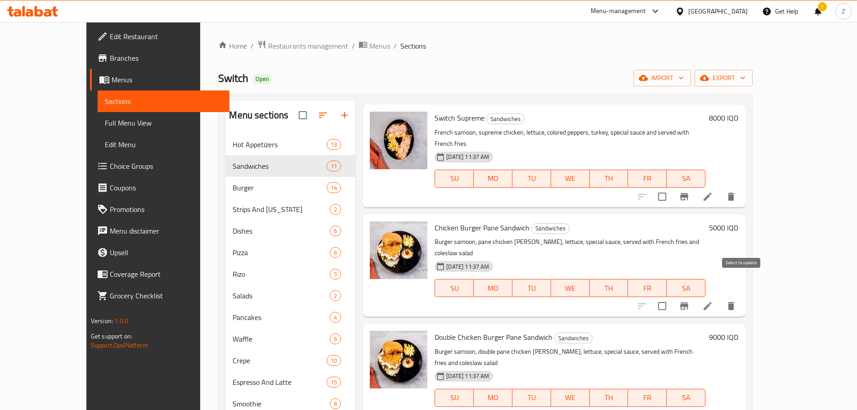
click at [671, 296] on input "checkbox" at bounding box center [661, 305] width 19 height 19
checkbox input "true"
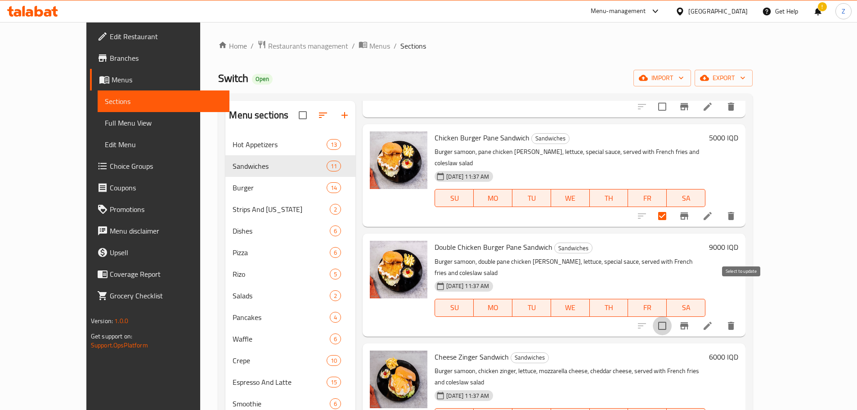
click at [671, 316] on input "checkbox" at bounding box center [661, 325] width 19 height 19
checkbox input "true"
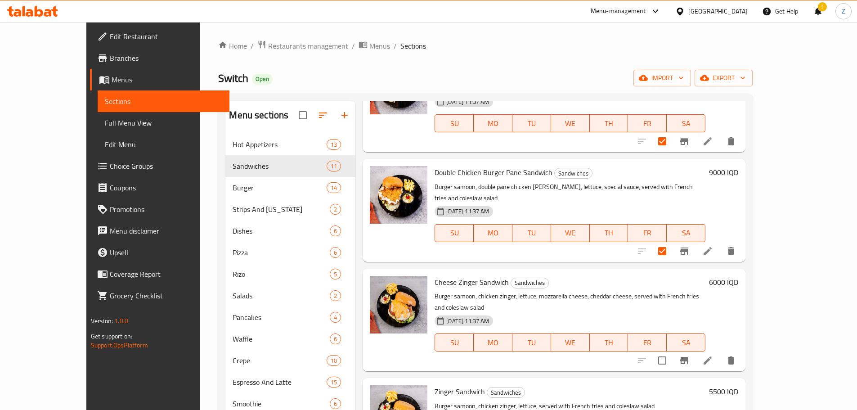
scroll to position [360, 0]
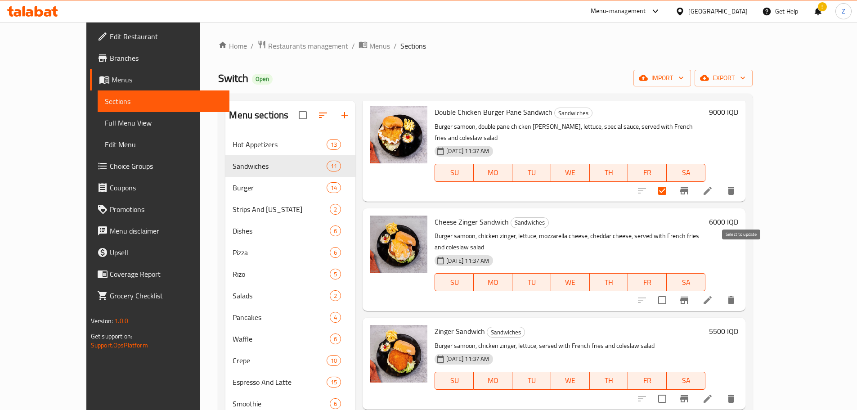
click at [671, 290] on input "checkbox" at bounding box center [661, 299] width 19 height 19
checkbox input "true"
click at [671, 389] on input "checkbox" at bounding box center [661, 398] width 19 height 19
checkbox input "true"
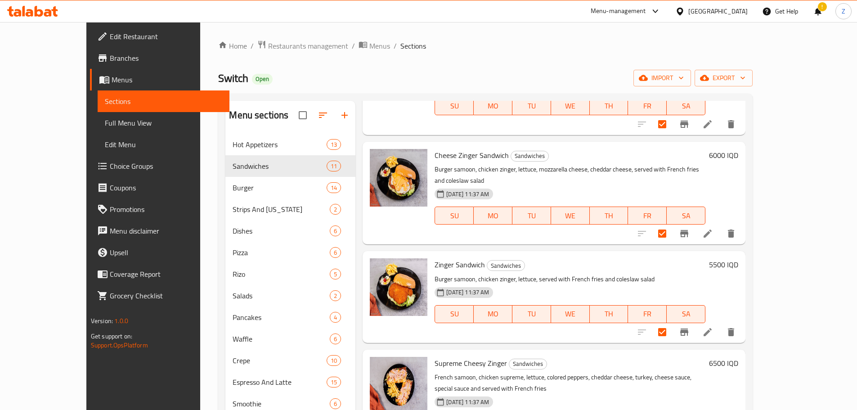
scroll to position [495, 0]
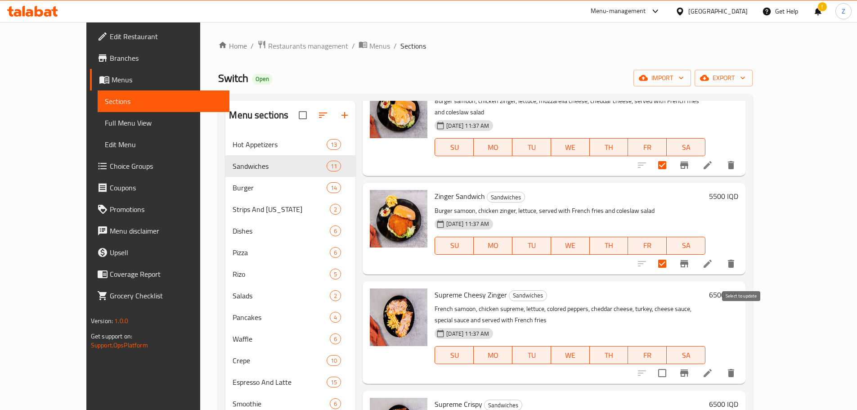
click at [671, 363] on input "checkbox" at bounding box center [661, 372] width 19 height 19
checkbox input "true"
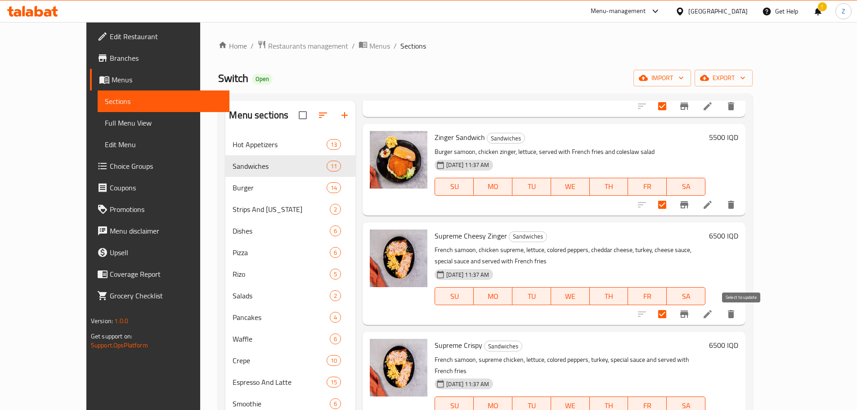
scroll to position [630, 0]
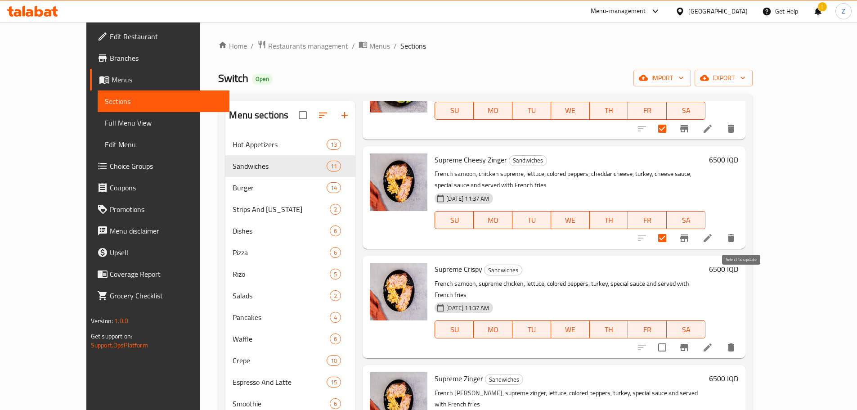
click at [671, 338] on input "checkbox" at bounding box center [661, 347] width 19 height 19
checkbox input "true"
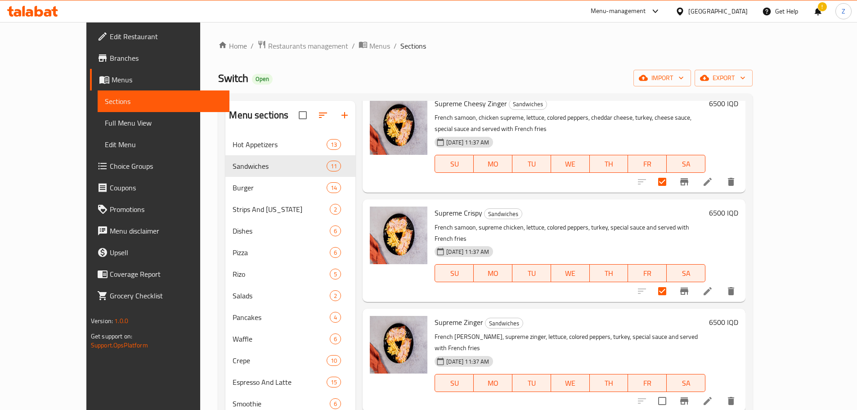
scroll to position [689, 0]
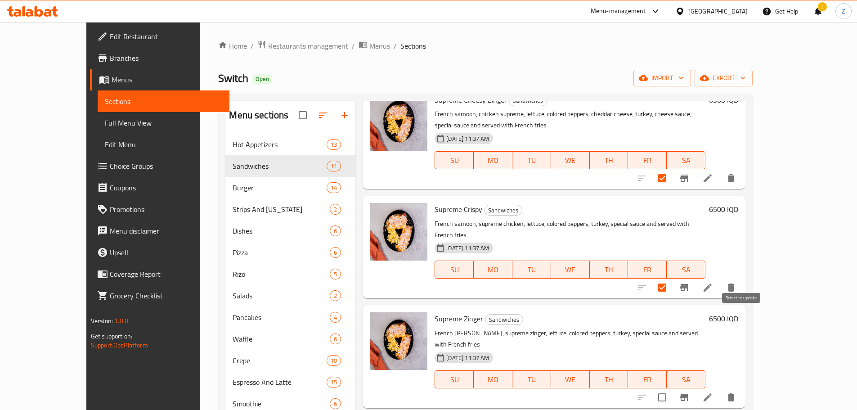
click at [671, 388] on input "checkbox" at bounding box center [661, 397] width 19 height 19
checkbox input "true"
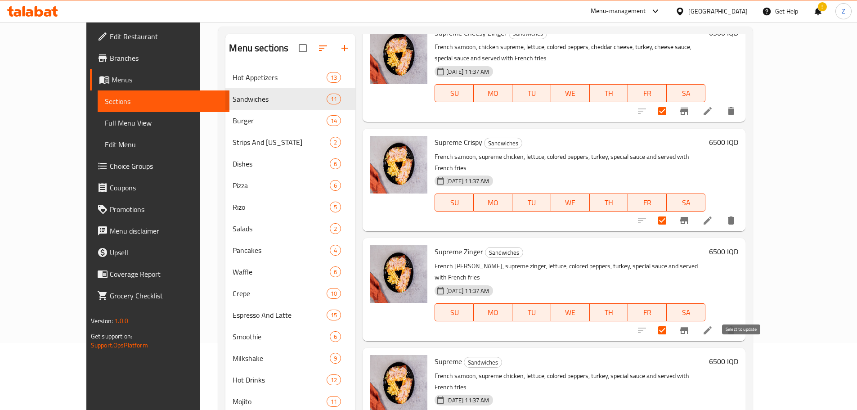
scroll to position [135, 0]
